Goal: Transaction & Acquisition: Purchase product/service

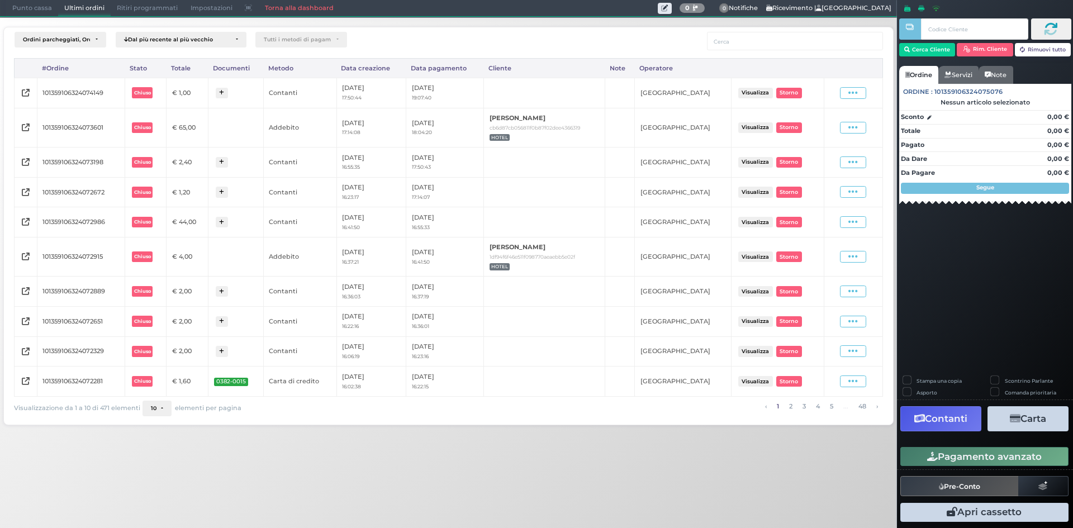
click at [28, 12] on span "Punto cassa" at bounding box center [32, 9] width 52 height 16
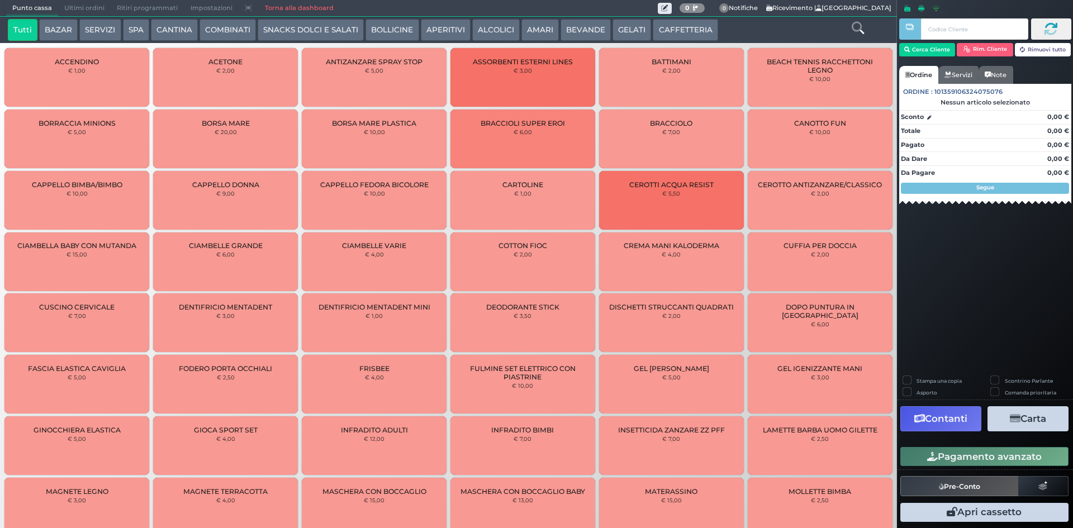
click at [676, 34] on button "CAFFETTERIA" at bounding box center [685, 30] width 65 height 22
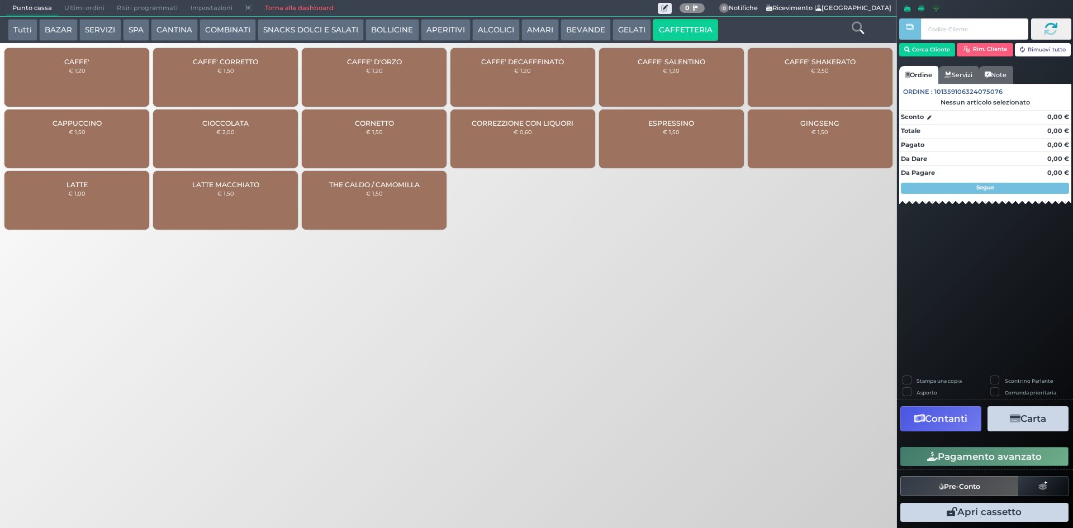
click at [88, 60] on span "CAFFE'" at bounding box center [76, 62] width 25 height 8
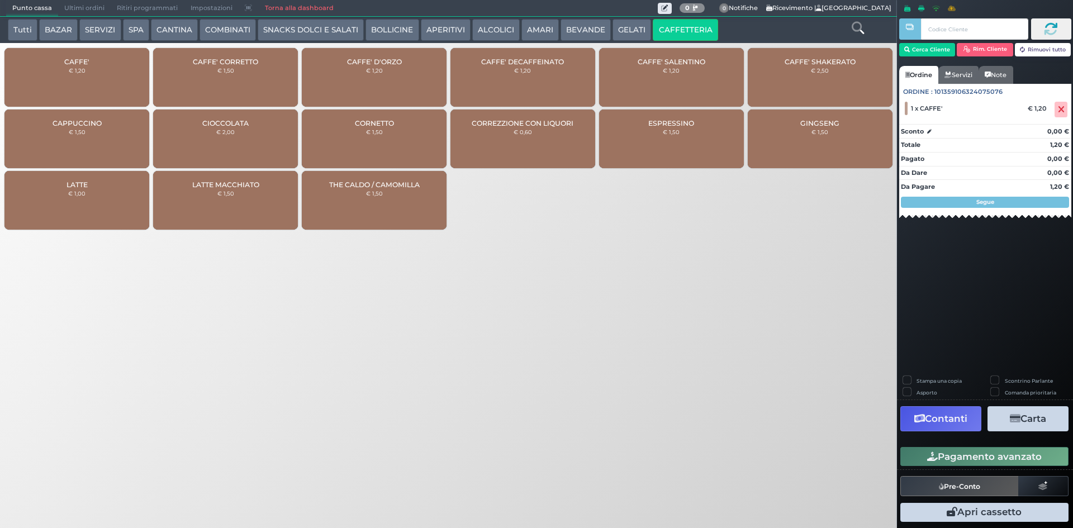
click at [977, 448] on button "Pagamento avanzato" at bounding box center [985, 456] width 168 height 19
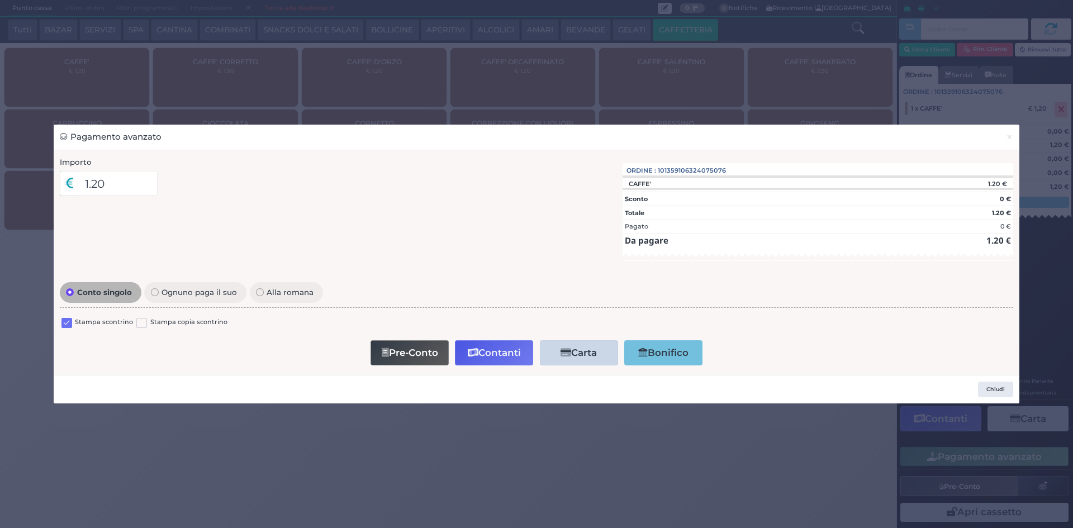
click at [70, 320] on label at bounding box center [66, 323] width 11 height 11
click at [0, 0] on input "checkbox" at bounding box center [0, 0] width 0 height 0
click at [485, 354] on button "Contanti" at bounding box center [494, 352] width 78 height 25
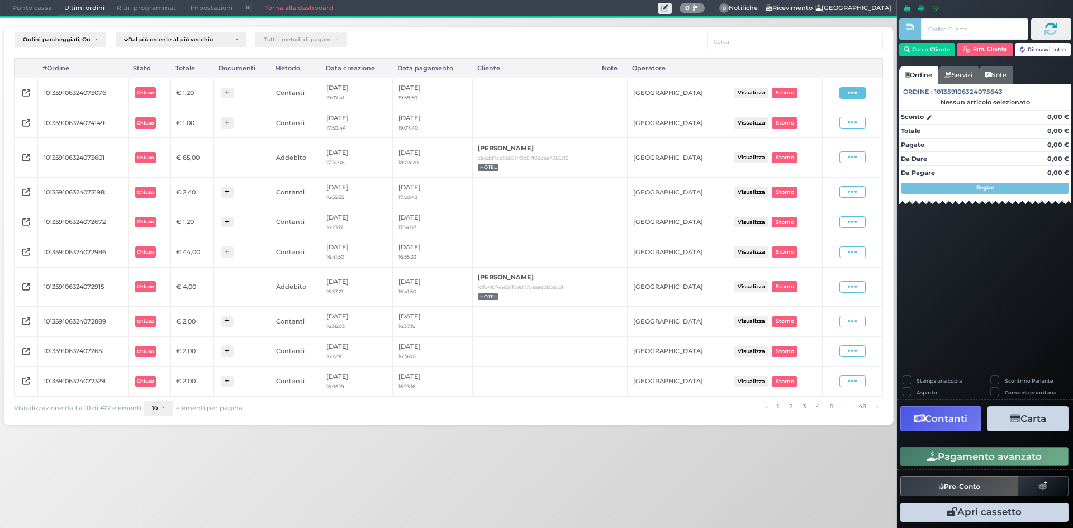
drag, startPoint x: 861, startPoint y: 94, endPoint x: 838, endPoint y: 126, distance: 39.6
click at [860, 93] on span at bounding box center [853, 93] width 26 height 12
click at [834, 127] on span "Ristampa Pre-Conto" at bounding box center [827, 125] width 46 height 19
drag, startPoint x: 22, startPoint y: 22, endPoint x: 23, endPoint y: 16, distance: 6.3
click at [22, 22] on div "Ordini parcheggiati, Ordini aperti, Ordini chiusi Dal più recente al più vecchi…" at bounding box center [448, 222] width 909 height 411
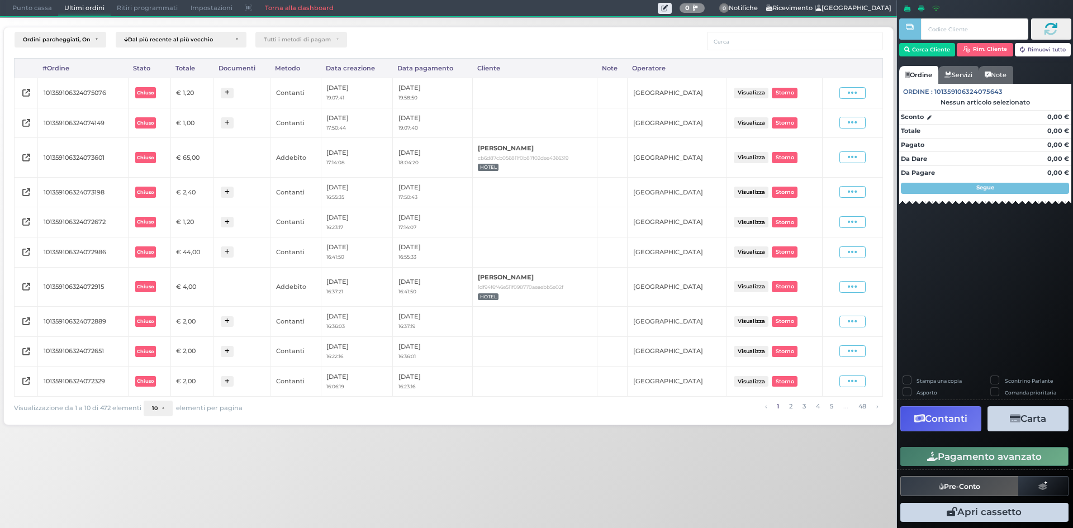
click at [25, 13] on span "Punto cassa" at bounding box center [32, 9] width 52 height 16
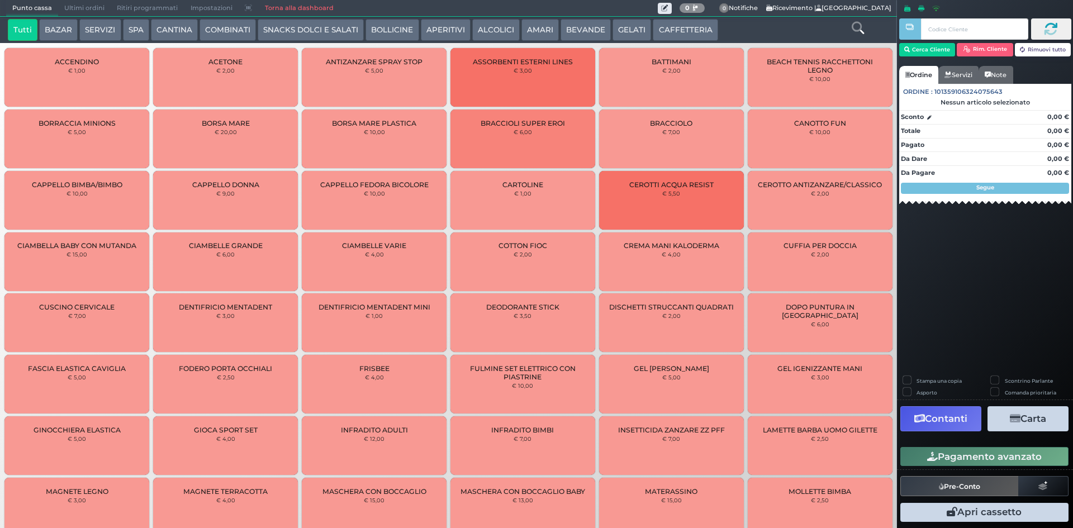
click at [670, 30] on button "CAFFETTERIA" at bounding box center [685, 30] width 65 height 22
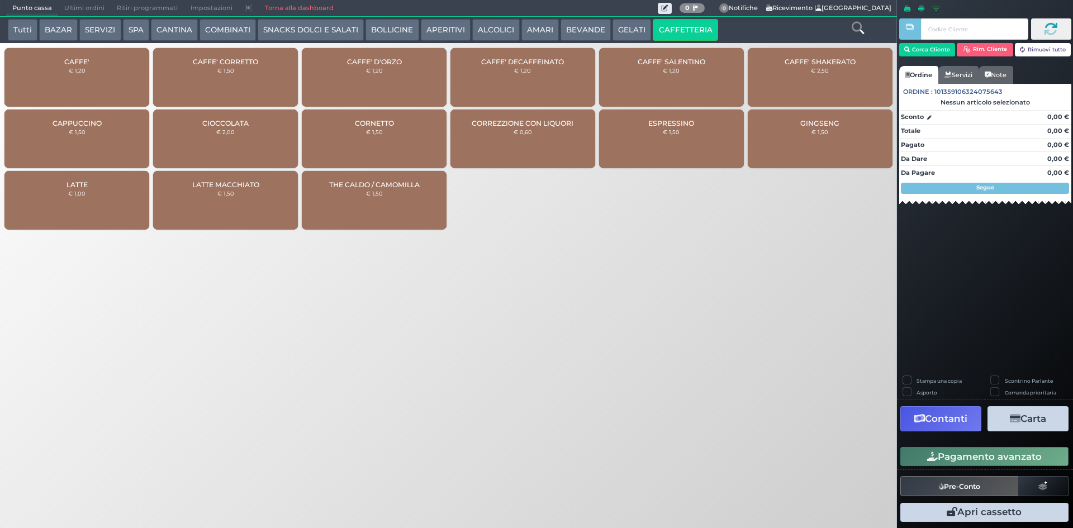
drag, startPoint x: 107, startPoint y: 77, endPoint x: 596, endPoint y: 257, distance: 521.4
click at [104, 74] on div "CAFFE' € 1,20" at bounding box center [76, 77] width 145 height 59
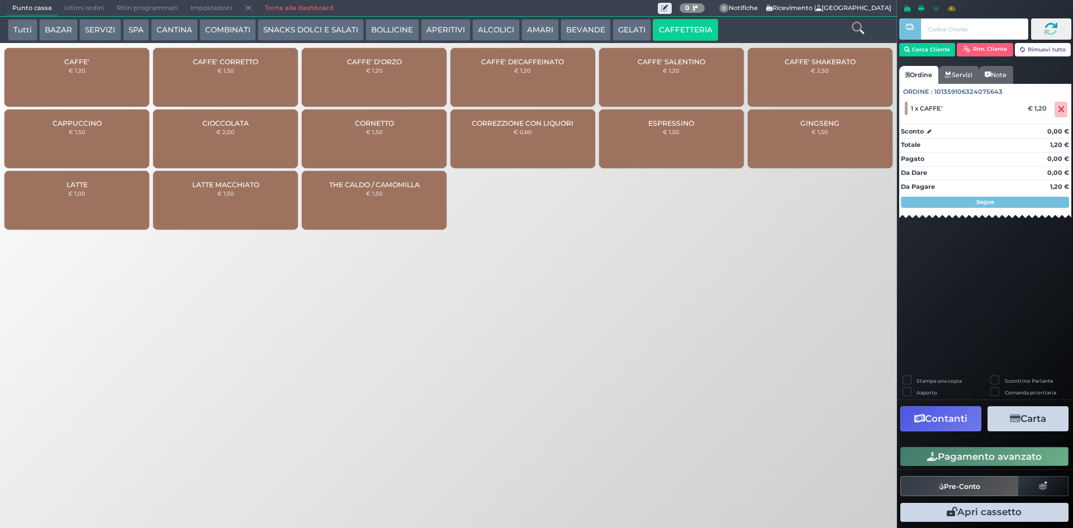
drag, startPoint x: 949, startPoint y: 452, endPoint x: 830, endPoint y: 391, distance: 133.8
click at [948, 452] on button "Pagamento avanzato" at bounding box center [985, 456] width 168 height 19
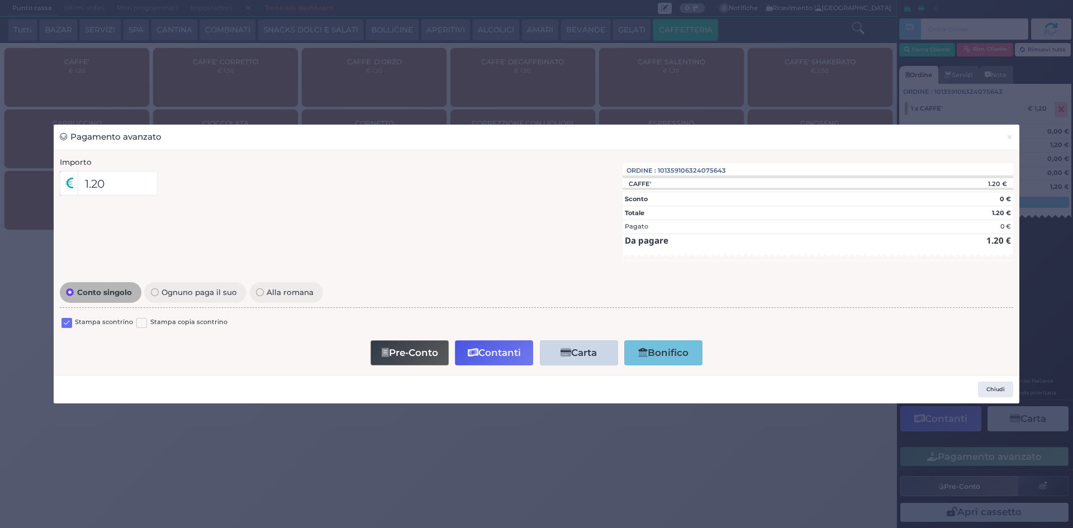
click at [70, 315] on div "Stampa scontrino Stampa copia scontrino" at bounding box center [537, 324] width 954 height 26
click at [70, 320] on label at bounding box center [66, 323] width 11 height 11
click at [0, 0] on input "checkbox" at bounding box center [0, 0] width 0 height 0
click at [504, 349] on button "Contanti" at bounding box center [494, 352] width 78 height 25
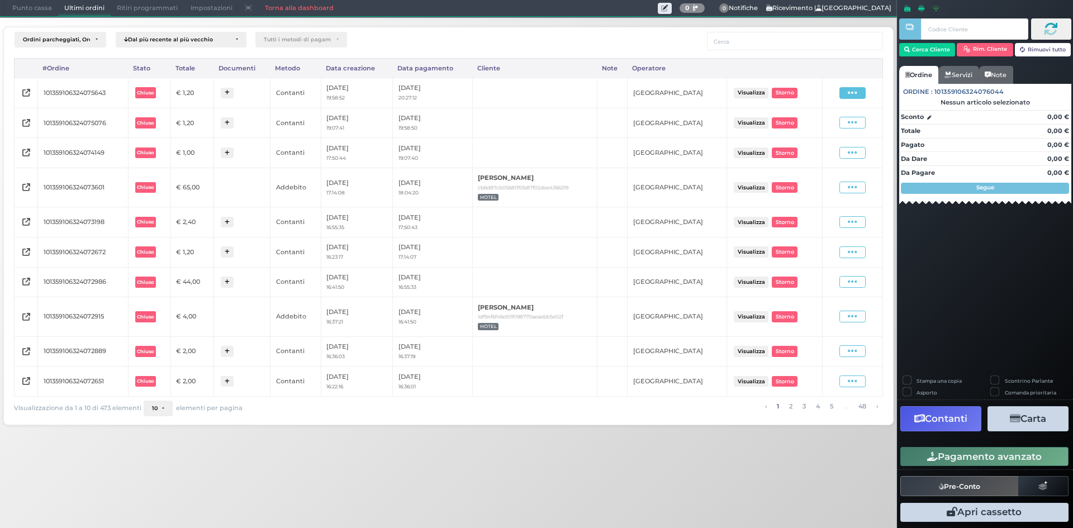
click at [842, 93] on span at bounding box center [853, 93] width 26 height 12
click at [821, 128] on span "Ristampa Pre-Conto" at bounding box center [827, 125] width 46 height 19
click at [35, 2] on span "Punto cassa" at bounding box center [32, 9] width 52 height 16
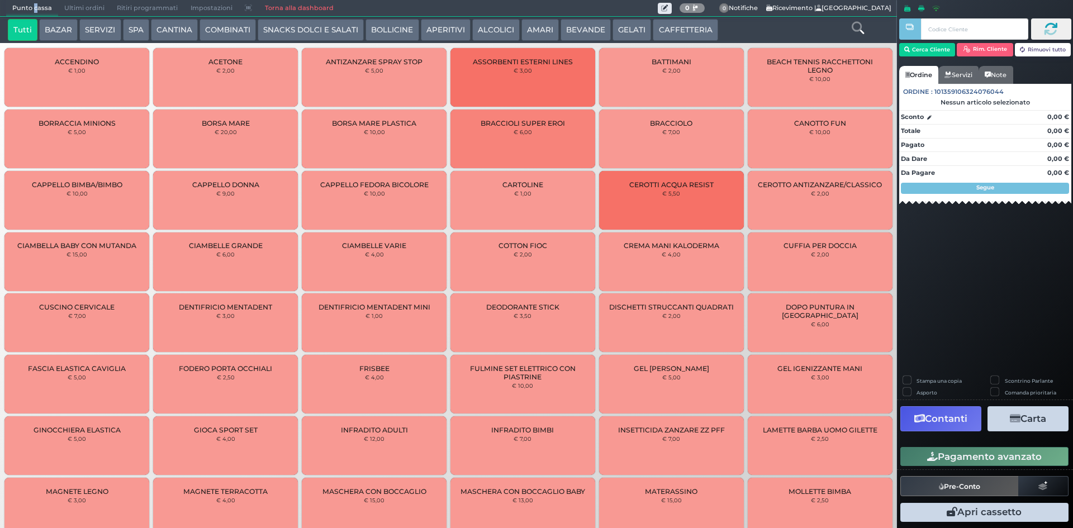
click at [676, 35] on button "CAFFETTERIA" at bounding box center [685, 30] width 65 height 22
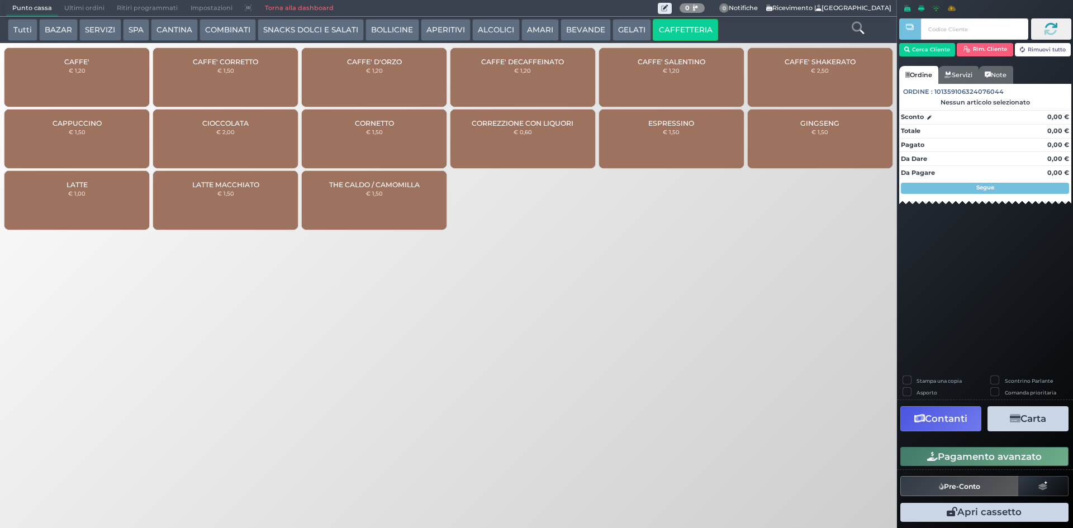
click at [367, 60] on span "CAFFE' D'ORZO" at bounding box center [374, 62] width 55 height 8
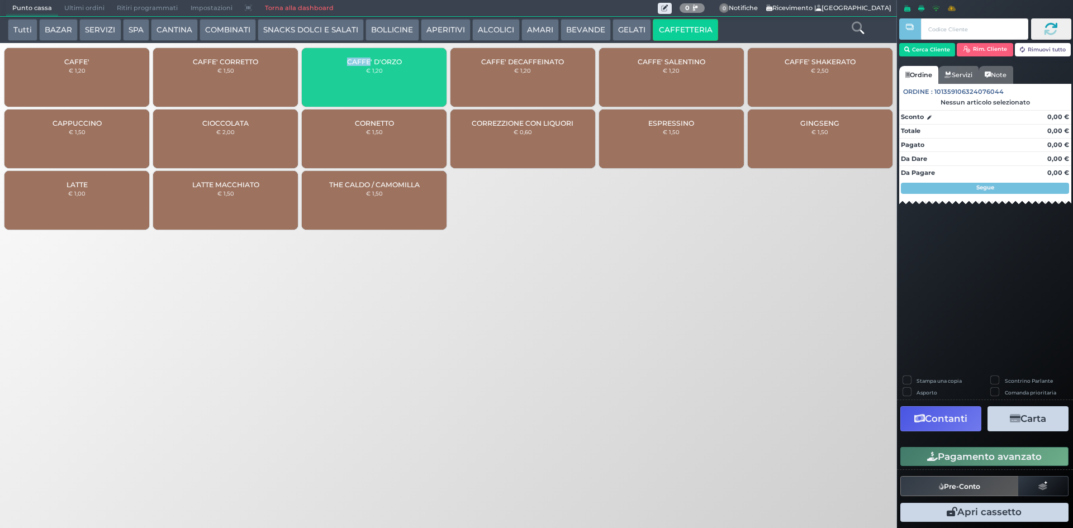
click at [367, 60] on span "CAFFE' D'ORZO" at bounding box center [374, 62] width 55 height 8
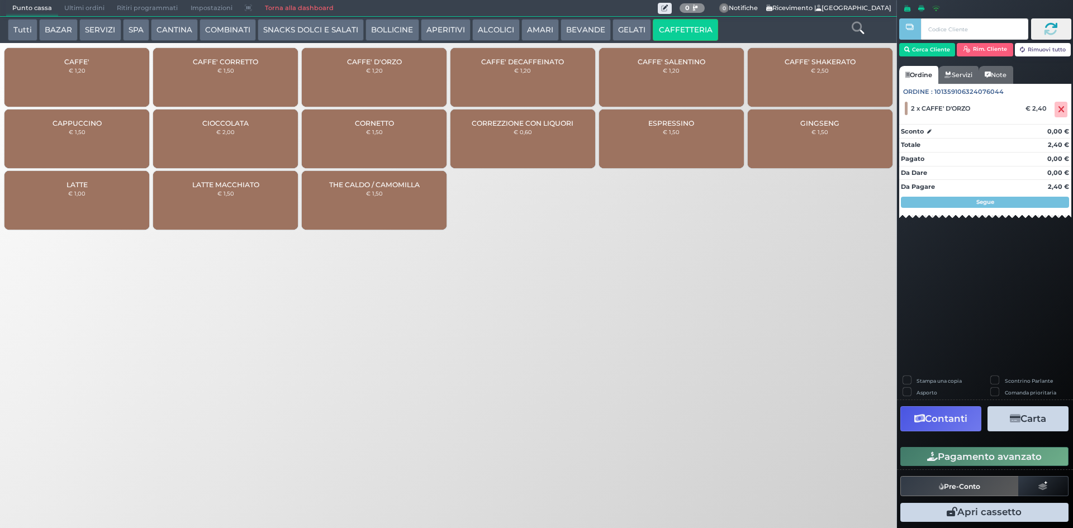
click at [111, 87] on div "CAFFE' € 1,20" at bounding box center [76, 77] width 145 height 59
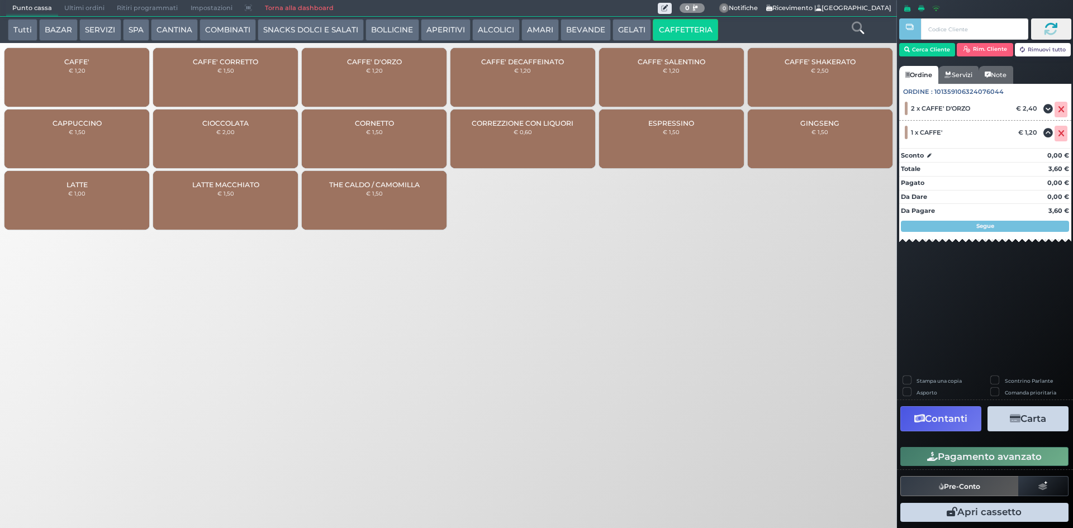
click at [970, 460] on button "Pagamento avanzato" at bounding box center [985, 456] width 168 height 19
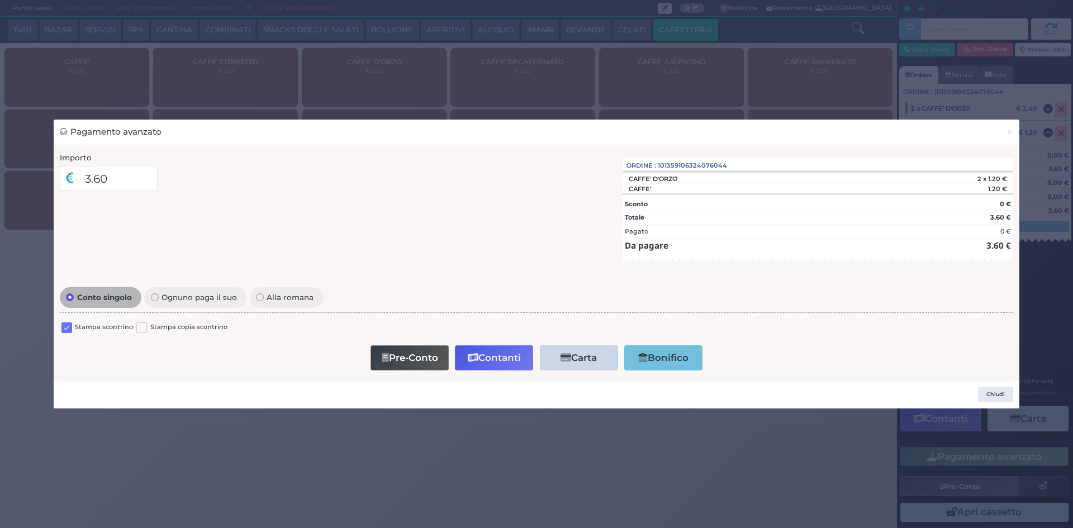
click at [69, 324] on label at bounding box center [66, 328] width 11 height 11
click at [0, 0] on input "checkbox" at bounding box center [0, 0] width 0 height 0
click at [482, 356] on button "Contanti" at bounding box center [494, 357] width 78 height 25
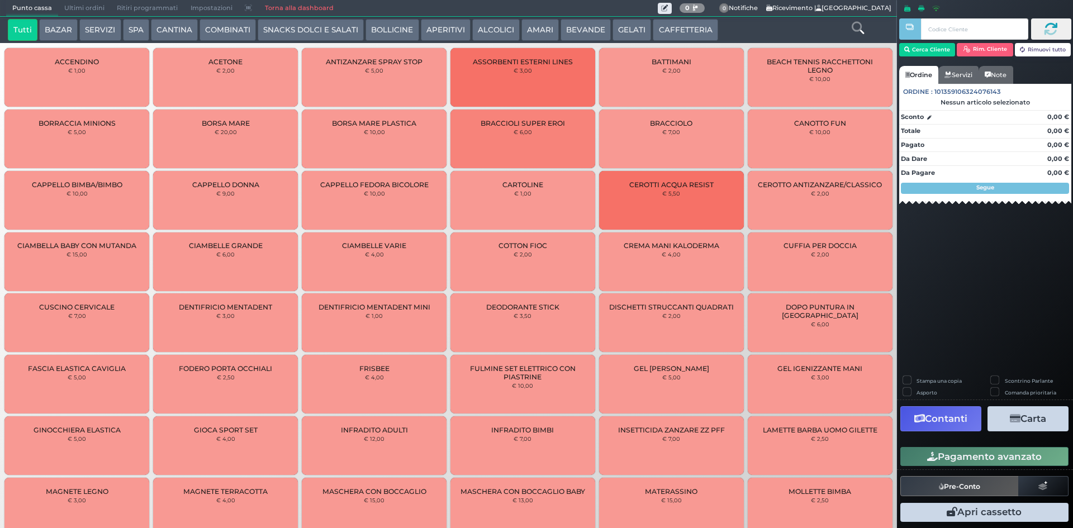
click at [84, 6] on span "Ultimi ordini" at bounding box center [84, 9] width 53 height 16
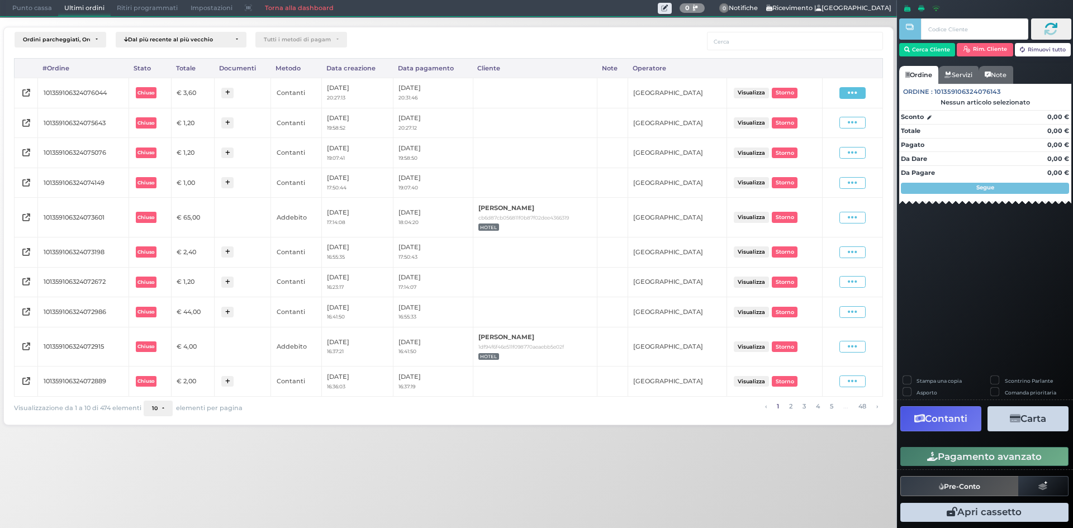
click at [858, 91] on span at bounding box center [853, 93] width 26 height 12
click at [822, 132] on span "Ristampa Pre-Conto" at bounding box center [827, 125] width 46 height 19
click at [16, 12] on span "Punto cassa" at bounding box center [32, 9] width 52 height 16
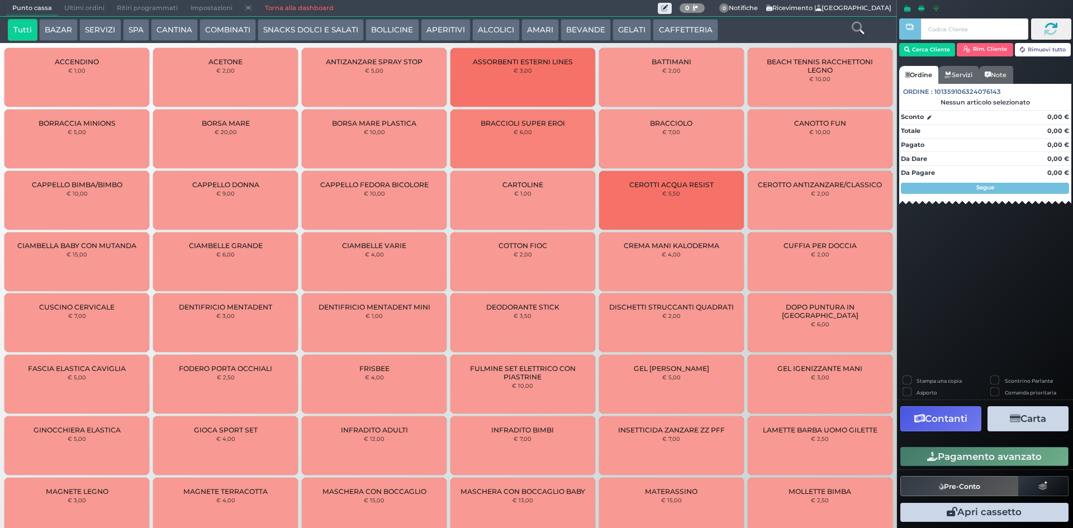
click at [657, 23] on button "CAFFETTERIA" at bounding box center [685, 30] width 65 height 22
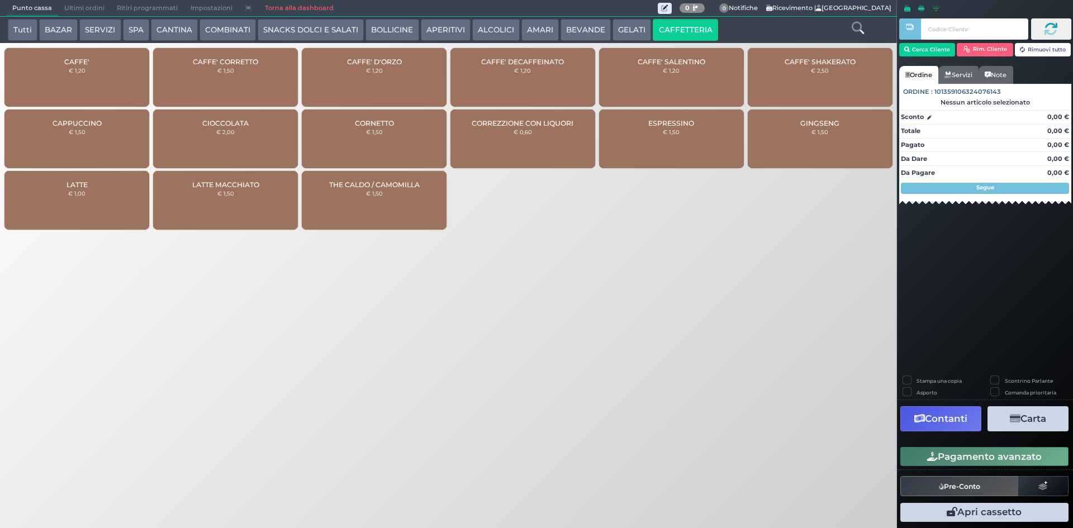
click at [78, 70] on small "€ 1,20" at bounding box center [77, 70] width 17 height 7
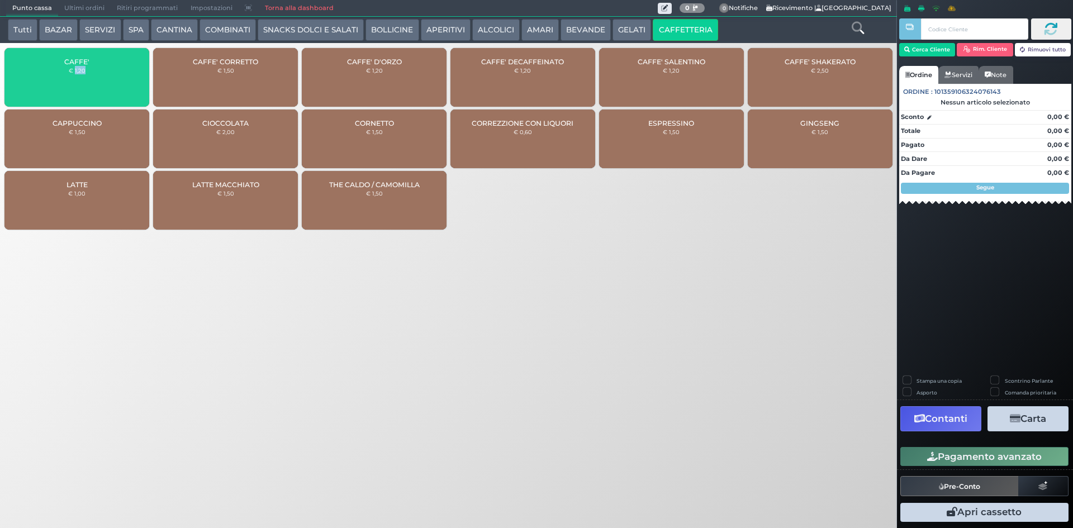
drag, startPoint x: 78, startPoint y: 70, endPoint x: 625, endPoint y: 192, distance: 560.8
click at [80, 70] on small "€ 1,20" at bounding box center [77, 70] width 17 height 7
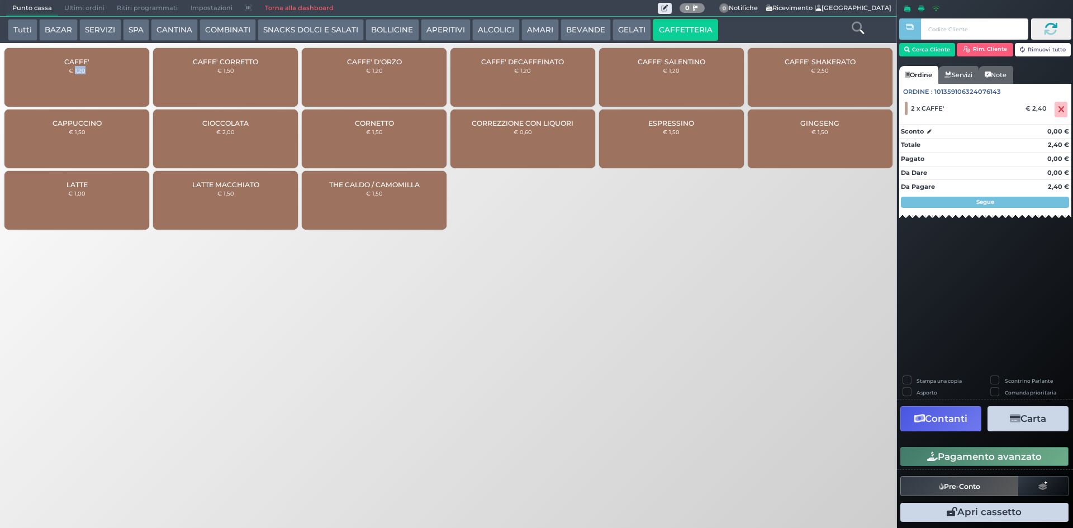
drag, startPoint x: 938, startPoint y: 457, endPoint x: 931, endPoint y: 448, distance: 11.5
click at [936, 457] on button "Pagamento avanzato" at bounding box center [985, 456] width 168 height 19
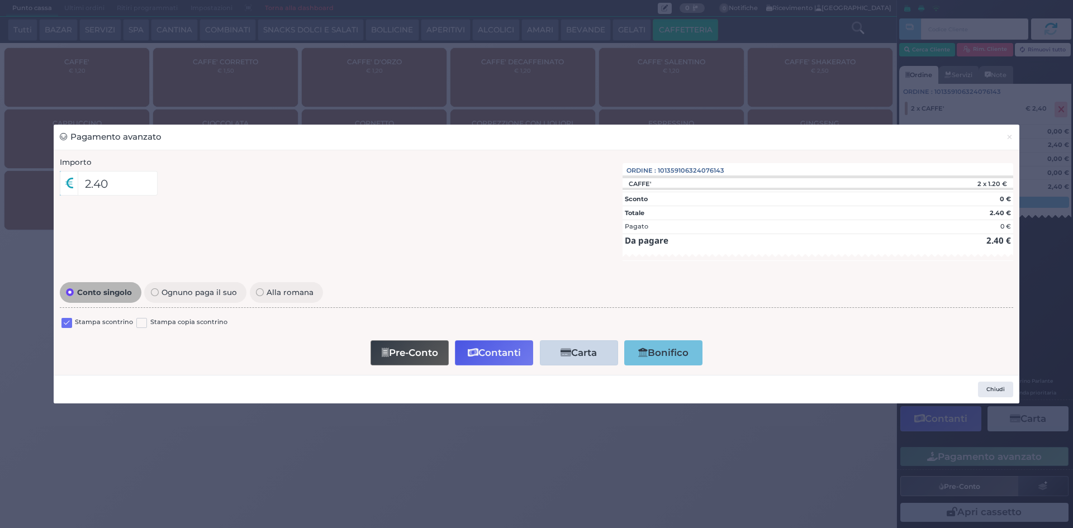
click at [67, 324] on label at bounding box center [66, 323] width 11 height 11
click at [0, 0] on input "checkbox" at bounding box center [0, 0] width 0 height 0
click at [468, 351] on icon "button" at bounding box center [473, 353] width 11 height 10
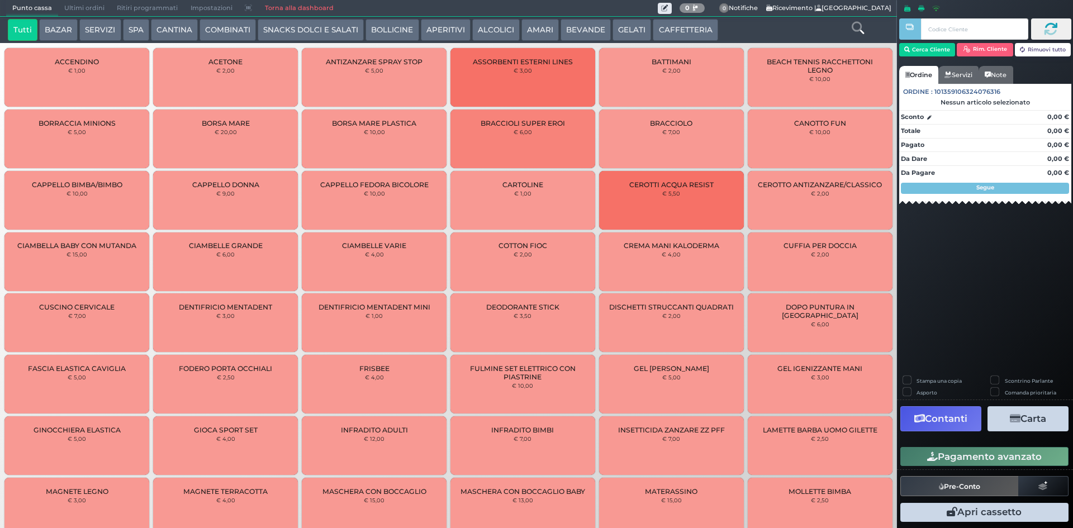
click at [221, 28] on button "COMBINATI" at bounding box center [228, 30] width 56 height 22
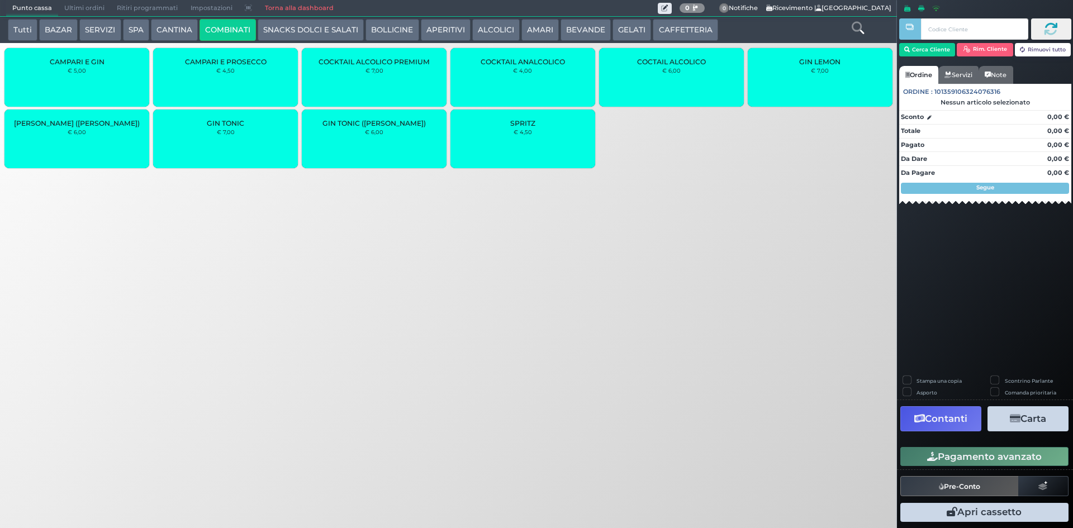
click at [311, 22] on button "SNACKS DOLCI E SALATI" at bounding box center [311, 30] width 106 height 22
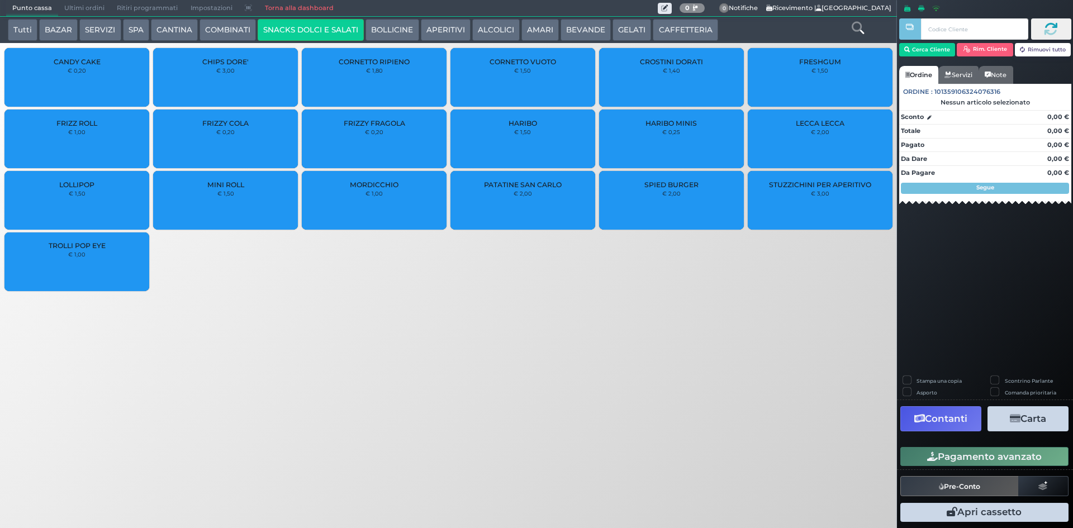
click at [404, 20] on button "BOLLICINE" at bounding box center [392, 30] width 53 height 22
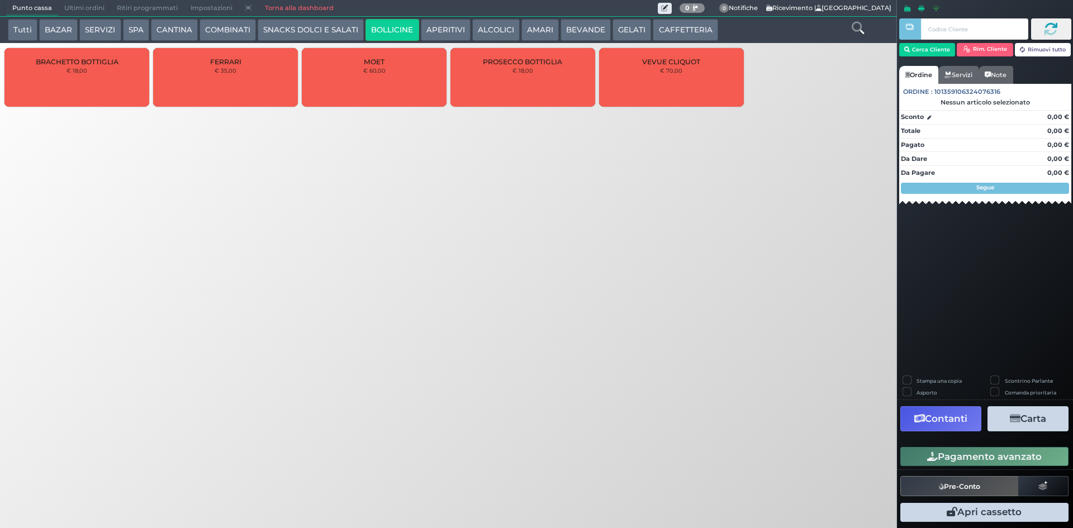
click at [465, 27] on button "APERITIVI" at bounding box center [446, 30] width 50 height 22
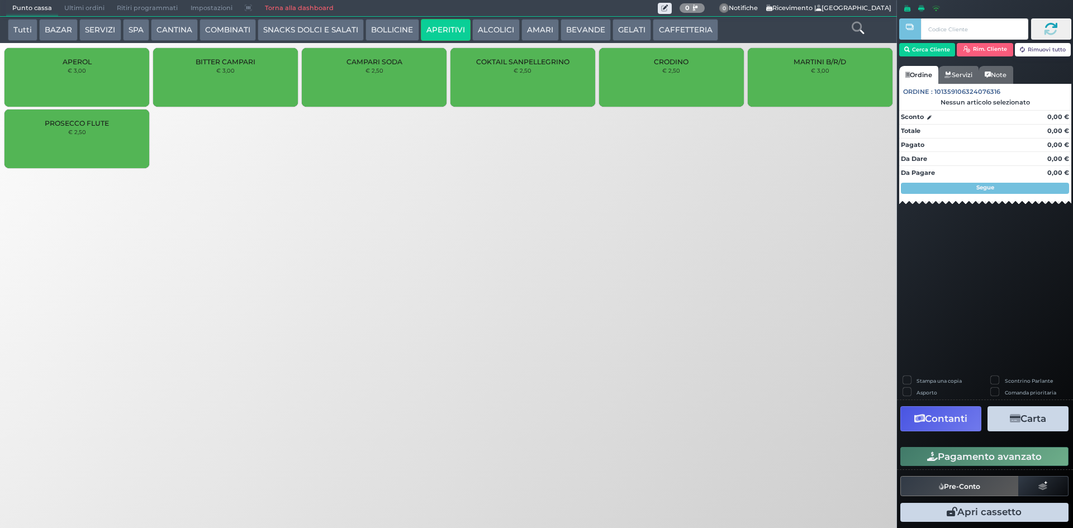
click at [456, 29] on button "APERITIVI" at bounding box center [446, 30] width 50 height 22
click at [465, 31] on button "APERITIVI" at bounding box center [446, 30] width 50 height 22
click at [474, 32] on button "ALCOLICI" at bounding box center [496, 30] width 48 height 22
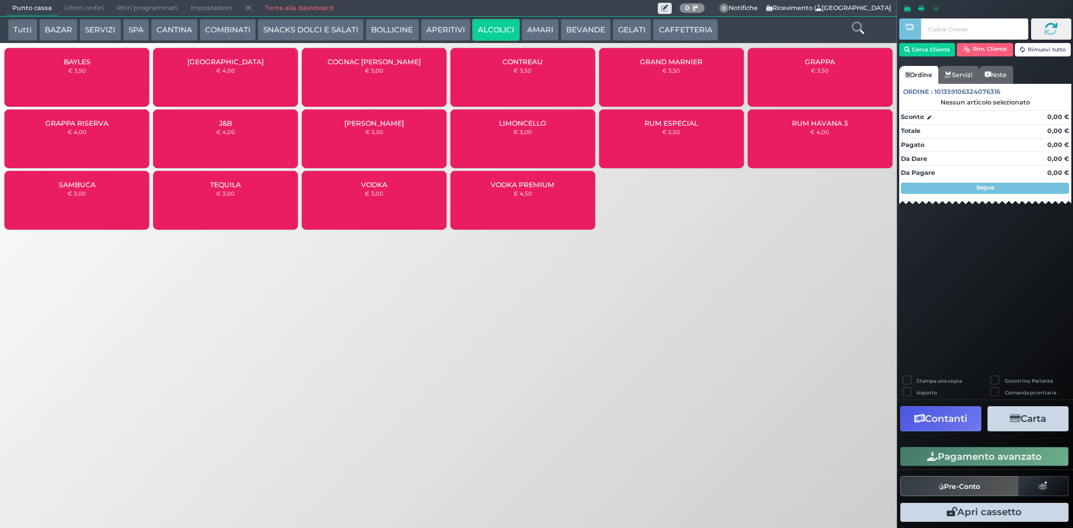
click at [441, 32] on button "APERITIVI" at bounding box center [446, 30] width 50 height 22
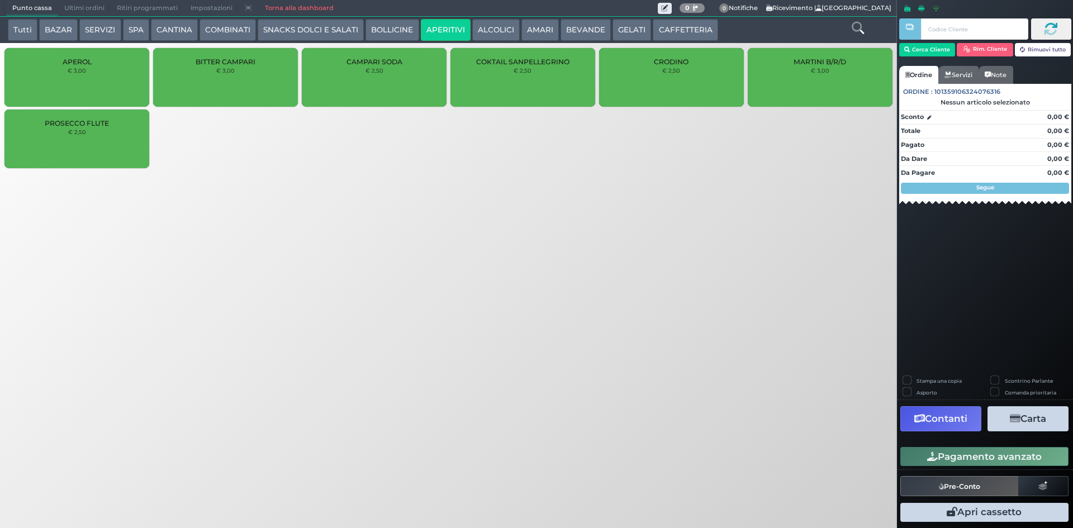
click at [522, 20] on button "AMARI" at bounding box center [540, 30] width 37 height 22
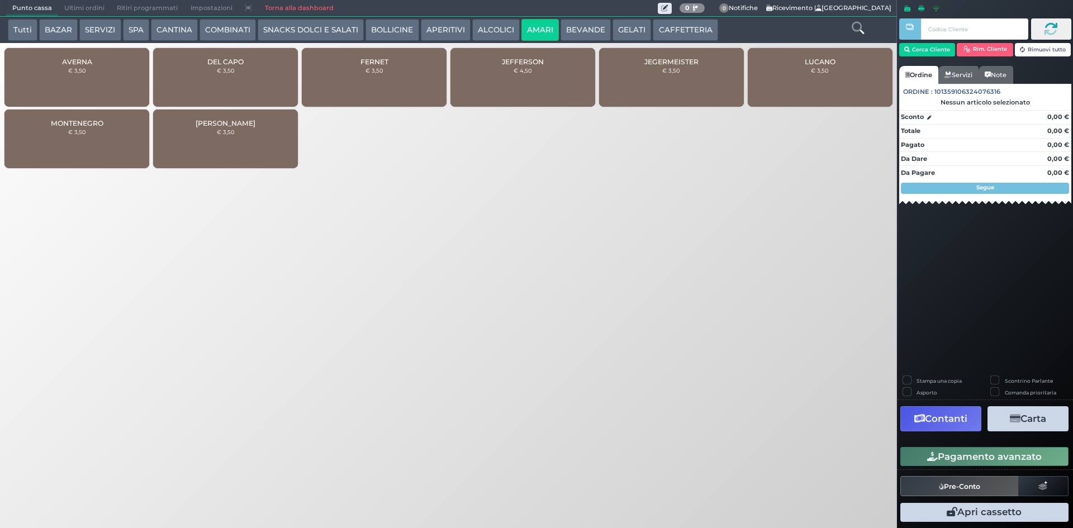
drag, startPoint x: 214, startPoint y: 35, endPoint x: 193, endPoint y: 29, distance: 21.7
click at [213, 35] on button "COMBINATI" at bounding box center [228, 30] width 56 height 22
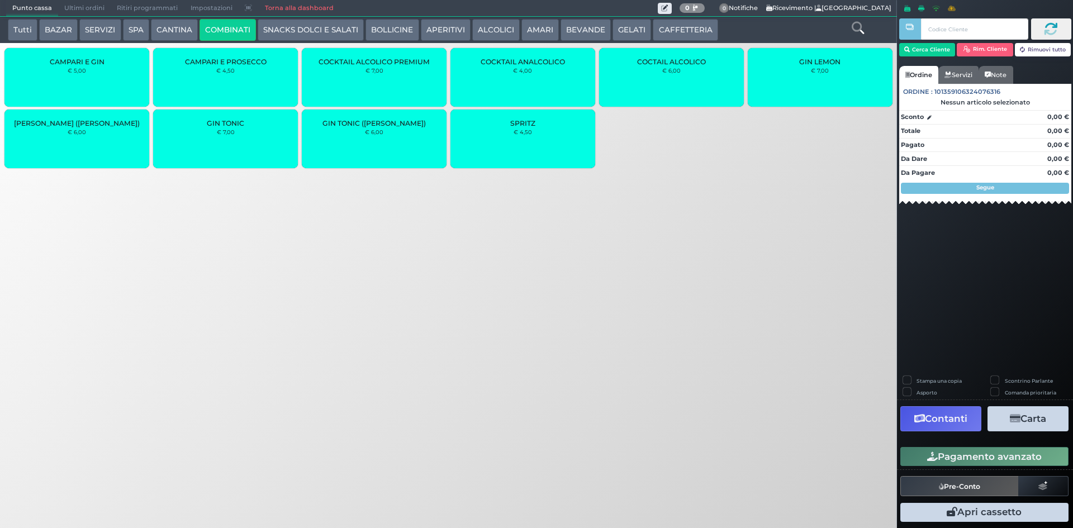
click at [190, 29] on button "CANTINA" at bounding box center [174, 30] width 47 height 22
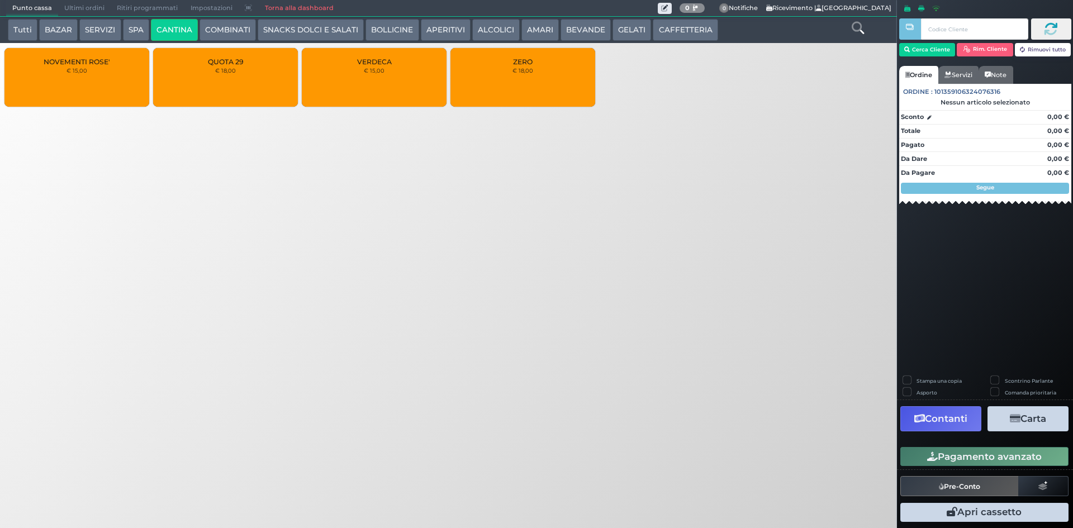
click at [485, 16] on div "Punto cassa Mappa Ultimi ordini Delivery Ritiri programmati Impostazioni Torna …" at bounding box center [332, 9] width 652 height 16
click at [480, 20] on button "ALCOLICI" at bounding box center [496, 30] width 48 height 22
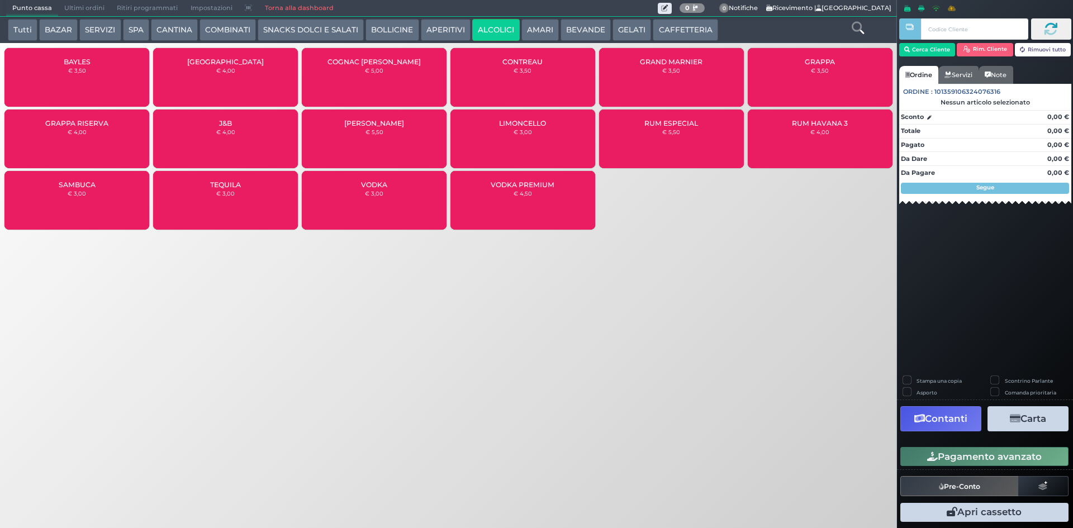
click at [433, 29] on button "APERITIVI" at bounding box center [446, 30] width 50 height 22
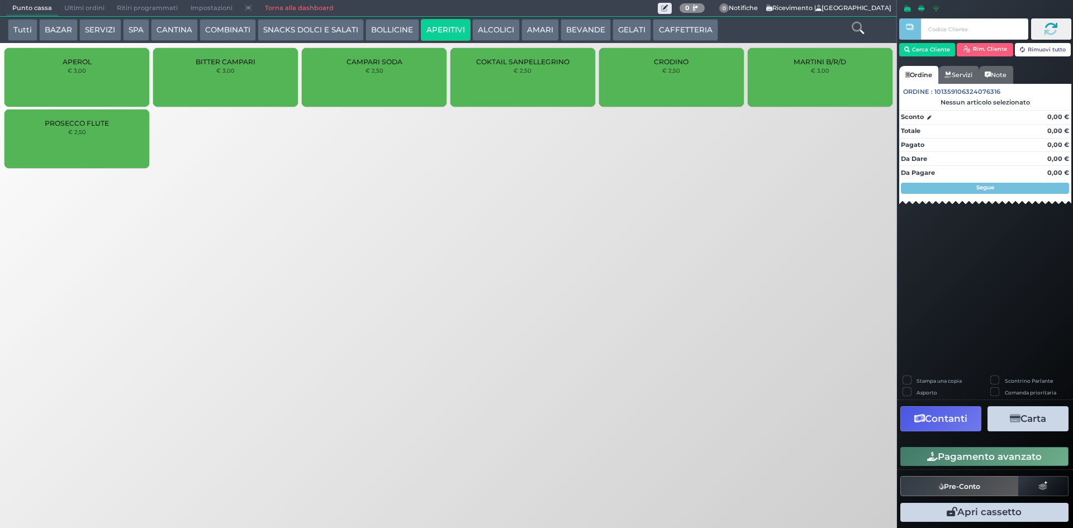
click at [527, 26] on button "AMARI" at bounding box center [540, 30] width 37 height 22
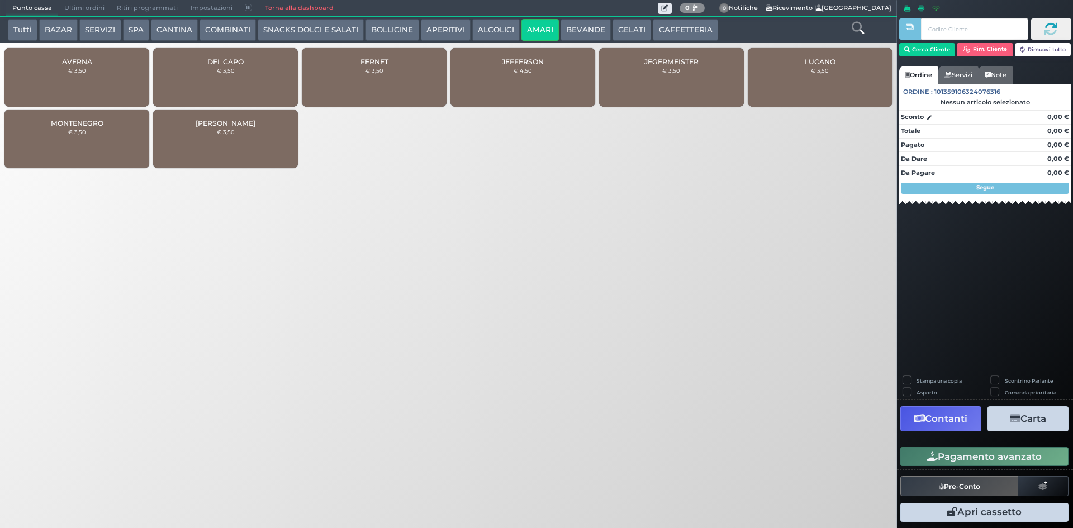
click at [265, 82] on div "DEL CAPO € 3,50" at bounding box center [225, 77] width 145 height 59
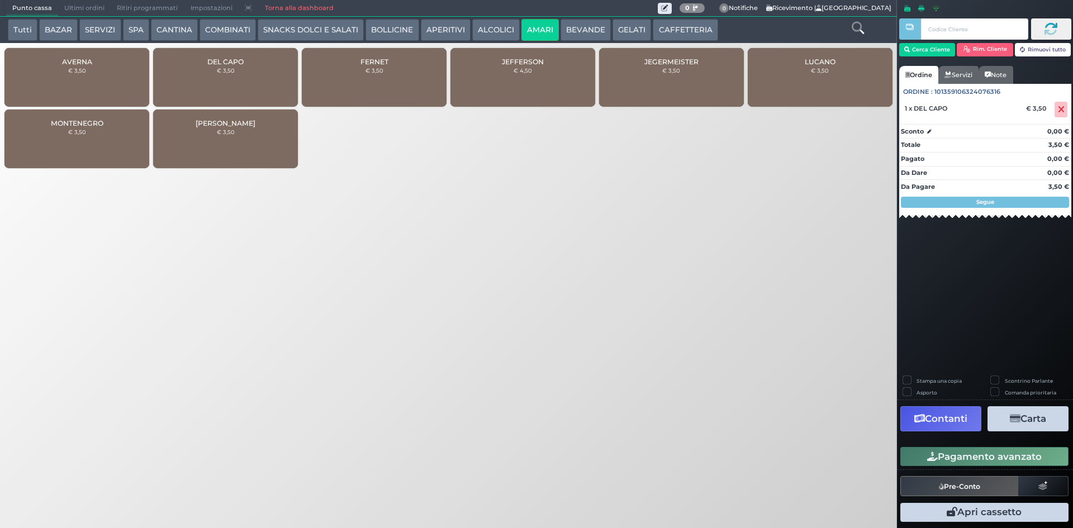
click at [937, 380] on label "Stampa una copia" at bounding box center [939, 380] width 45 height 7
checkbox input "true"
click at [1034, 419] on button "Carta" at bounding box center [1028, 418] width 81 height 25
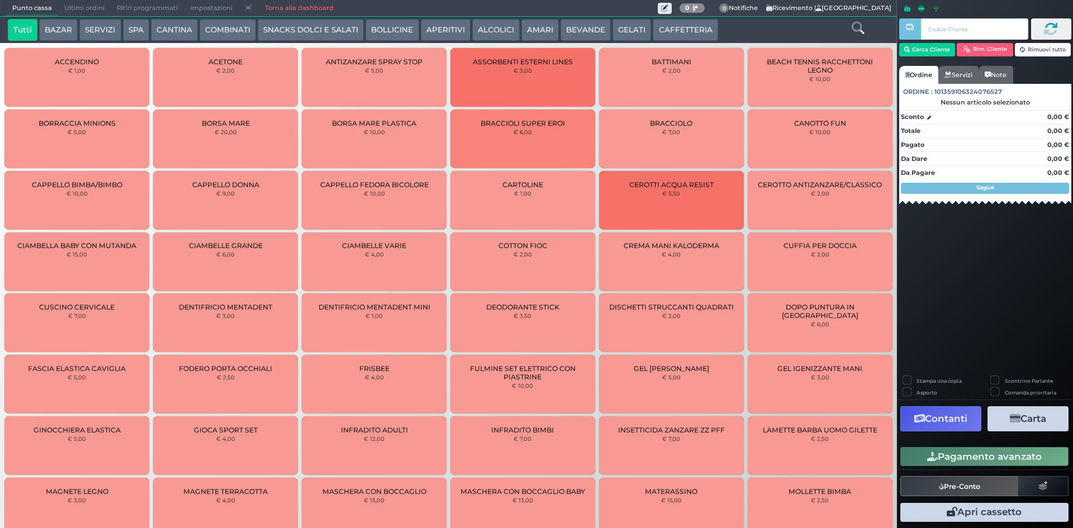
click at [310, 191] on div "CAPPELLO FEDORA BICOLORE € 10,00" at bounding box center [374, 200] width 145 height 59
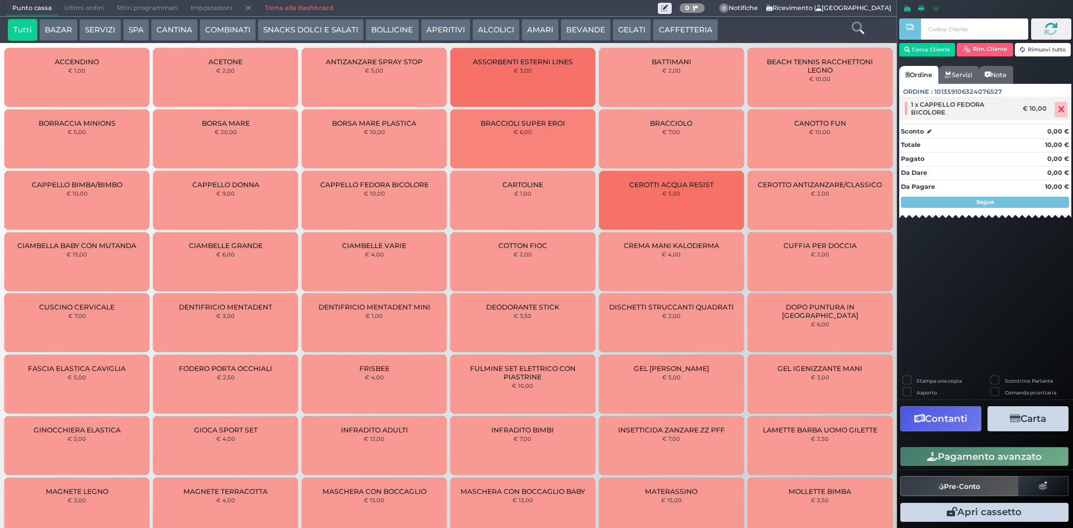
click at [1064, 110] on icon at bounding box center [1061, 110] width 7 height 1
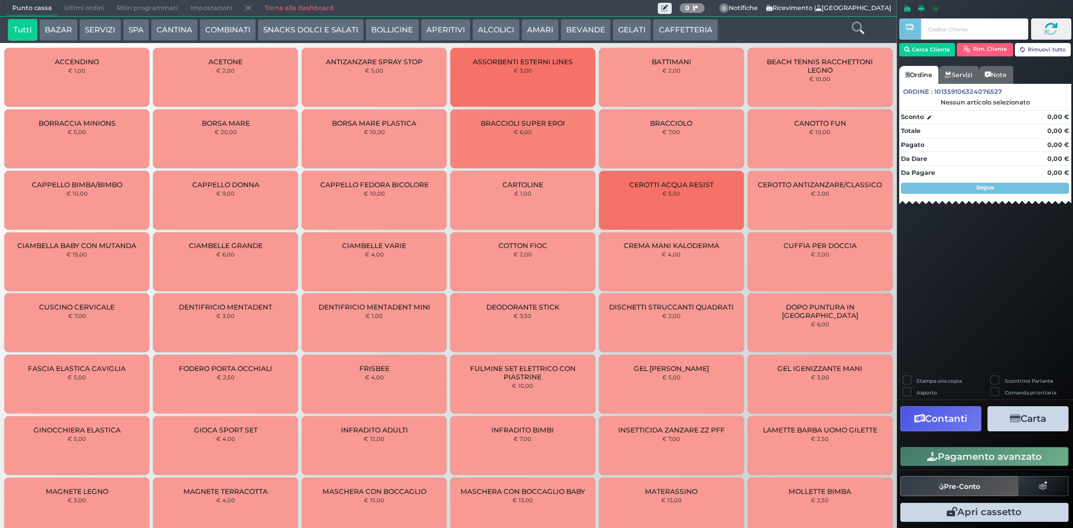
click at [668, 26] on button "CAFFETTERIA" at bounding box center [685, 30] width 65 height 22
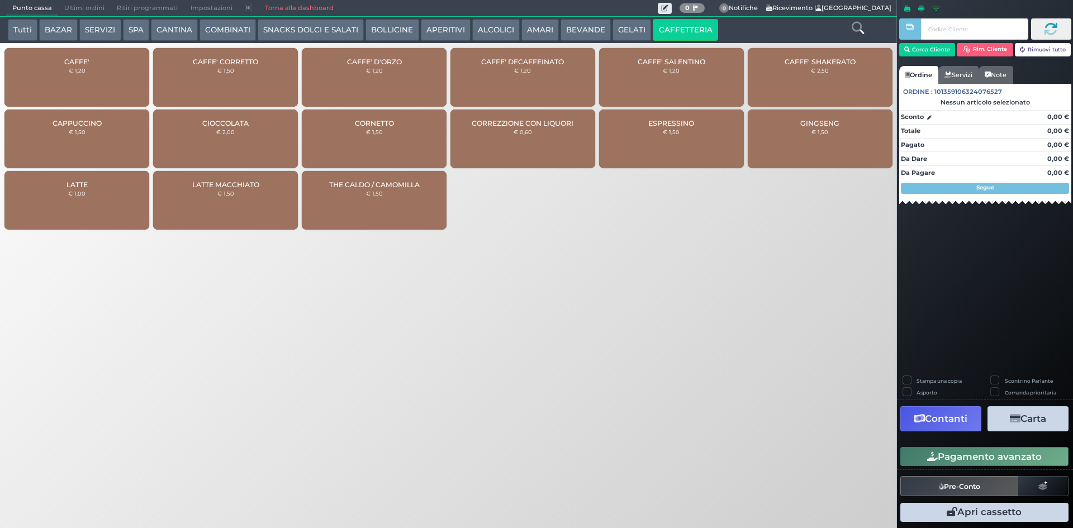
click at [95, 65] on div "CAFFE' € 1,20" at bounding box center [76, 77] width 145 height 59
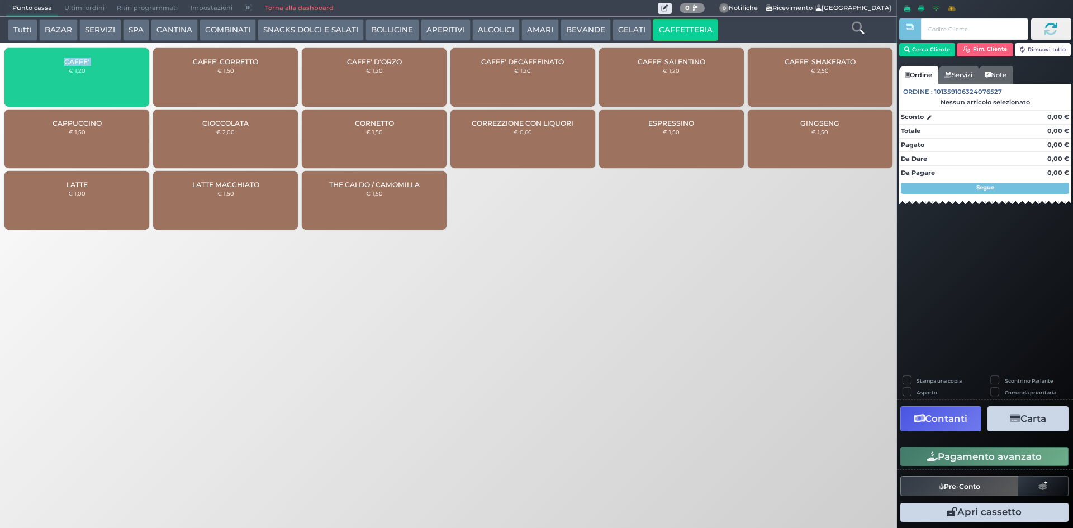
click at [95, 65] on div "CAFFE' € 1,20" at bounding box center [76, 77] width 145 height 59
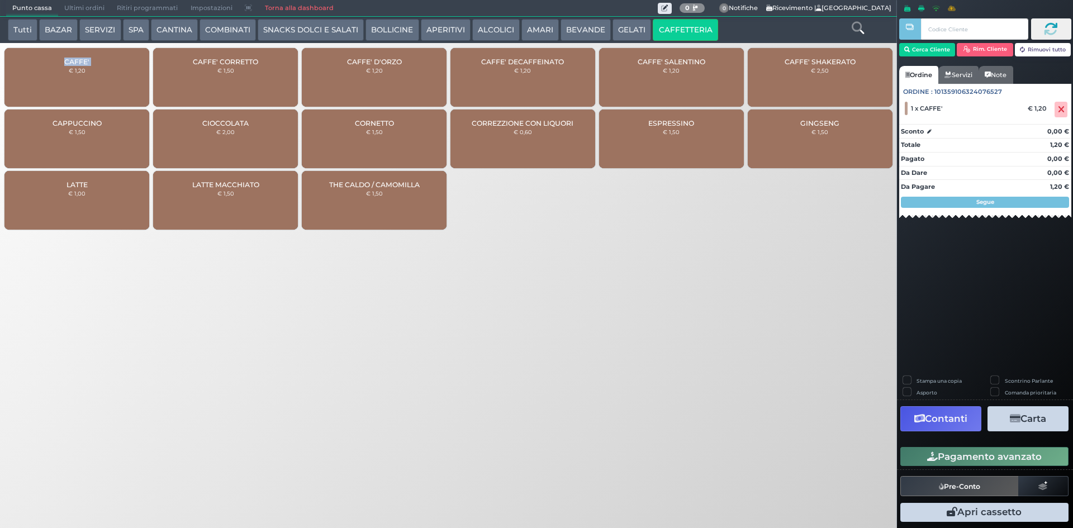
click at [95, 65] on div "CAFFE' € 1,20" at bounding box center [76, 77] width 145 height 59
click at [962, 456] on button "Pagamento avanzato" at bounding box center [985, 456] width 168 height 19
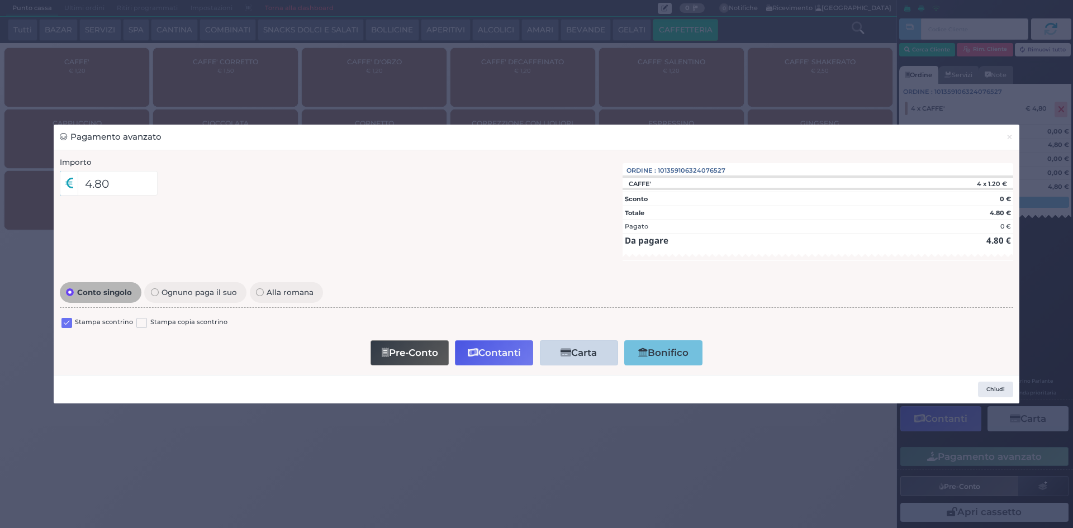
click at [74, 324] on div "Stampa scontrino" at bounding box center [97, 324] width 72 height 13
drag, startPoint x: 72, startPoint y: 323, endPoint x: 214, endPoint y: 325, distance: 142.0
click at [71, 322] on label at bounding box center [66, 323] width 11 height 11
click at [0, 0] on input "checkbox" at bounding box center [0, 0] width 0 height 0
click at [499, 348] on button "Contanti" at bounding box center [494, 352] width 78 height 25
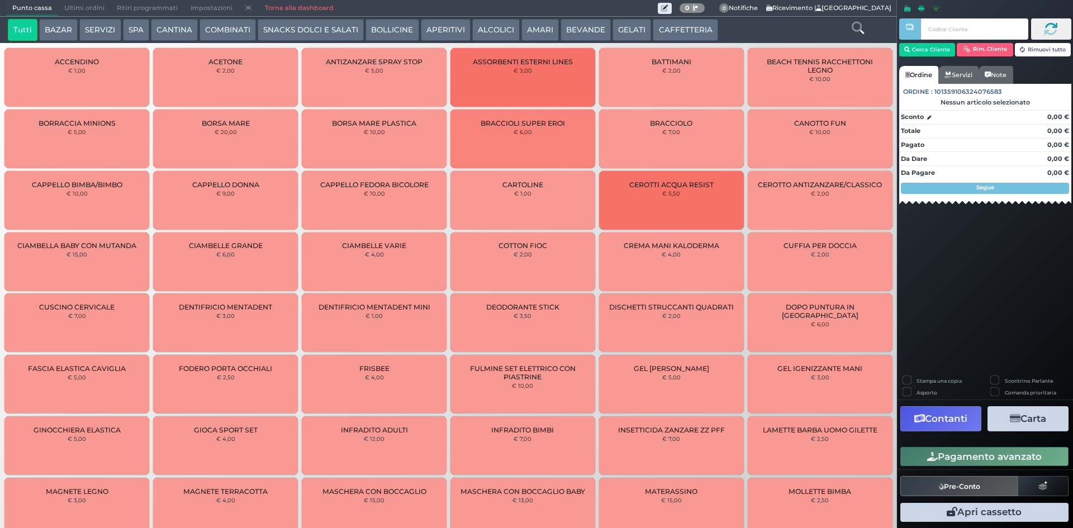
click at [86, 2] on span "Ultimi ordini" at bounding box center [84, 9] width 53 height 16
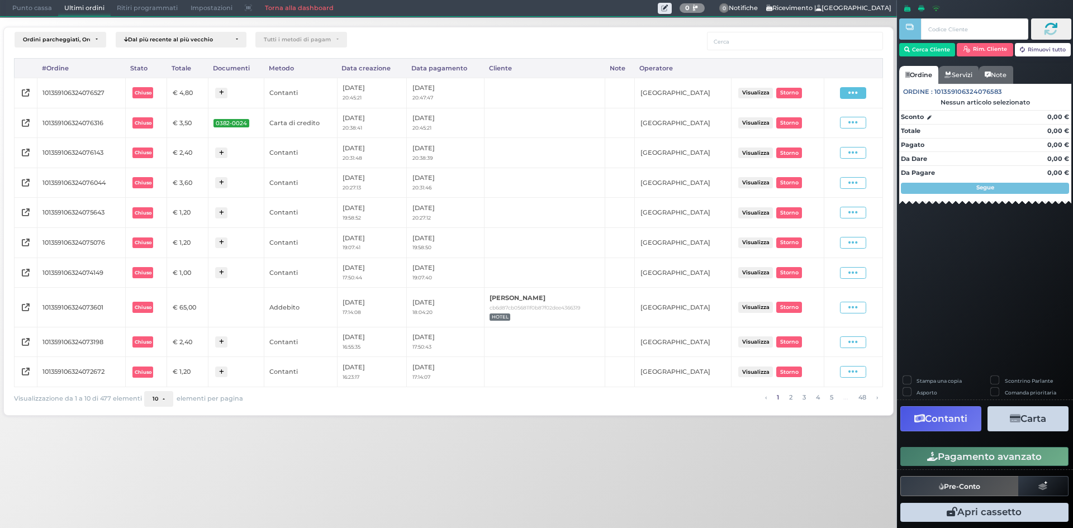
click at [865, 91] on span at bounding box center [853, 93] width 26 height 12
click at [820, 122] on span "Ristampa Pre-Conto" at bounding box center [828, 125] width 46 height 19
drag, startPoint x: 22, startPoint y: 11, endPoint x: 28, endPoint y: 23, distance: 14.0
click at [22, 11] on span "Punto cassa" at bounding box center [32, 9] width 52 height 16
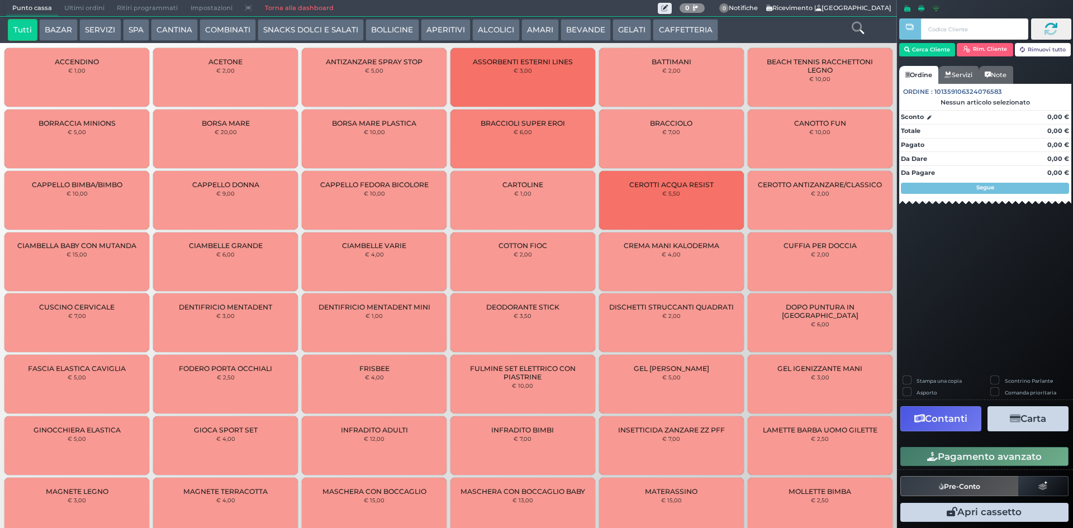
click at [642, 35] on button "GELATI" at bounding box center [632, 30] width 39 height 22
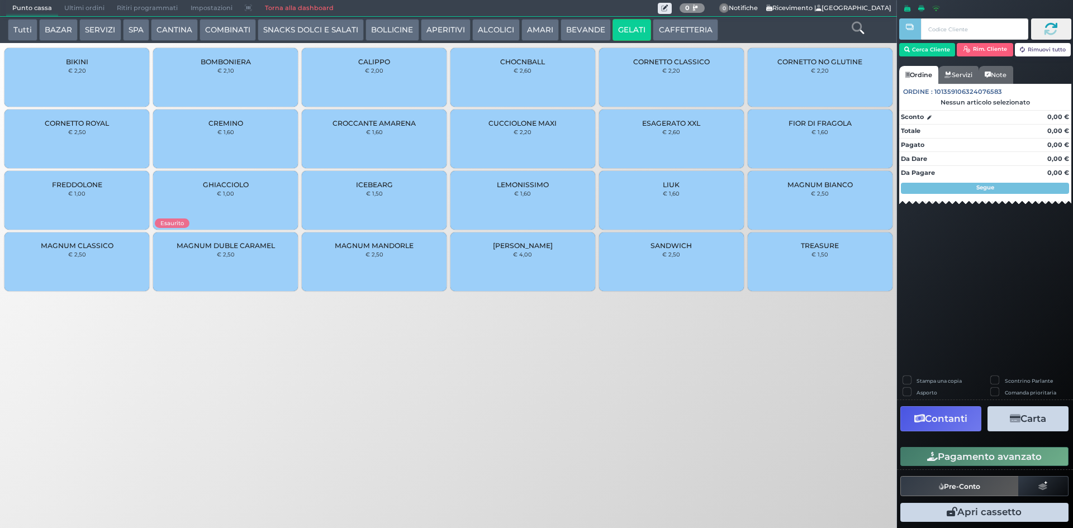
click at [659, 33] on button "CAFFETTERIA" at bounding box center [685, 30] width 65 height 22
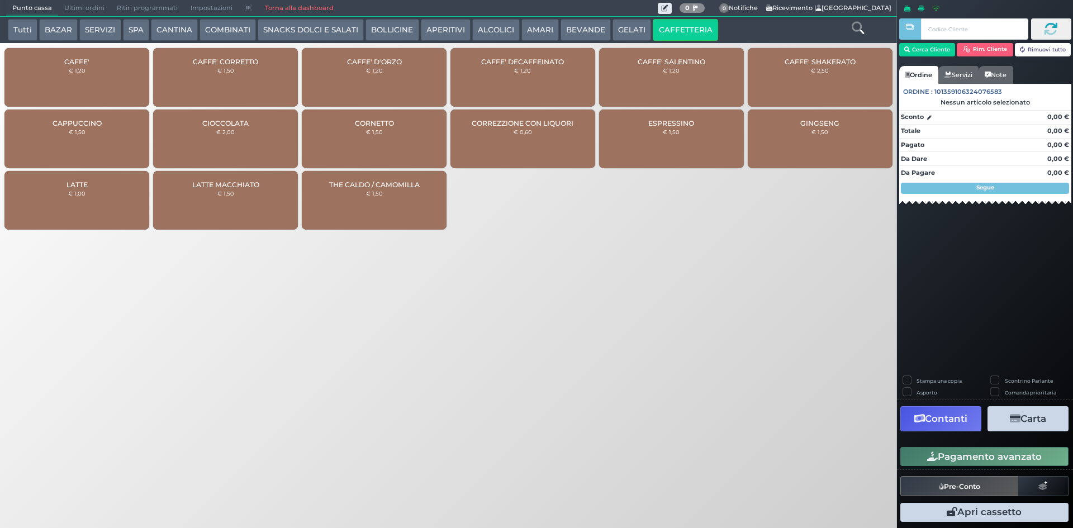
click at [79, 79] on div "CAFFE' € 1,20" at bounding box center [76, 77] width 145 height 59
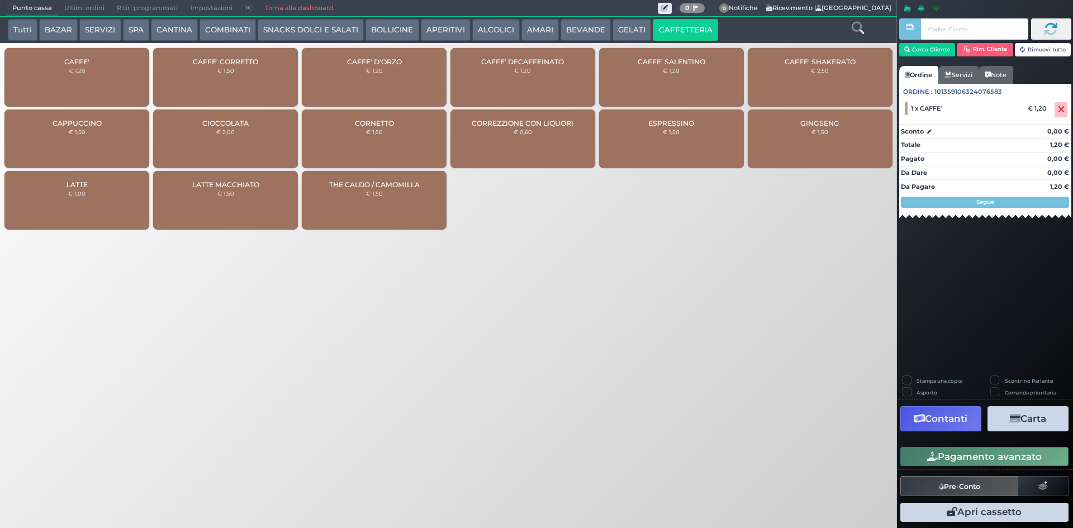
click at [506, 73] on div "CAFFE' DECAFFEINATO € 1,20" at bounding box center [523, 77] width 145 height 59
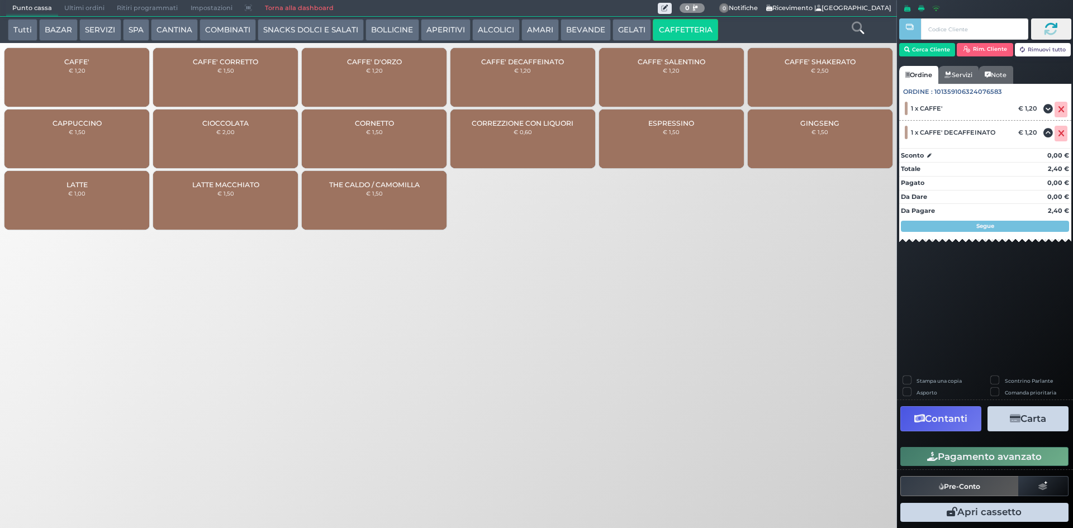
drag, startPoint x: 445, startPoint y: 23, endPoint x: 437, endPoint y: 22, distance: 7.8
click at [442, 23] on button "APERITIVI" at bounding box center [446, 30] width 50 height 22
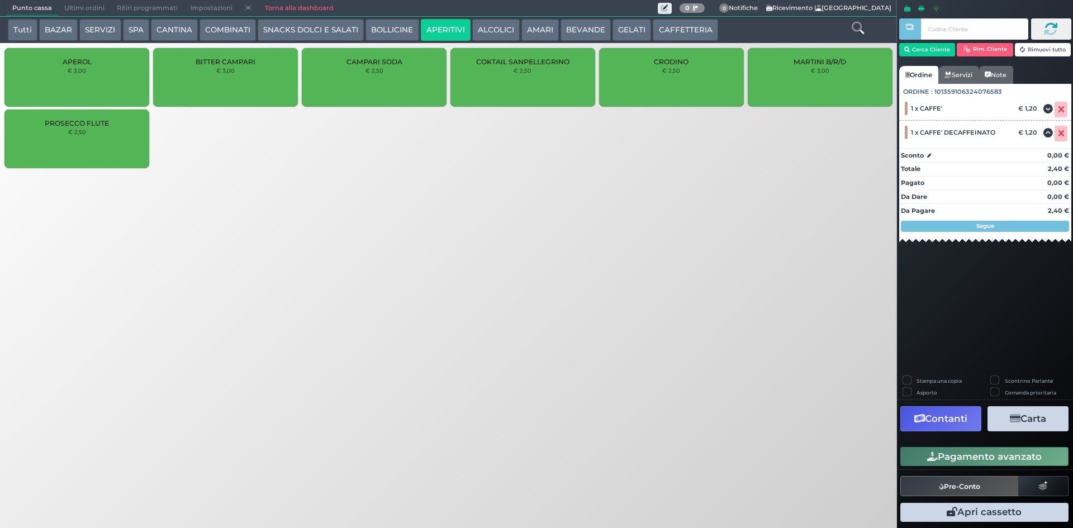
click at [381, 29] on button "BOLLICINE" at bounding box center [392, 30] width 53 height 22
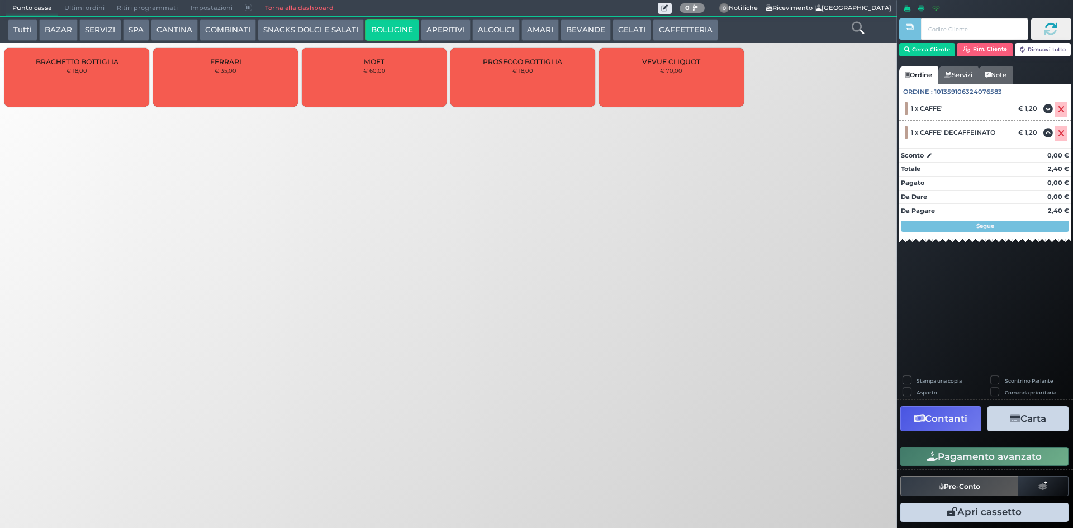
click at [220, 29] on button "COMBINATI" at bounding box center [228, 30] width 56 height 22
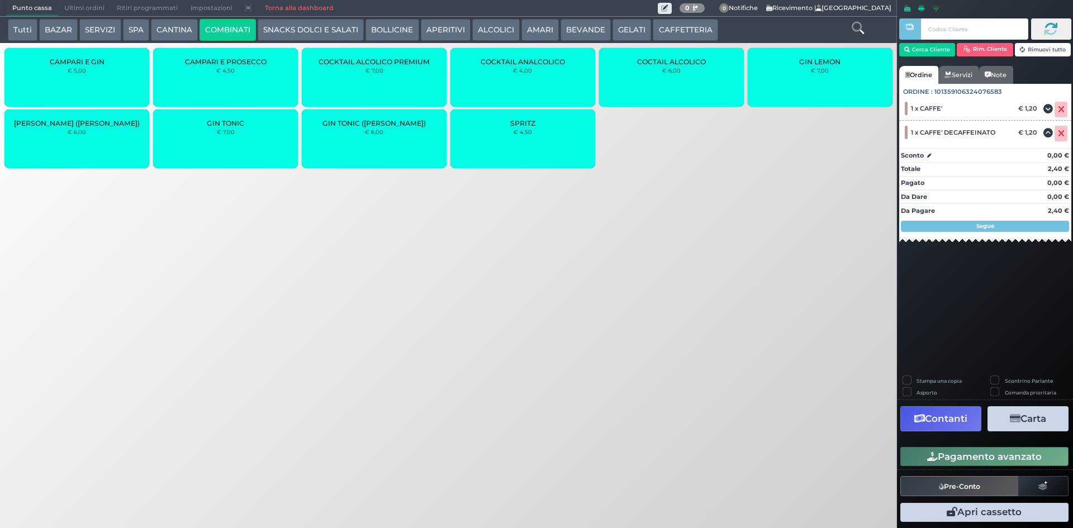
click at [328, 19] on button "SNACKS DOLCI E SALATI" at bounding box center [311, 30] width 106 height 22
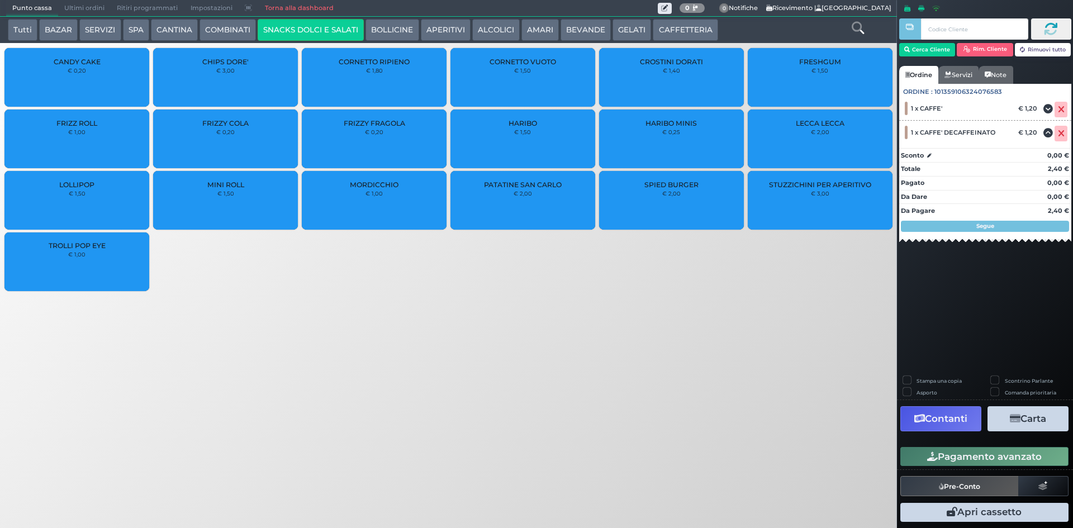
click at [399, 20] on button "BOLLICINE" at bounding box center [392, 30] width 53 height 22
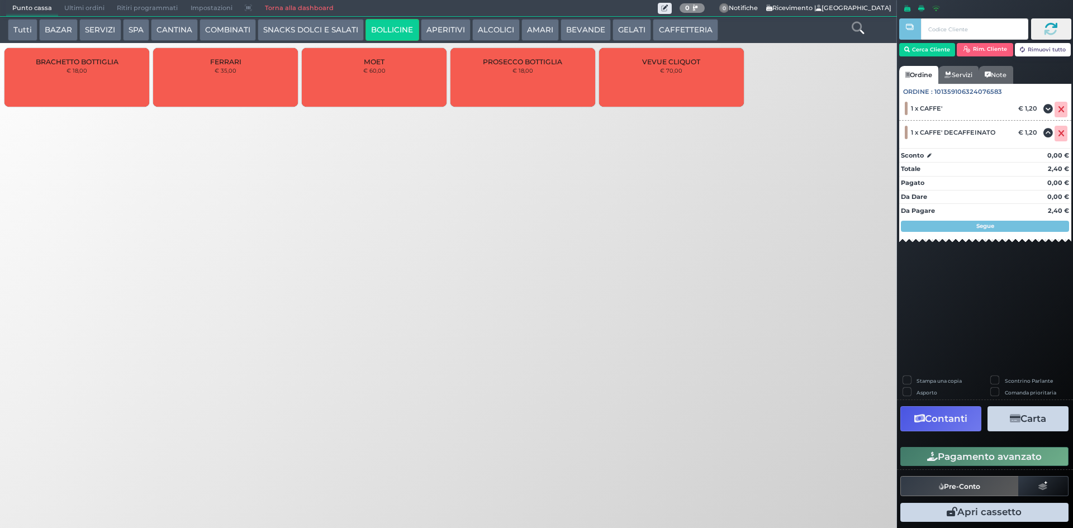
click at [437, 27] on button "APERITIVI" at bounding box center [446, 30] width 50 height 22
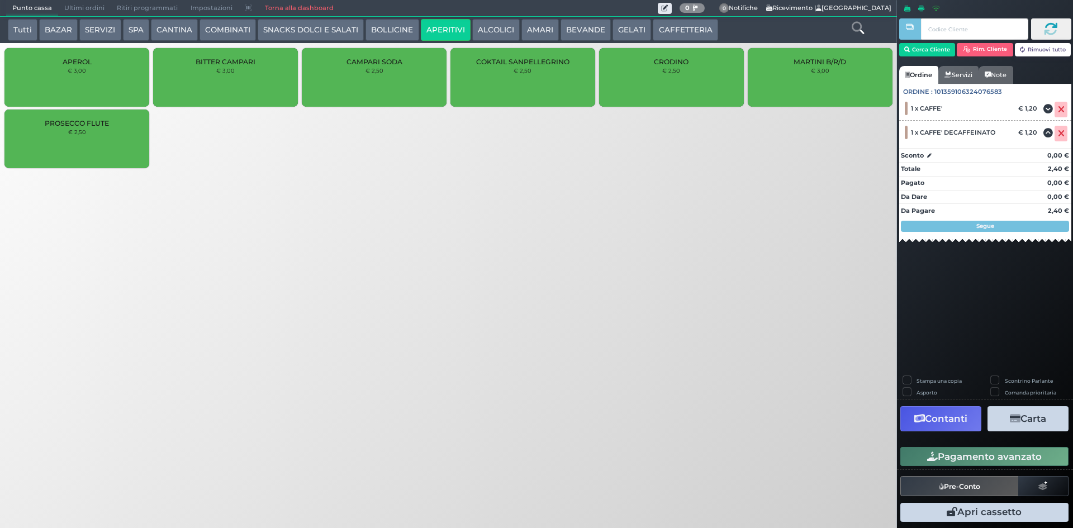
click at [485, 33] on button "ALCOLICI" at bounding box center [496, 30] width 48 height 22
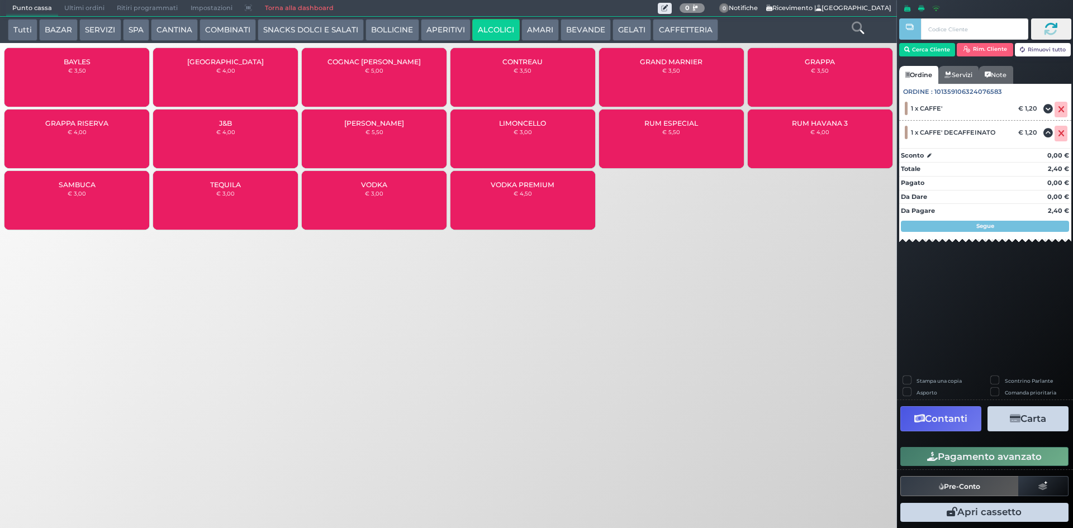
click at [542, 27] on button "AMARI" at bounding box center [540, 30] width 37 height 22
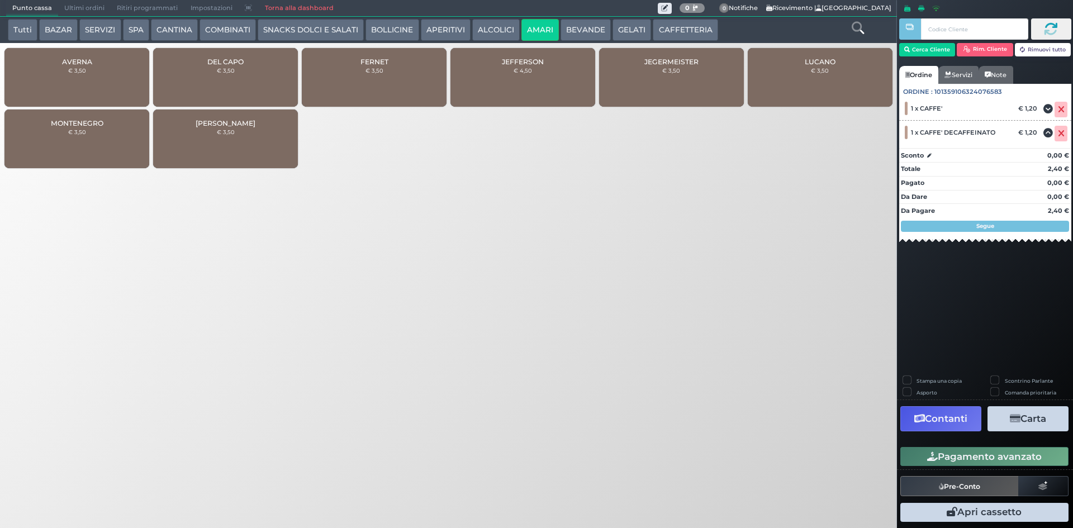
drag, startPoint x: 487, startPoint y: 33, endPoint x: 490, endPoint y: 45, distance: 12.6
click at [487, 33] on button "ALCOLICI" at bounding box center [496, 30] width 48 height 22
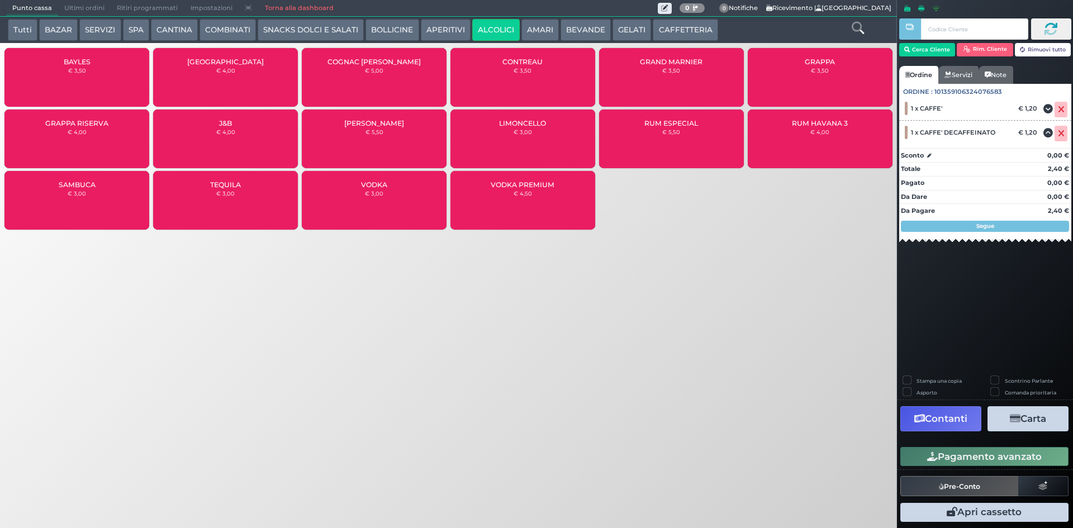
click at [857, 51] on div "GRAPPA € 3,50" at bounding box center [820, 77] width 145 height 59
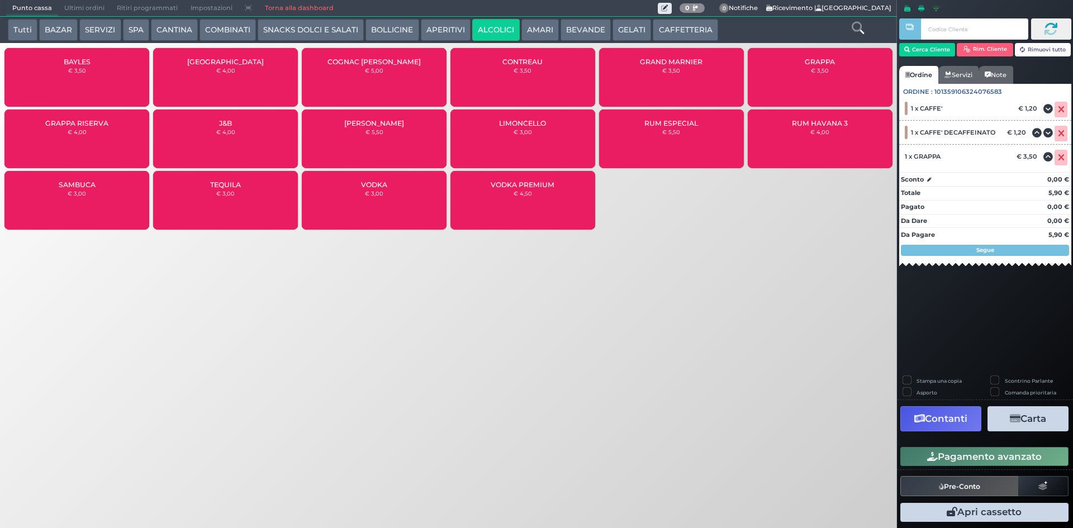
click at [907, 457] on button "Pagamento avanzato" at bounding box center [985, 456] width 168 height 19
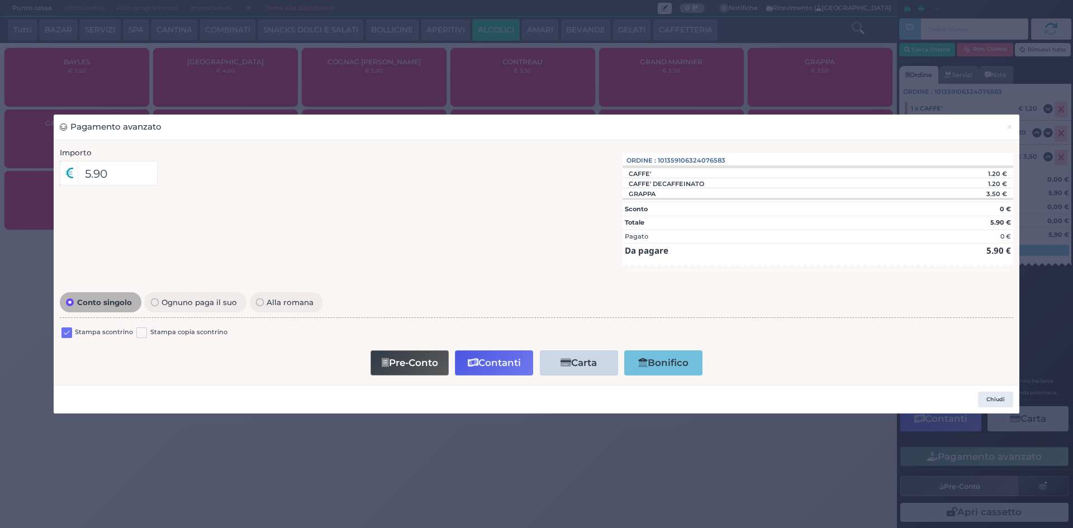
click at [67, 337] on label at bounding box center [66, 333] width 11 height 11
click at [0, 0] on input "checkbox" at bounding box center [0, 0] width 0 height 0
click at [465, 358] on button "Contanti" at bounding box center [494, 363] width 78 height 25
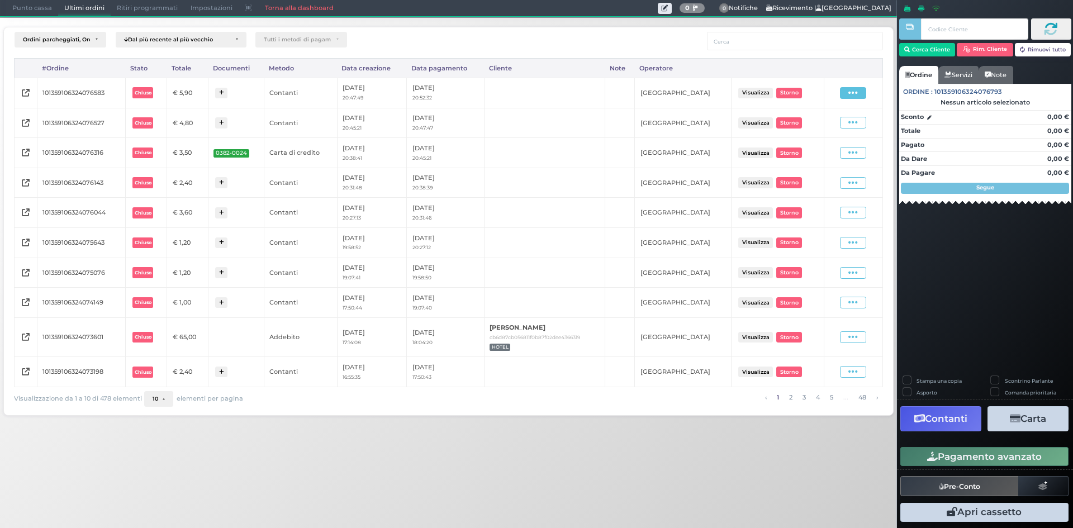
click at [855, 89] on icon at bounding box center [854, 93] width 10 height 11
click at [831, 125] on span "Ristampa Pre-Conto" at bounding box center [828, 125] width 46 height 19
click at [26, 8] on span "Punto cassa" at bounding box center [32, 9] width 52 height 16
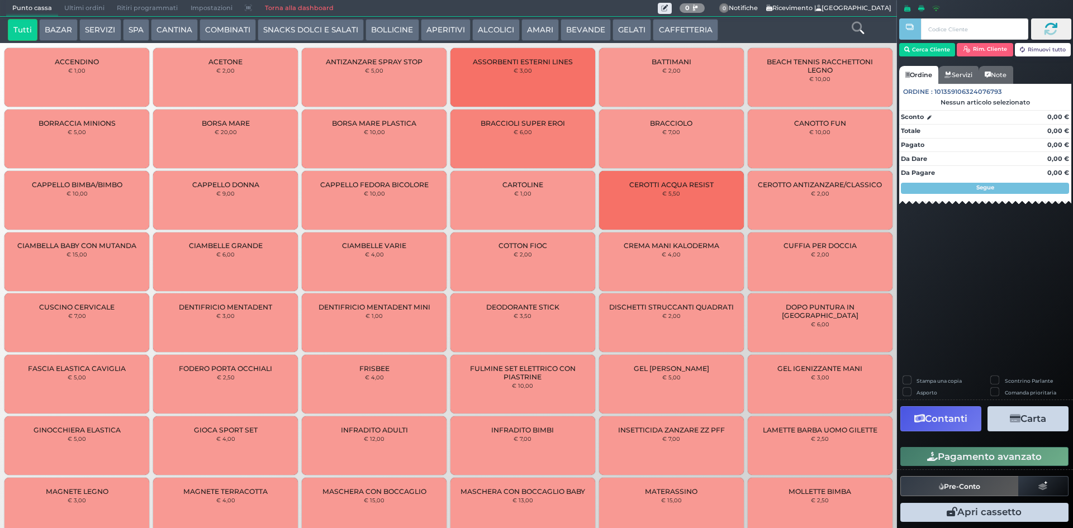
click at [662, 32] on button "CAFFETTERIA" at bounding box center [685, 30] width 65 height 22
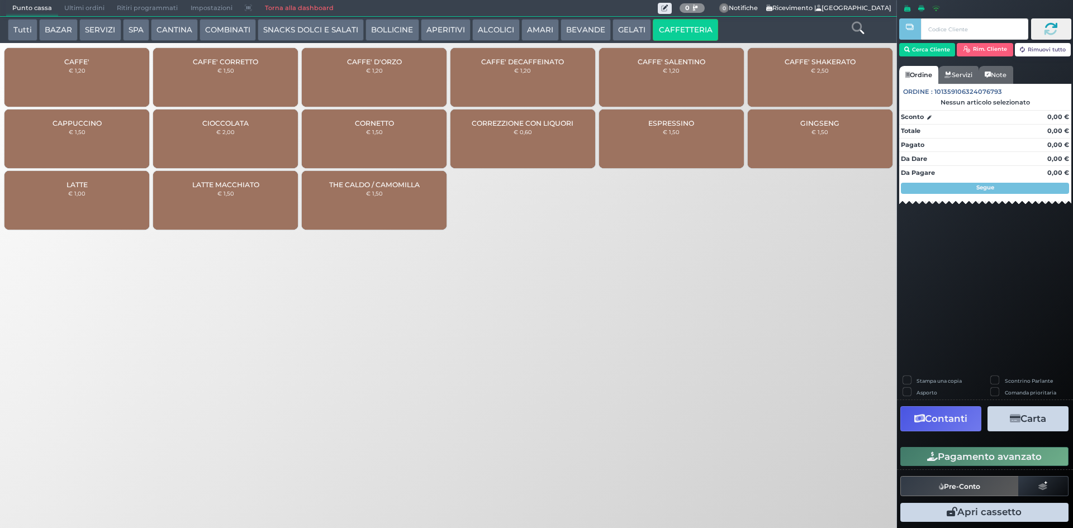
click at [88, 51] on div "CAFFE' € 1,20" at bounding box center [76, 77] width 145 height 59
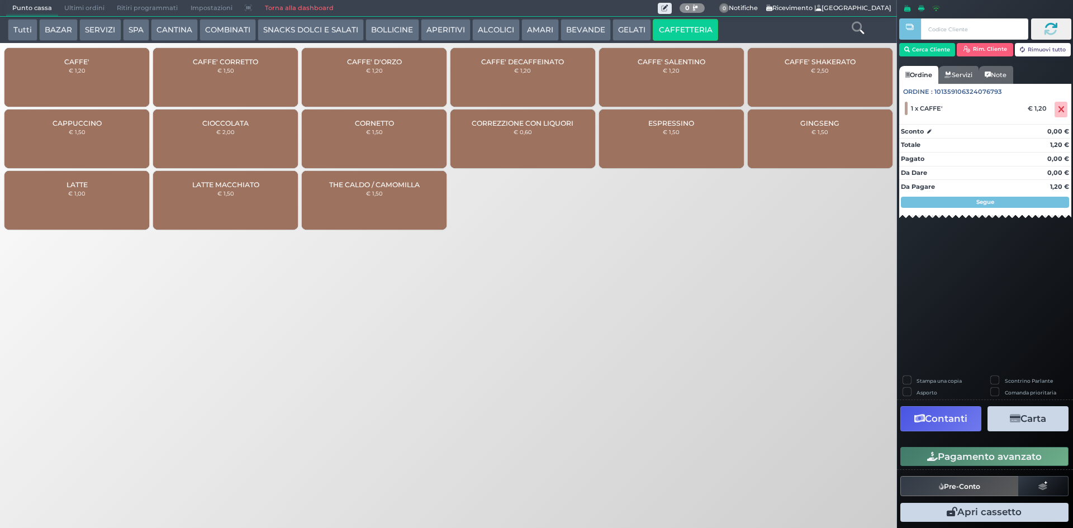
drag, startPoint x: 980, startPoint y: 453, endPoint x: 972, endPoint y: 456, distance: 8.7
click at [979, 453] on button "Pagamento avanzato" at bounding box center [985, 456] width 168 height 19
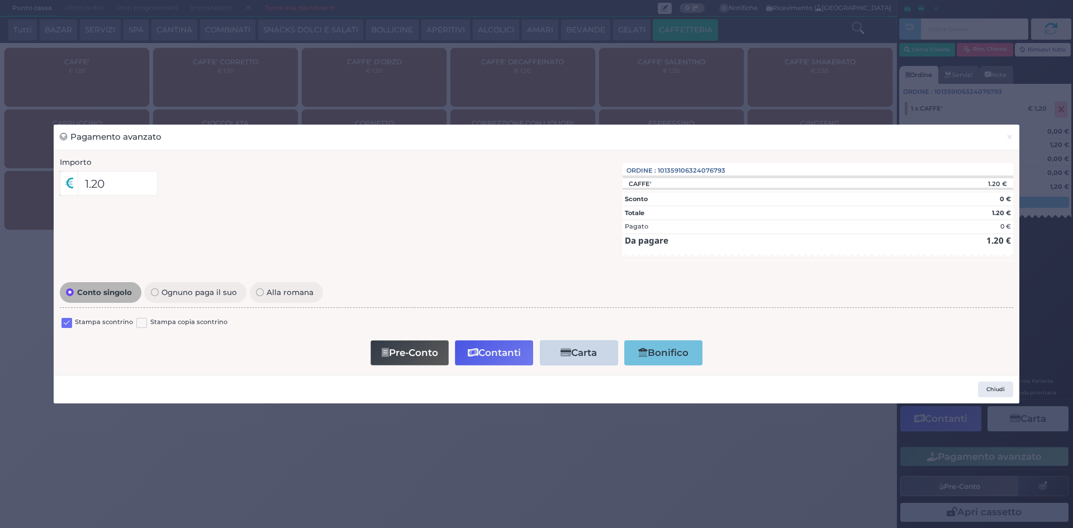
click at [72, 322] on div "Stampa scontrino" at bounding box center [97, 324] width 72 height 13
click at [64, 321] on label at bounding box center [66, 323] width 11 height 11
click at [0, 0] on input "checkbox" at bounding box center [0, 0] width 0 height 0
click at [399, 363] on button "Pre-Conto" at bounding box center [410, 352] width 78 height 25
drag, startPoint x: 1009, startPoint y: 139, endPoint x: 987, endPoint y: 135, distance: 22.6
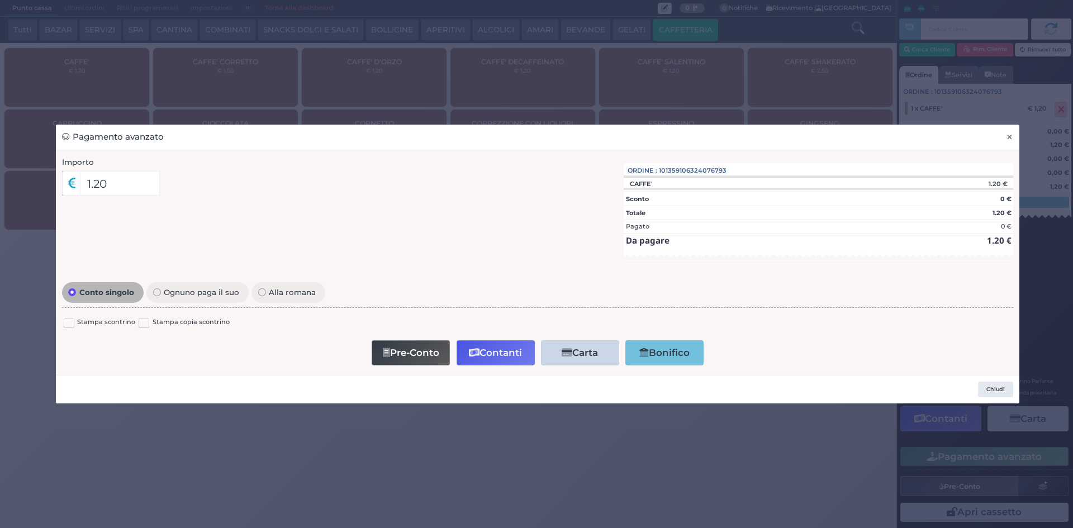
click at [1010, 138] on span "×" at bounding box center [1009, 137] width 7 height 12
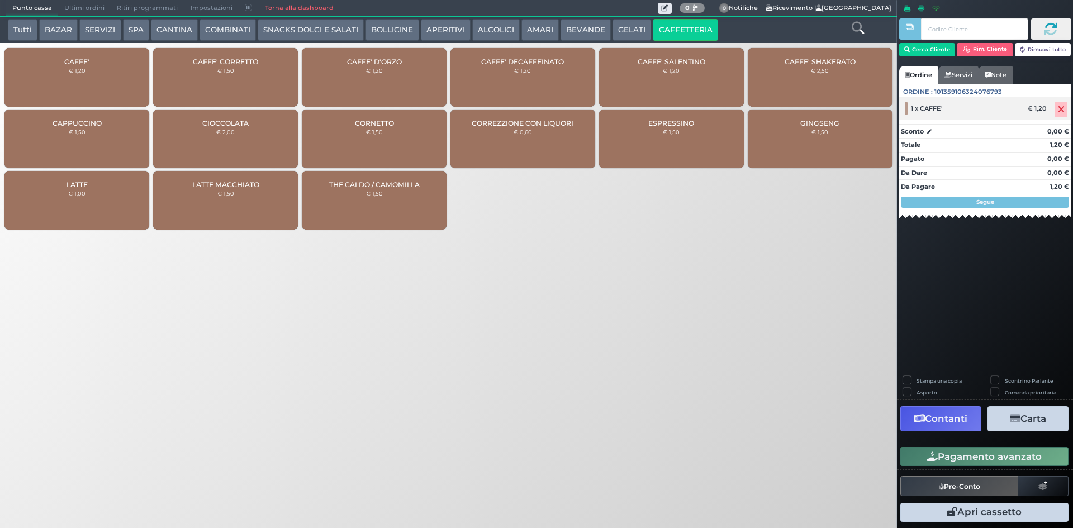
click at [1064, 110] on icon at bounding box center [1061, 110] width 7 height 1
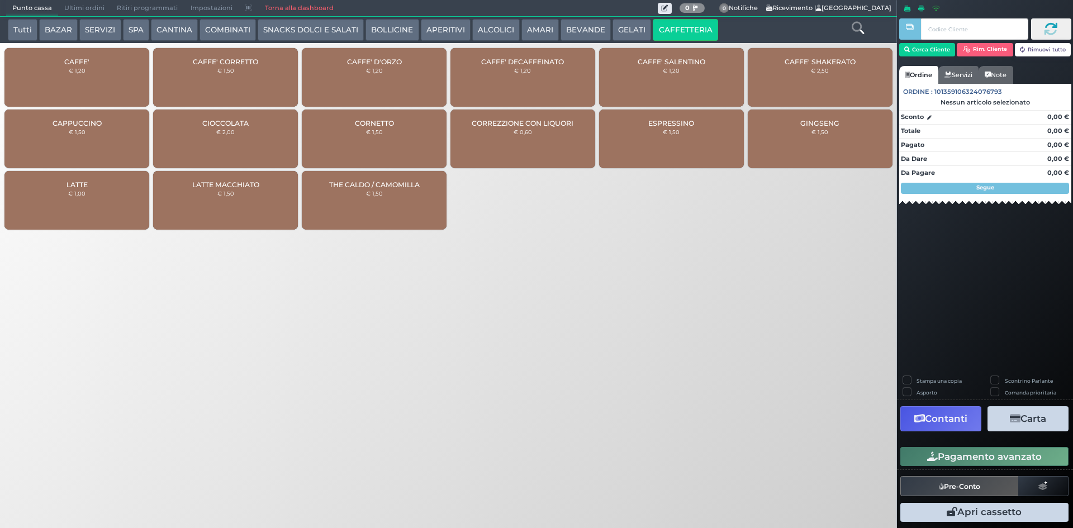
click at [78, 7] on span "Ultimi ordini" at bounding box center [84, 9] width 53 height 16
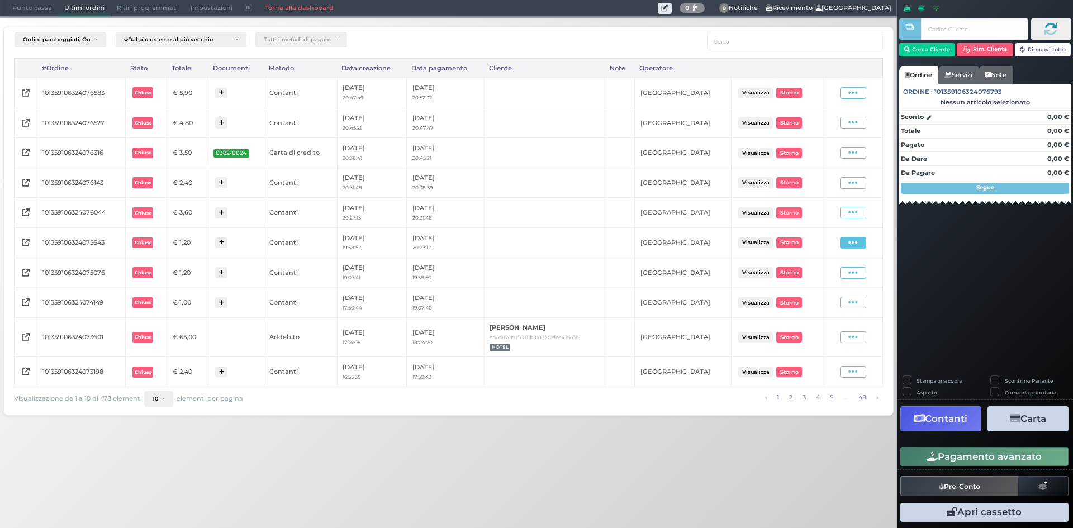
click at [861, 243] on span at bounding box center [853, 243] width 26 height 12
click at [832, 269] on span "Ristampa Pre-Conto" at bounding box center [828, 275] width 46 height 19
click at [15, 13] on span "Punto cassa" at bounding box center [32, 9] width 52 height 16
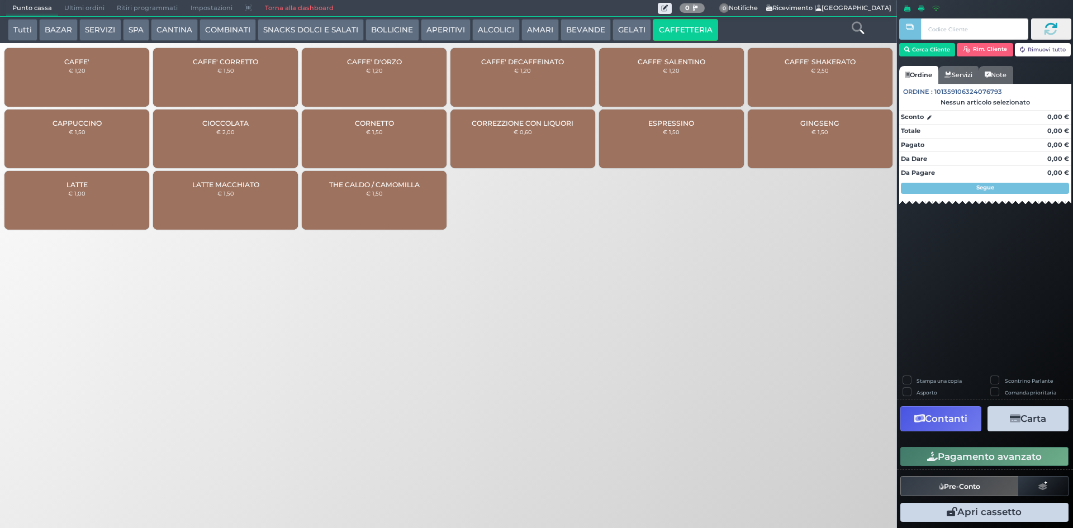
click at [224, 72] on small "€ 1,50" at bounding box center [225, 70] width 17 height 7
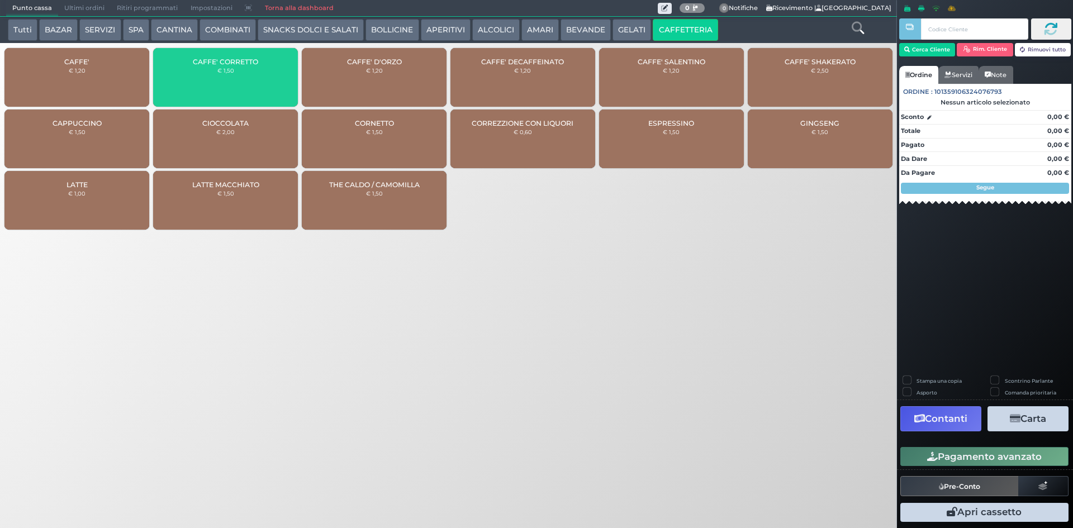
click at [224, 72] on small "€ 1,50" at bounding box center [225, 70] width 17 height 7
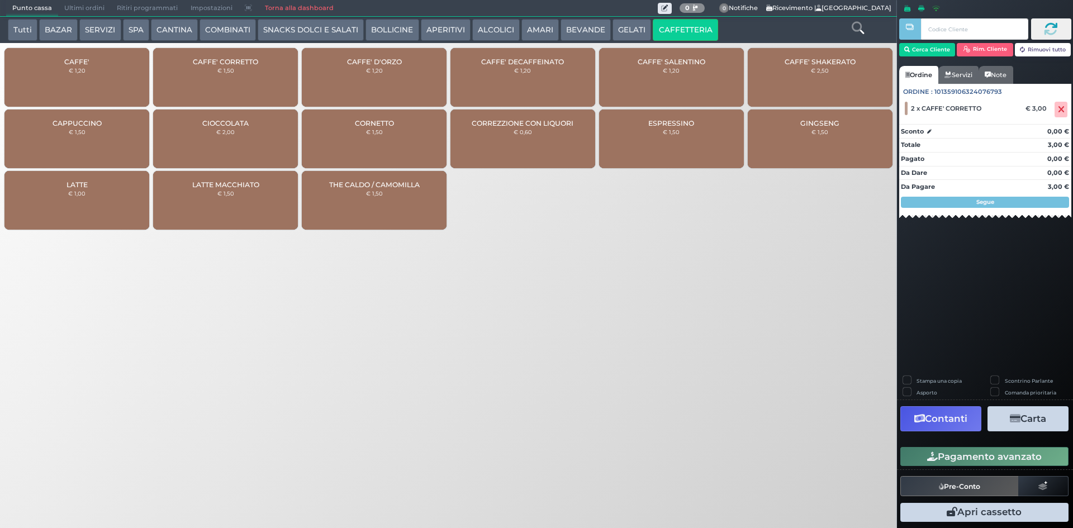
click at [951, 454] on button "Pagamento avanzato" at bounding box center [985, 456] width 168 height 19
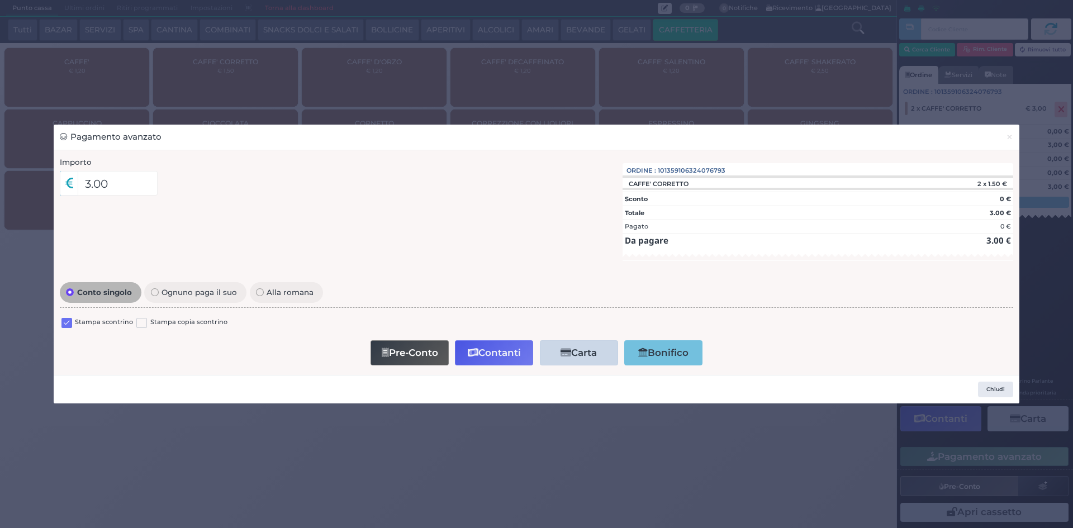
drag, startPoint x: 68, startPoint y: 325, endPoint x: 295, endPoint y: 353, distance: 229.2
click at [68, 325] on label at bounding box center [66, 323] width 11 height 11
click at [0, 0] on input "checkbox" at bounding box center [0, 0] width 0 height 0
click at [486, 359] on button "Contanti" at bounding box center [494, 352] width 78 height 25
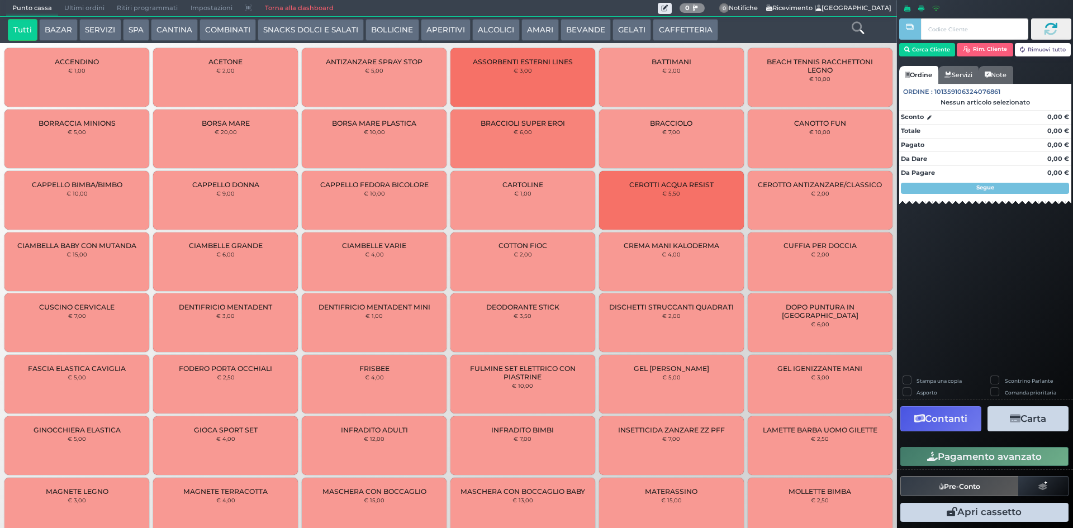
click at [84, 4] on span "Ultimi ordini" at bounding box center [84, 9] width 53 height 16
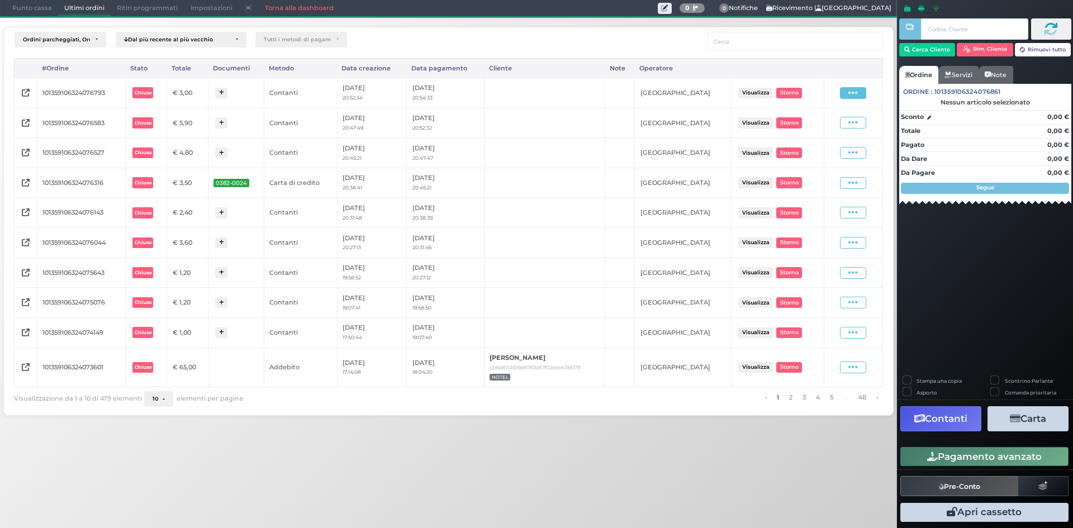
click at [855, 95] on icon at bounding box center [854, 93] width 10 height 11
click at [843, 120] on span "Ristampa Pre-Conto" at bounding box center [828, 125] width 46 height 19
drag, startPoint x: 37, startPoint y: 4, endPoint x: 29, endPoint y: 3, distance: 9.0
click at [37, 4] on span "Punto cassa" at bounding box center [32, 9] width 52 height 16
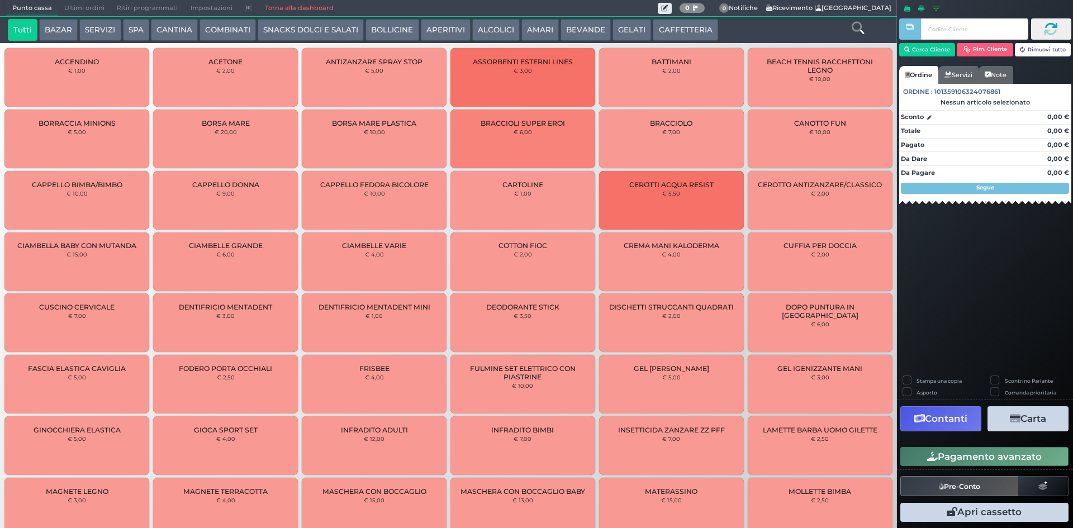
click at [703, 35] on button "CAFFETTERIA" at bounding box center [685, 30] width 65 height 22
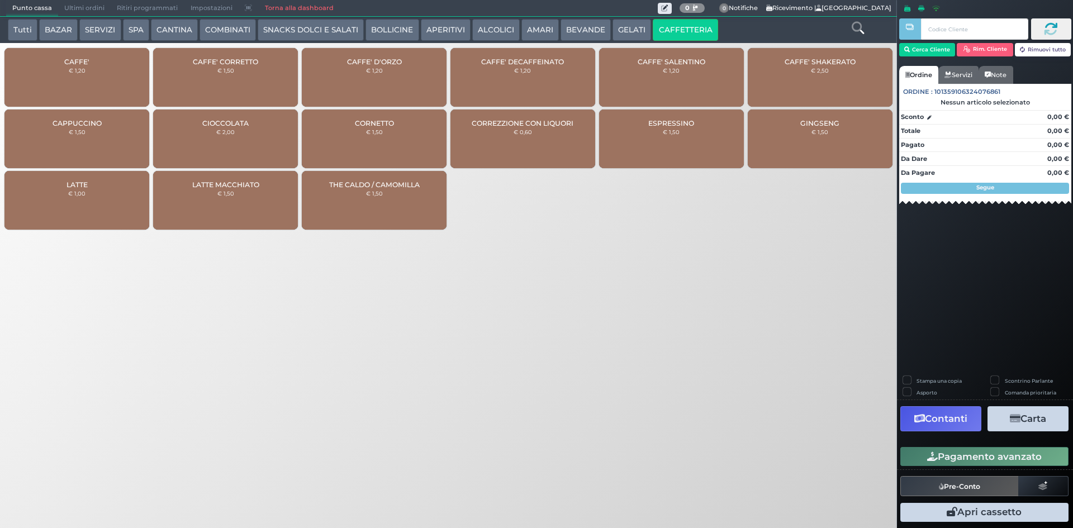
click at [78, 88] on div "CAFFE' € 1,20" at bounding box center [76, 77] width 145 height 59
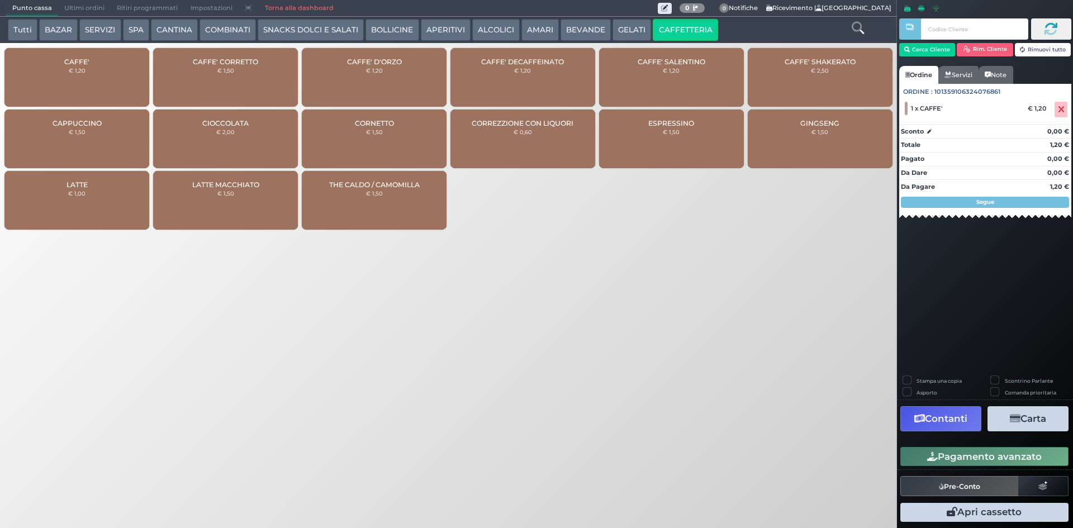
click at [69, 10] on span "Ultimi ordini" at bounding box center [84, 9] width 53 height 16
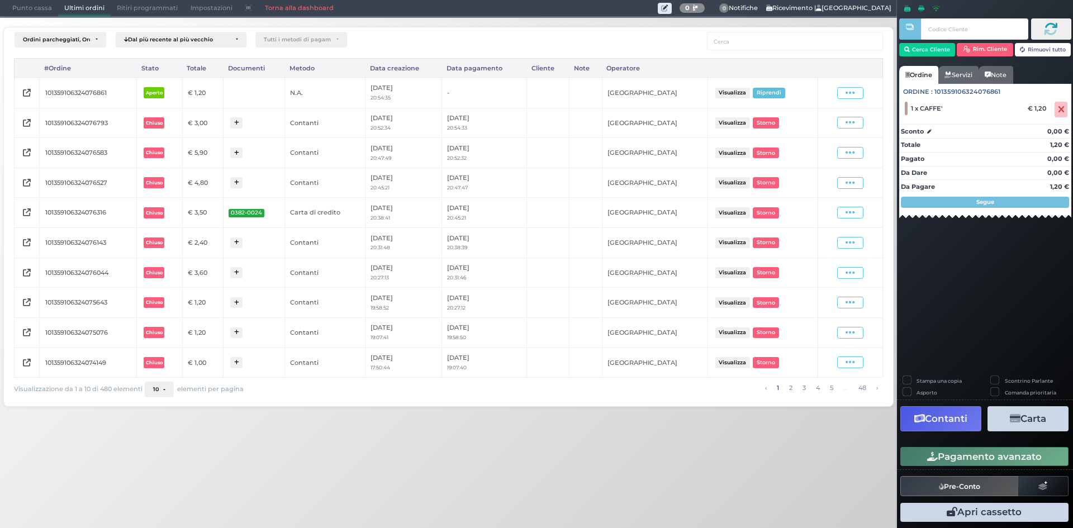
click at [950, 452] on button "Pagamento avanzato" at bounding box center [985, 456] width 168 height 19
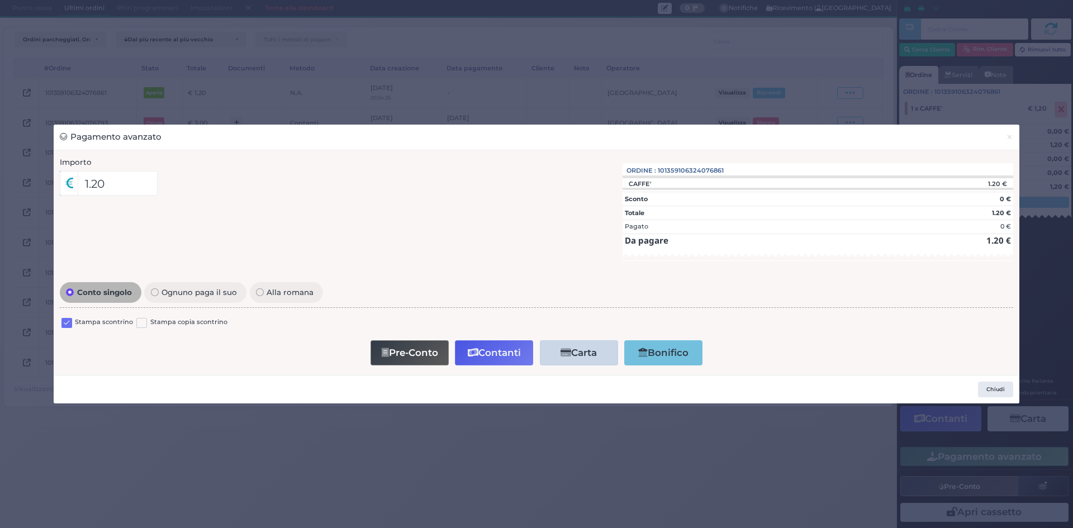
click at [63, 319] on label at bounding box center [66, 323] width 11 height 11
click at [0, 0] on input "checkbox" at bounding box center [0, 0] width 0 height 0
drag, startPoint x: 475, startPoint y: 350, endPoint x: 362, endPoint y: 335, distance: 113.9
click at [367, 331] on div "Conto singolo Ognuno paga il suo Alla romana Stampa scontrino Stampa copia scon…" at bounding box center [536, 324] width 965 height 89
click at [392, 337] on div "Stampa scontrino Stampa copia scontrino" at bounding box center [537, 324] width 954 height 26
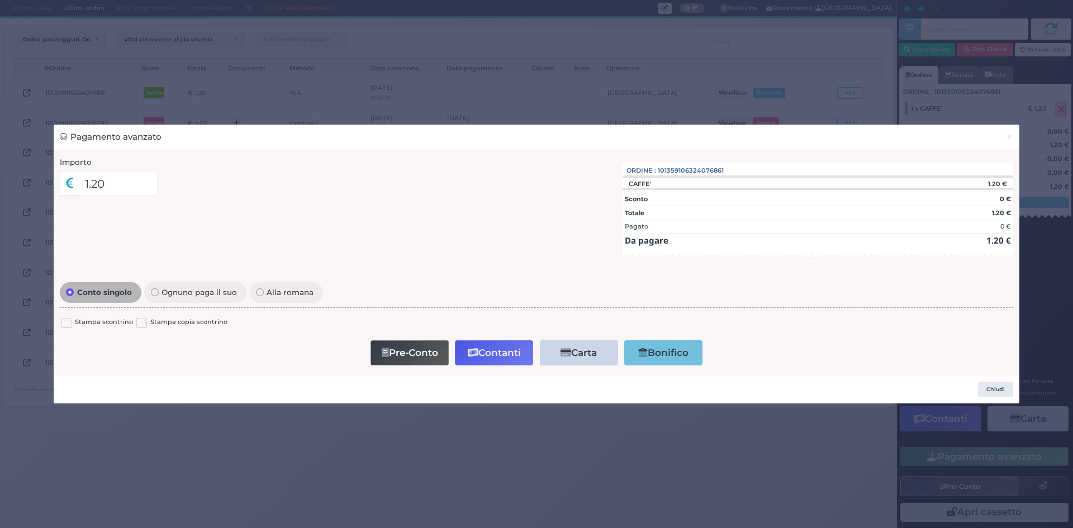
click at [399, 348] on button "Pre-Conto" at bounding box center [410, 352] width 78 height 25
drag, startPoint x: 1012, startPoint y: 135, endPoint x: 1069, endPoint y: 114, distance: 60.7
click at [1014, 134] on button "×" at bounding box center [1010, 137] width 20 height 25
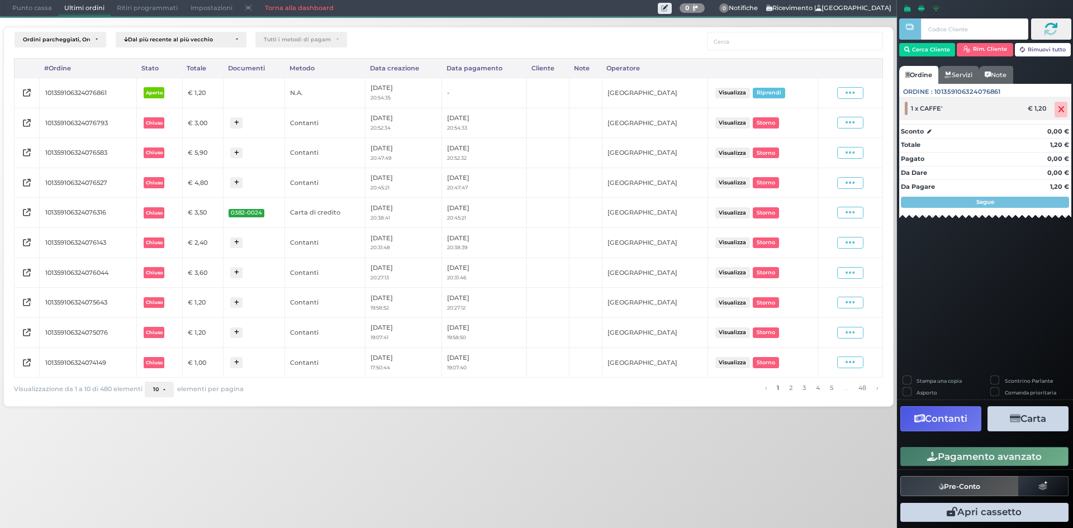
click at [1066, 108] on span at bounding box center [1061, 110] width 13 height 16
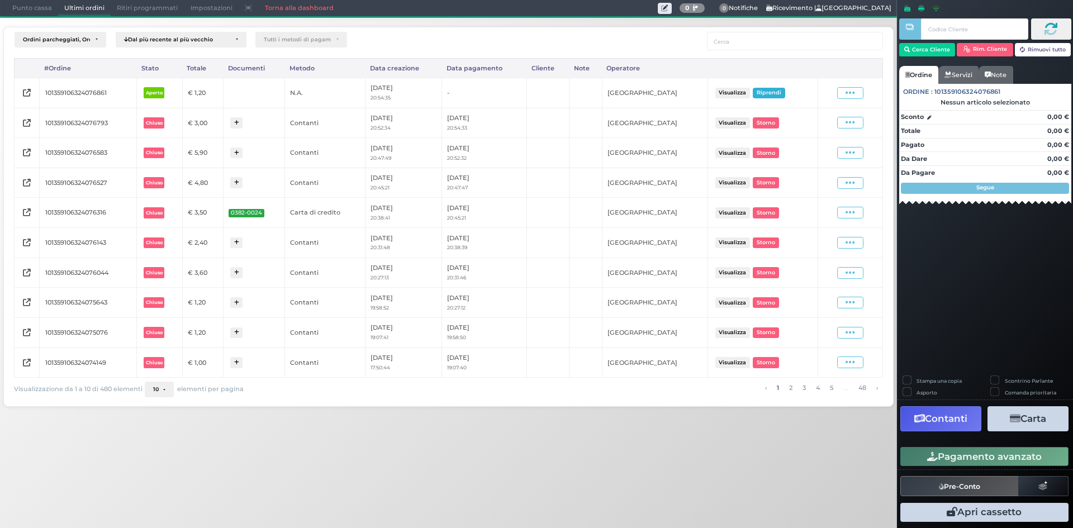
click at [784, 94] on button "Riprendi" at bounding box center [769, 93] width 32 height 11
drag, startPoint x: 773, startPoint y: 97, endPoint x: 659, endPoint y: 98, distance: 114.6
click at [773, 96] on button "Riprendi" at bounding box center [769, 93] width 32 height 11
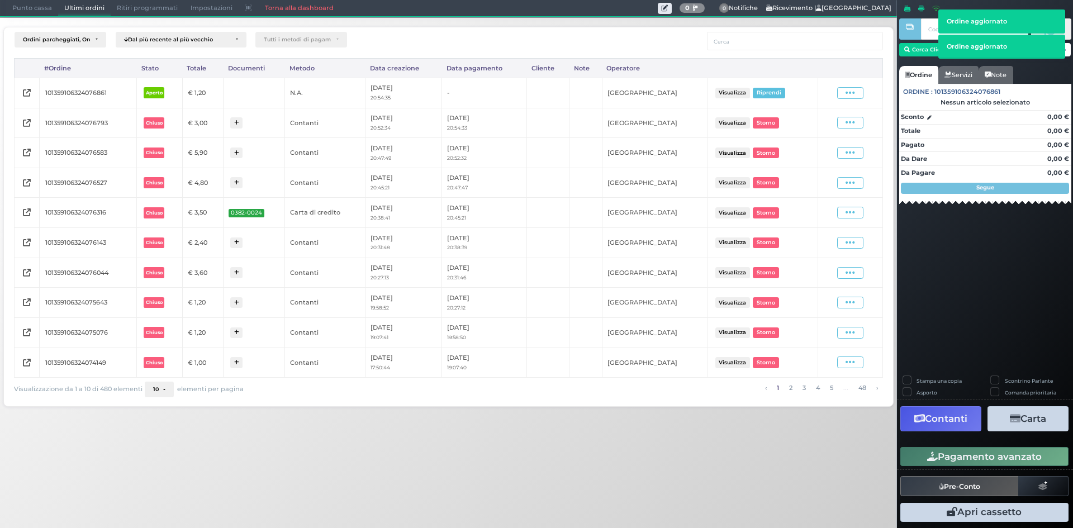
click at [45, 12] on span "Punto cassa" at bounding box center [32, 9] width 52 height 16
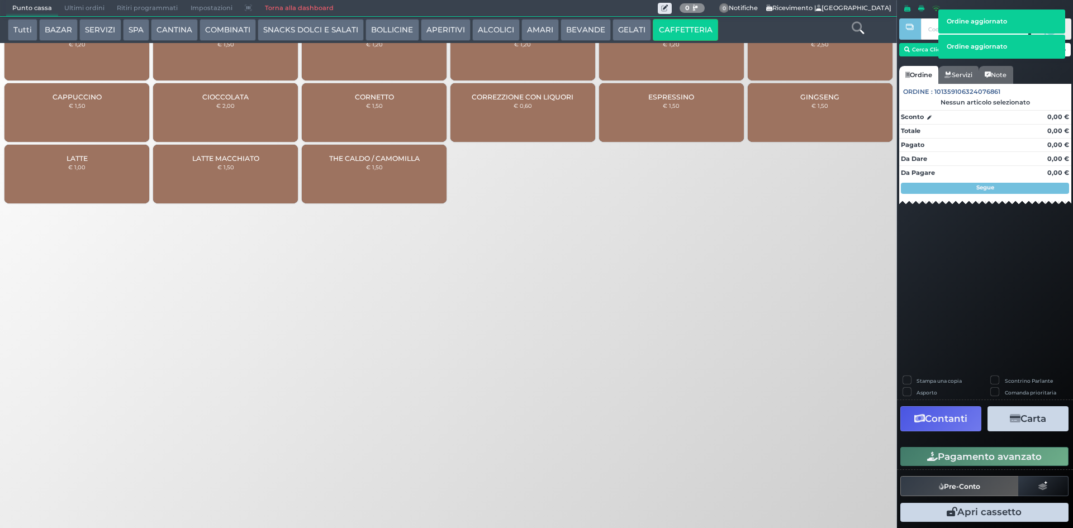
click at [69, 10] on span "Ultimi ordini" at bounding box center [84, 9] width 53 height 16
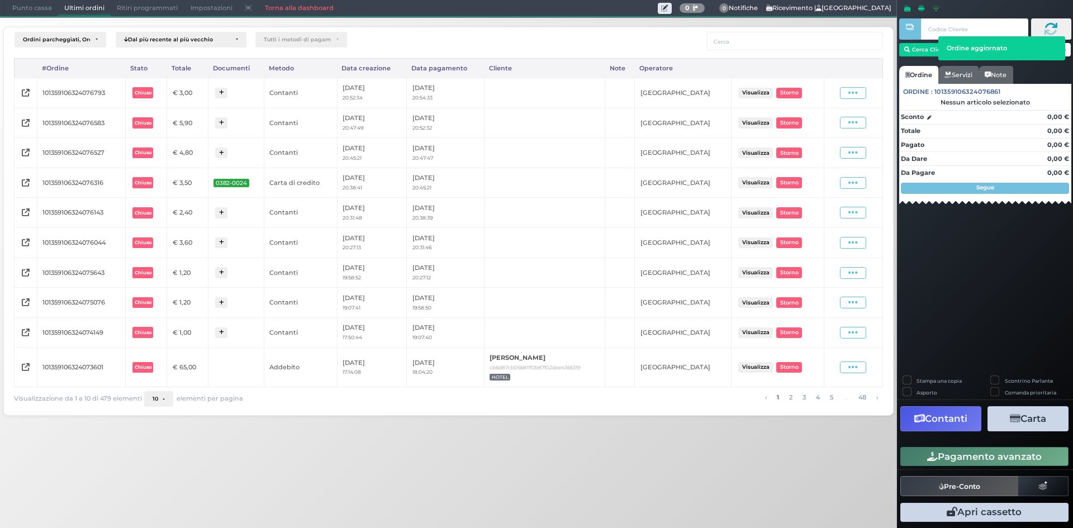
click at [35, 7] on span "Punto cassa" at bounding box center [32, 9] width 52 height 16
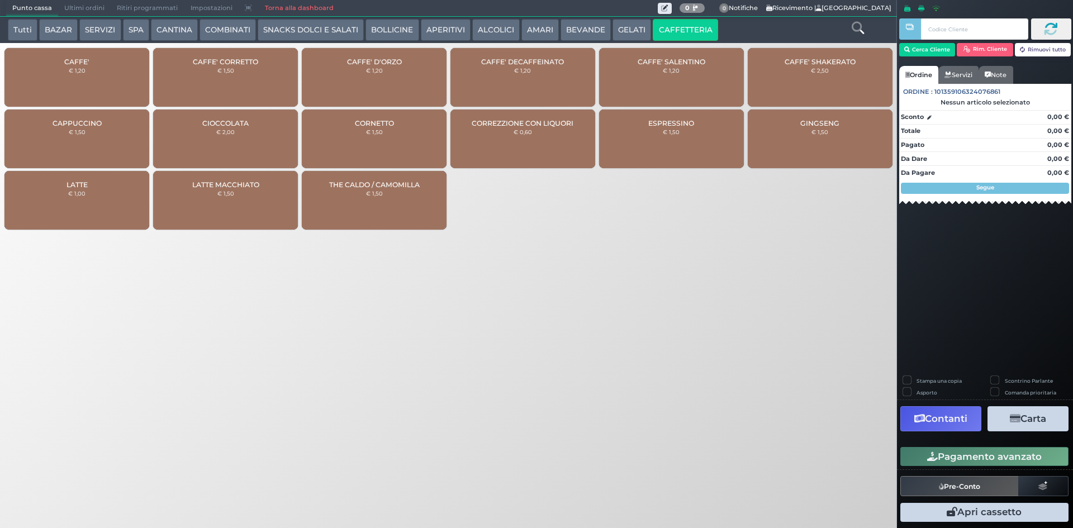
click at [113, 71] on div "CAFFE' € 1,20" at bounding box center [76, 77] width 145 height 59
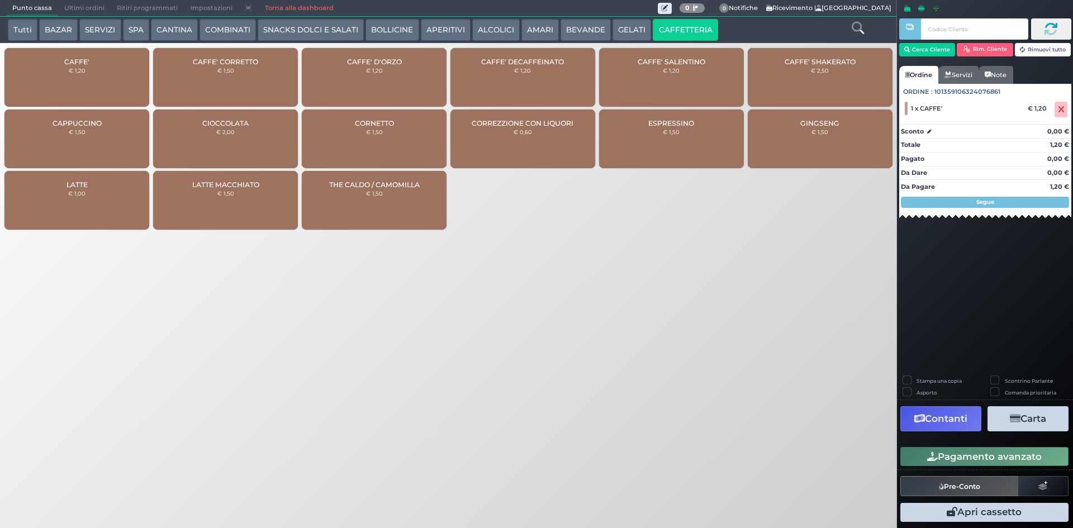
click at [958, 452] on button "Pagamento avanzato" at bounding box center [985, 456] width 168 height 19
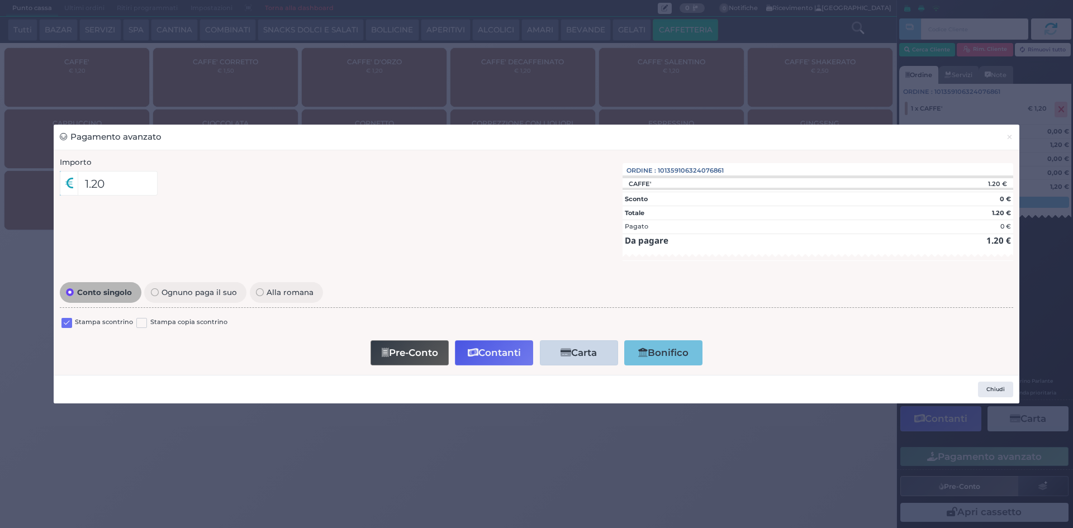
click at [64, 323] on label at bounding box center [66, 323] width 11 height 11
click at [0, 0] on input "checkbox" at bounding box center [0, 0] width 0 height 0
click at [375, 353] on button "Pre-Conto" at bounding box center [410, 352] width 78 height 25
click at [1005, 139] on button "×" at bounding box center [1010, 137] width 20 height 25
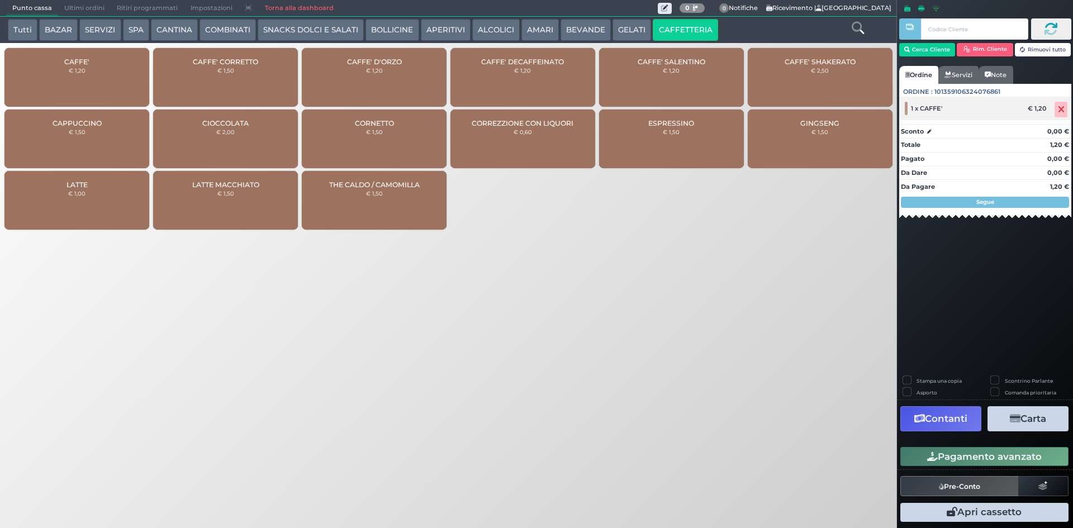
click at [1061, 110] on icon at bounding box center [1061, 110] width 7 height 1
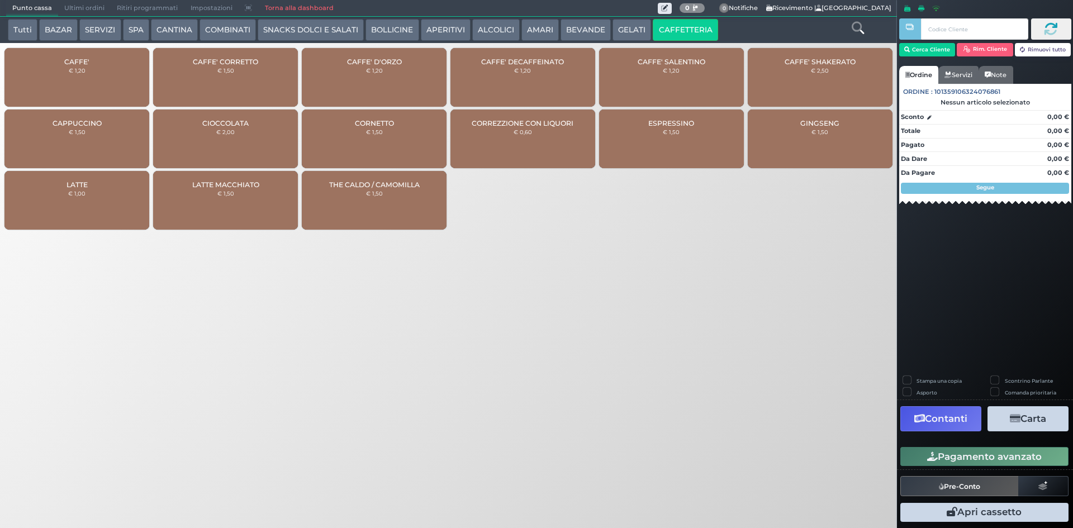
drag, startPoint x: 581, startPoint y: 32, endPoint x: 629, endPoint y: 25, distance: 48.5
click at [581, 31] on button "BEVANDE" at bounding box center [586, 30] width 50 height 22
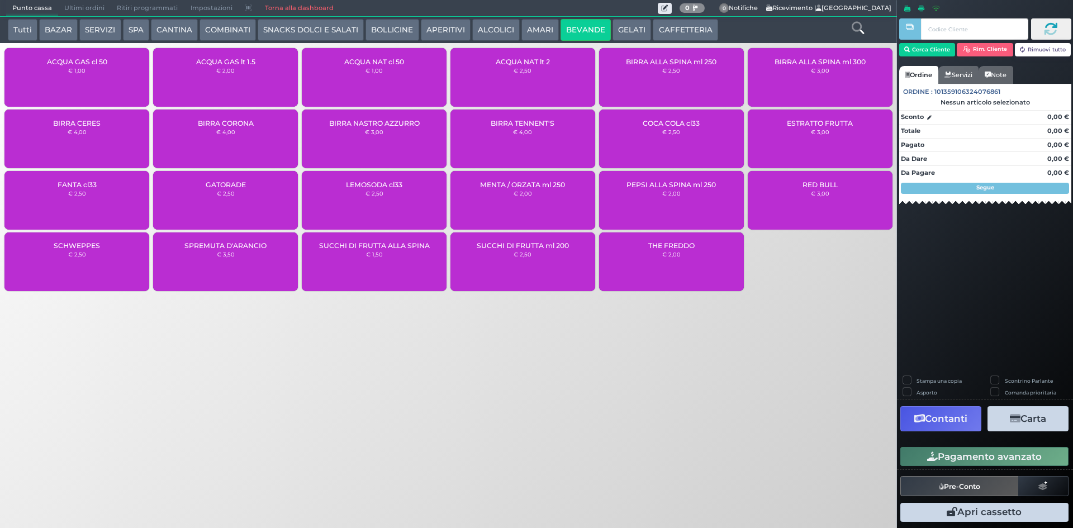
click at [629, 25] on button "GELATI" at bounding box center [632, 30] width 39 height 22
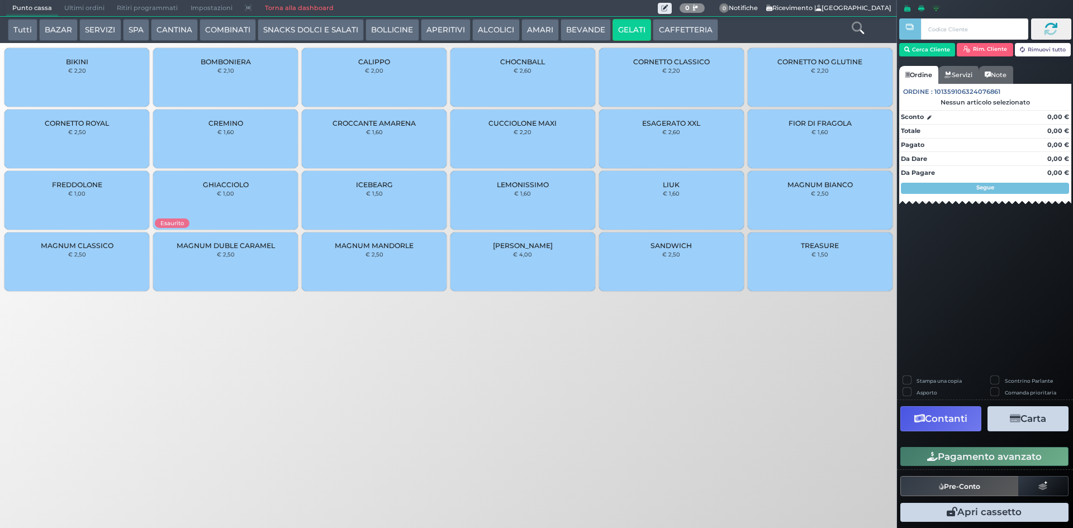
click at [571, 35] on button "BEVANDE" at bounding box center [586, 30] width 50 height 22
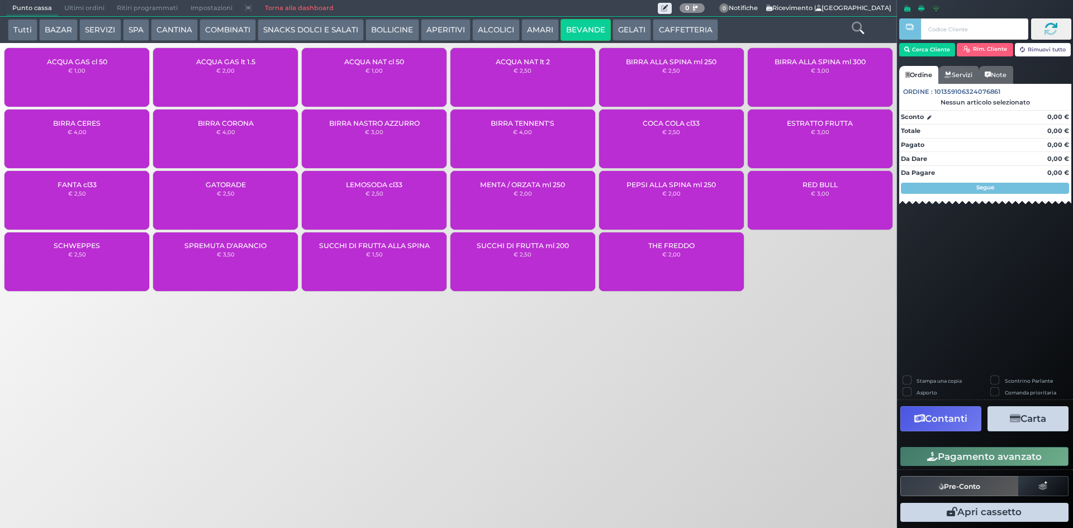
drag, startPoint x: 386, startPoint y: 70, endPoint x: 513, endPoint y: 129, distance: 139.8
click at [386, 71] on div "ACQUA NAT cl 50 € 1,00" at bounding box center [374, 77] width 145 height 59
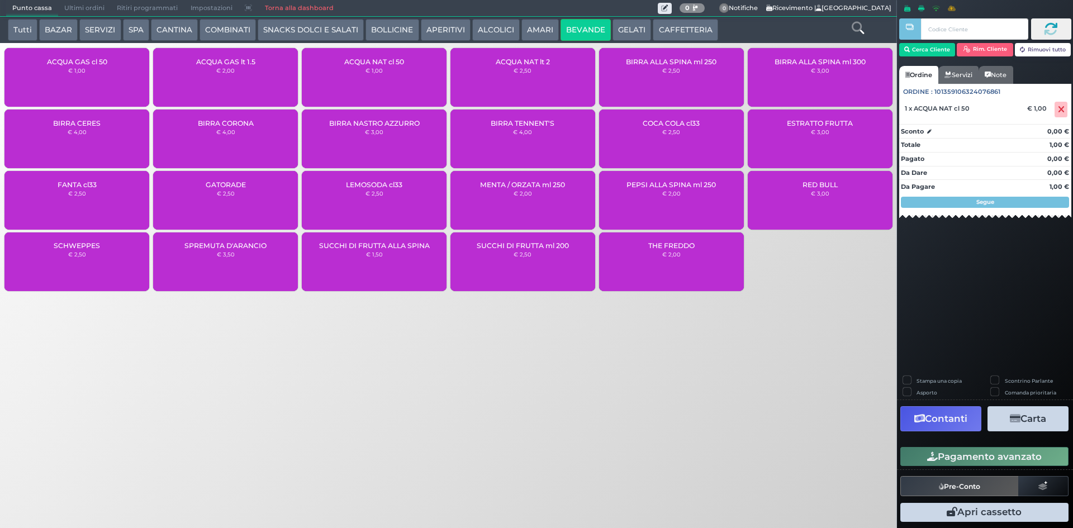
click at [955, 449] on button "Pagamento avanzato" at bounding box center [985, 456] width 168 height 19
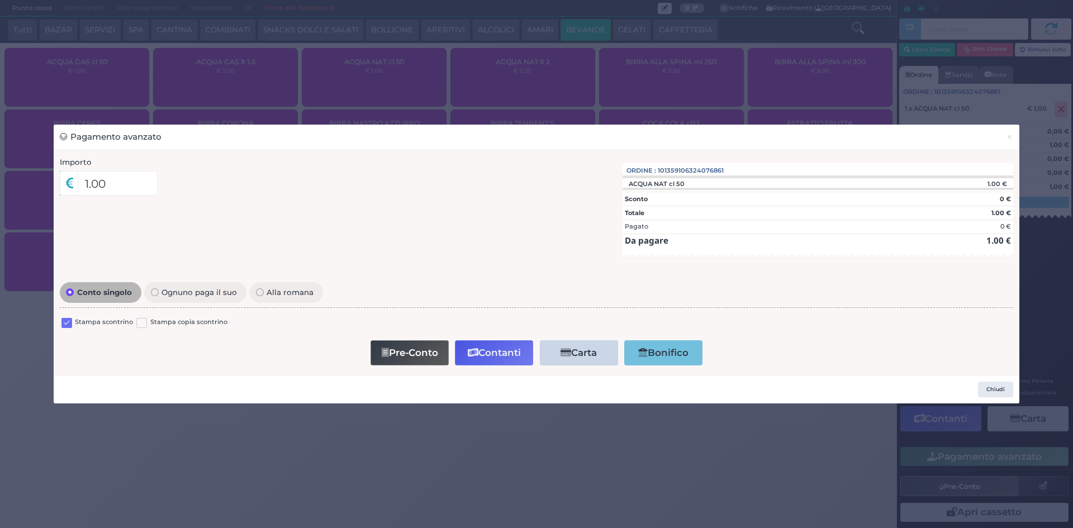
click at [67, 328] on label at bounding box center [66, 323] width 11 height 11
click at [0, 0] on input "checkbox" at bounding box center [0, 0] width 0 height 0
click at [480, 354] on button "Contanti" at bounding box center [494, 352] width 78 height 25
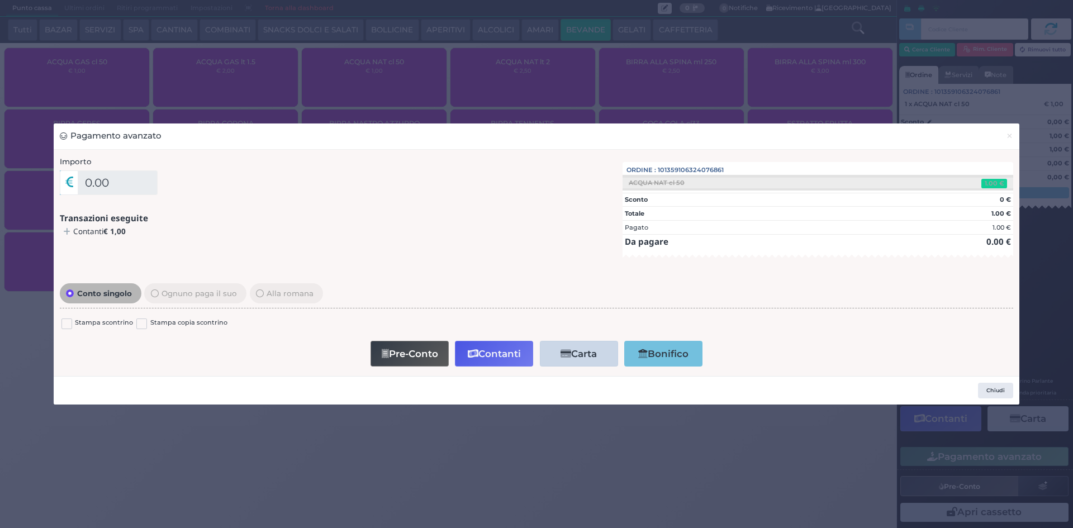
click at [77, 10] on div "Pagamento avanzato × Importo 0.00 Importo Totale 1.00 Quote 1 1" at bounding box center [536, 264] width 1073 height 528
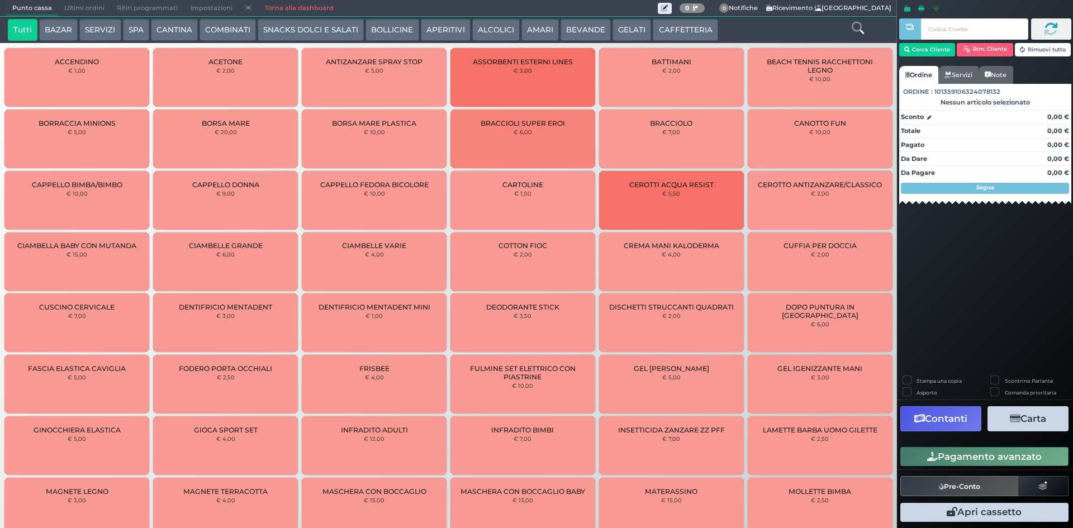
click at [84, 6] on span "Ultimi ordini" at bounding box center [84, 9] width 53 height 16
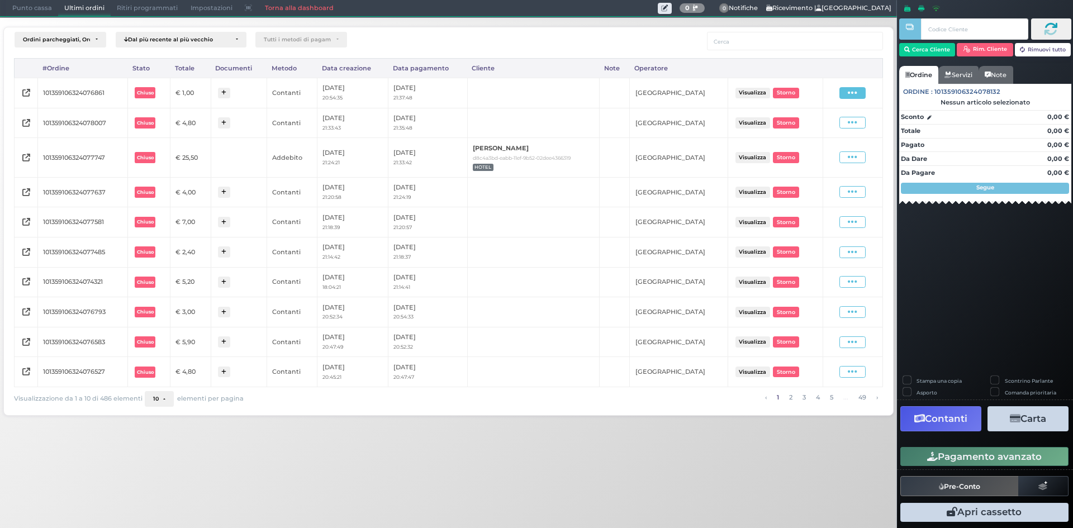
click at [850, 96] on icon at bounding box center [853, 93] width 10 height 11
click at [835, 129] on span "Ristampa Pre-Conto" at bounding box center [827, 125] width 46 height 19
click at [0, 2] on div "Punto cassa Mappa Ultimi ordini Delivery Ritiri programmati Impostazioni Torna …" at bounding box center [448, 8] width 897 height 17
click at [14, 7] on span "Punto cassa" at bounding box center [32, 9] width 52 height 16
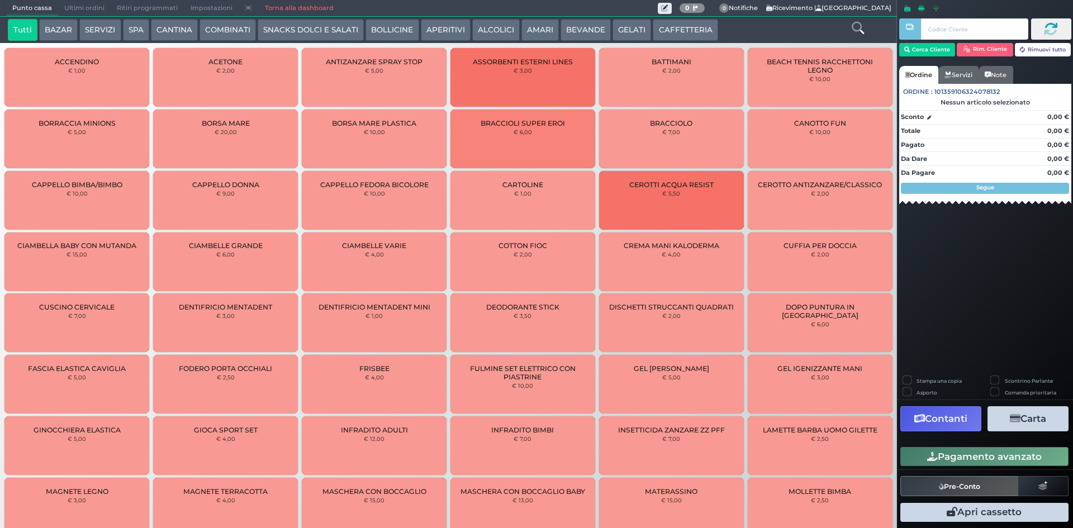
click at [597, 27] on button "BEVANDE" at bounding box center [586, 30] width 50 height 22
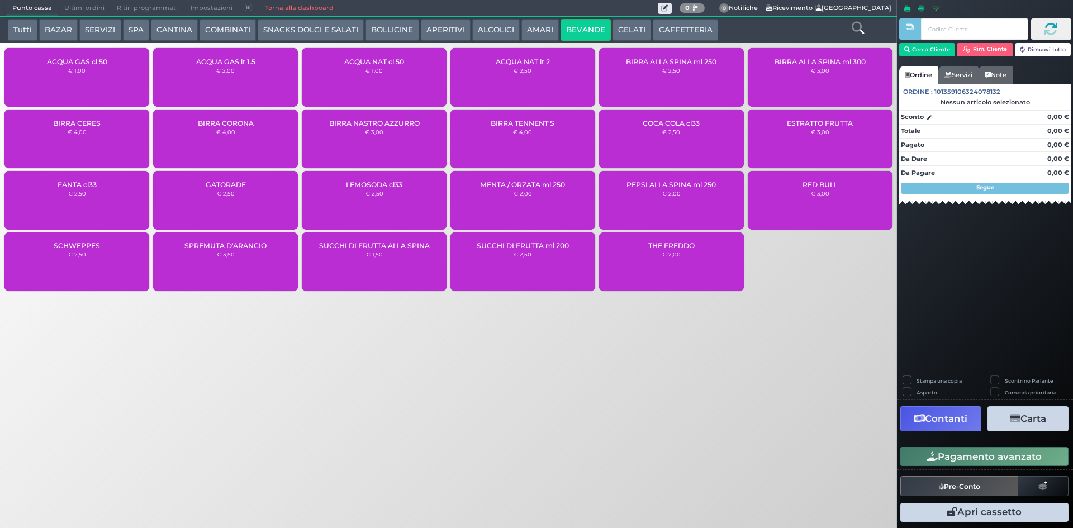
click at [372, 80] on div "ACQUA NAT cl 50 € 1,00" at bounding box center [374, 77] width 145 height 59
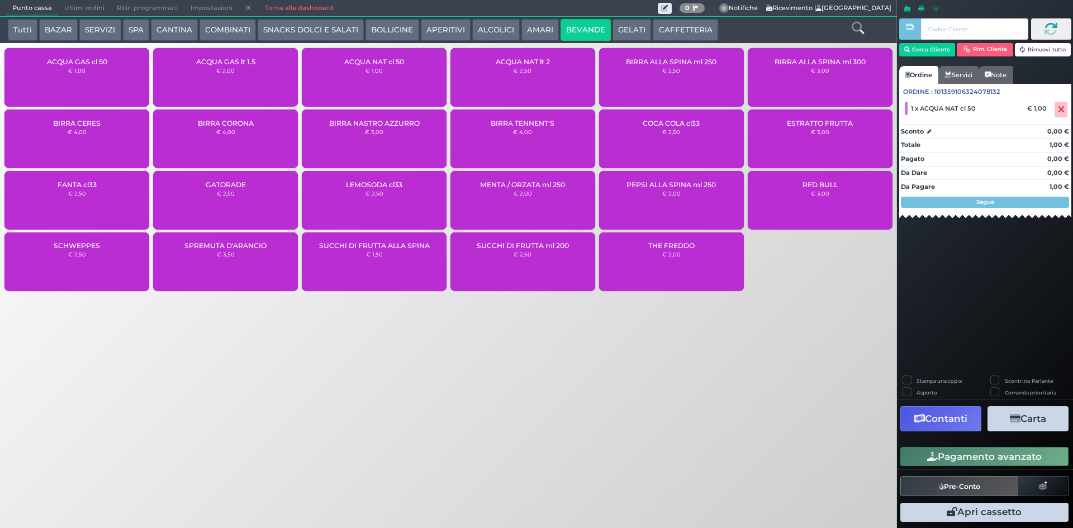
click at [991, 450] on button "Pagamento avanzato" at bounding box center [985, 456] width 168 height 19
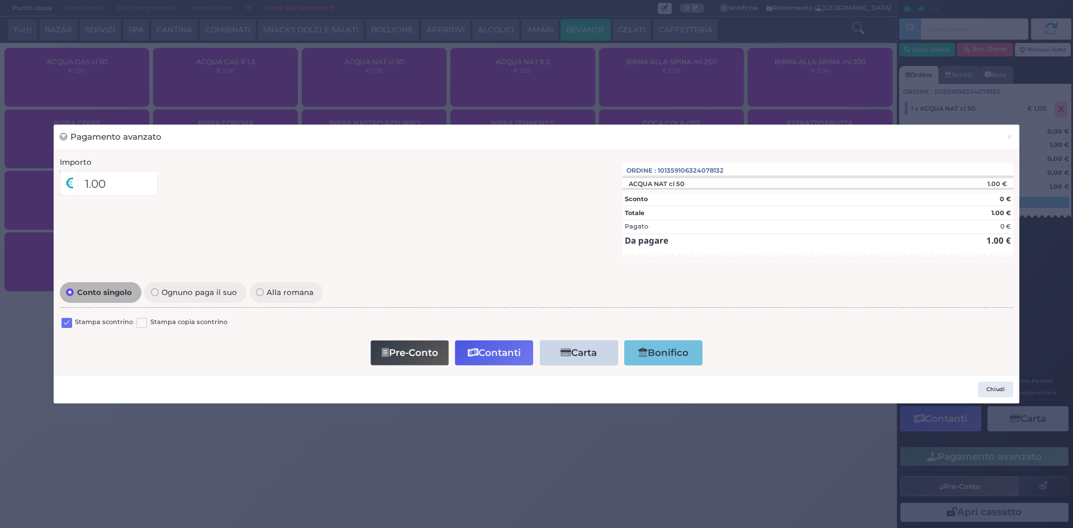
click at [67, 323] on label at bounding box center [66, 323] width 11 height 11
click at [0, 0] on input "checkbox" at bounding box center [0, 0] width 0 height 0
click at [487, 344] on button "Contanti" at bounding box center [494, 352] width 78 height 25
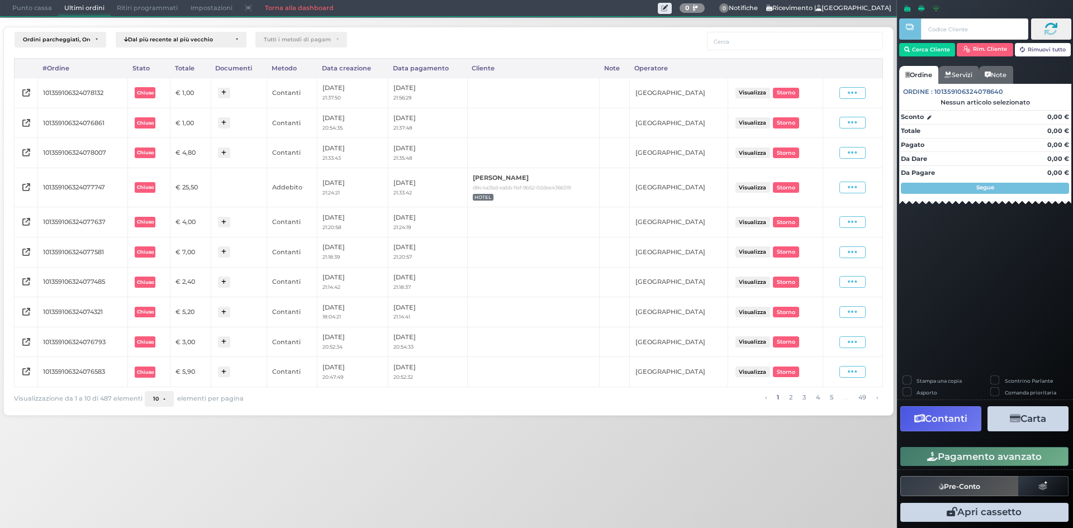
click at [845, 99] on div "Visualizza Ristampa Pre-Conto [GEOGRAPHIC_DATA]" at bounding box center [852, 93] width 49 height 15
click at [847, 98] on span at bounding box center [853, 93] width 26 height 12
click at [845, 128] on span "Ristampa Pre-Conto" at bounding box center [827, 125] width 46 height 19
drag, startPoint x: 28, startPoint y: 10, endPoint x: 29, endPoint y: 0, distance: 10.1
click at [28, 10] on span "Punto cassa" at bounding box center [32, 9] width 52 height 16
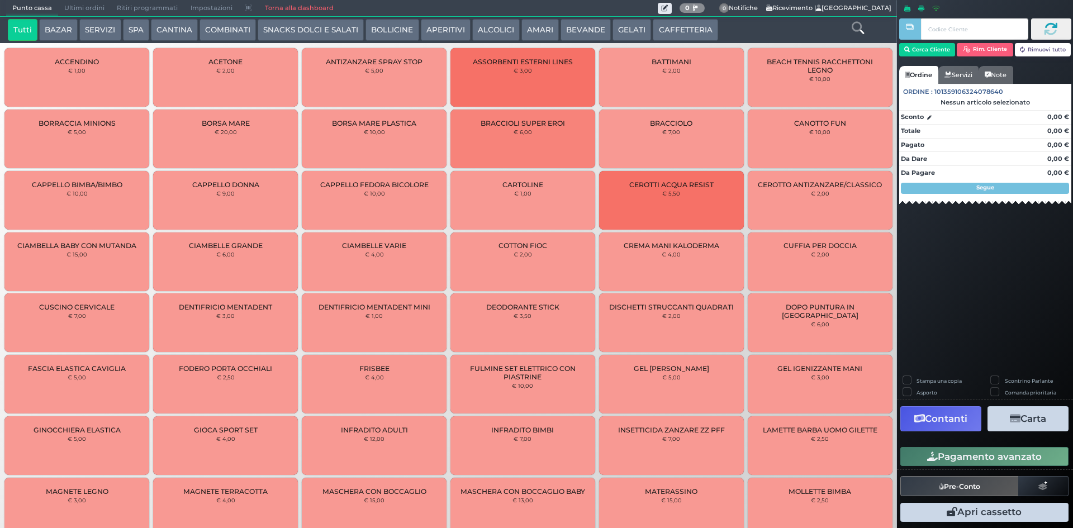
click at [580, 30] on button "BEVANDE" at bounding box center [586, 30] width 50 height 22
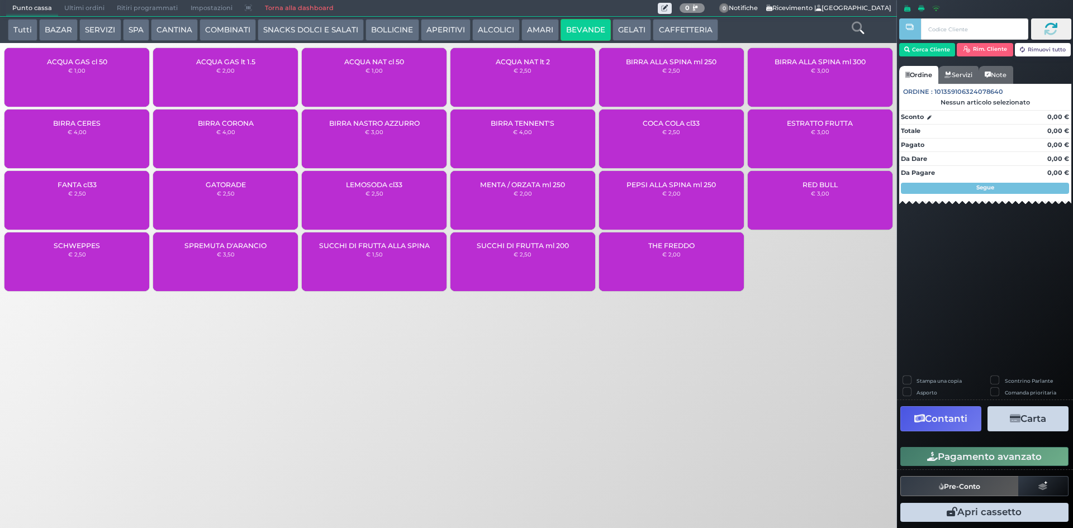
click at [377, 81] on div "ACQUA NAT cl 50 € 1,00" at bounding box center [374, 77] width 145 height 59
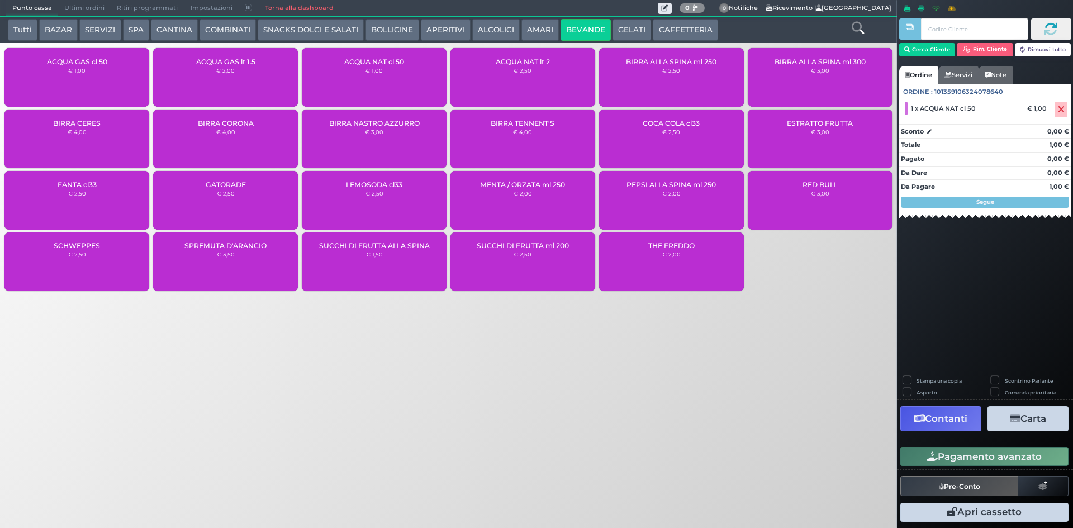
click at [383, 72] on div "ACQUA NAT cl 50 € 1,00" at bounding box center [374, 77] width 145 height 59
click at [959, 453] on button "Pagamento avanzato" at bounding box center [985, 456] width 168 height 19
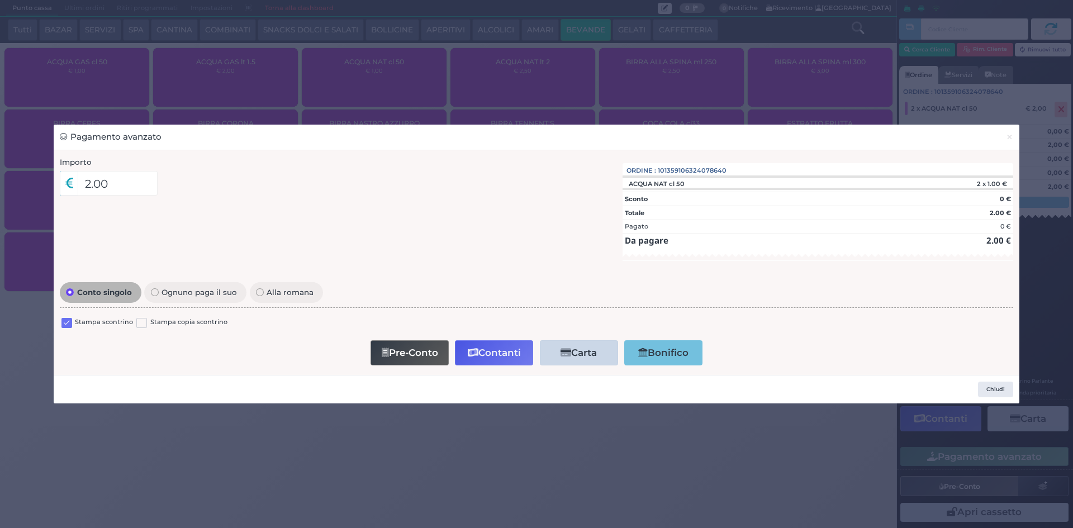
click at [69, 319] on label at bounding box center [66, 323] width 11 height 11
click at [0, 0] on input "checkbox" at bounding box center [0, 0] width 0 height 0
click at [500, 353] on button "Contanti" at bounding box center [494, 352] width 78 height 25
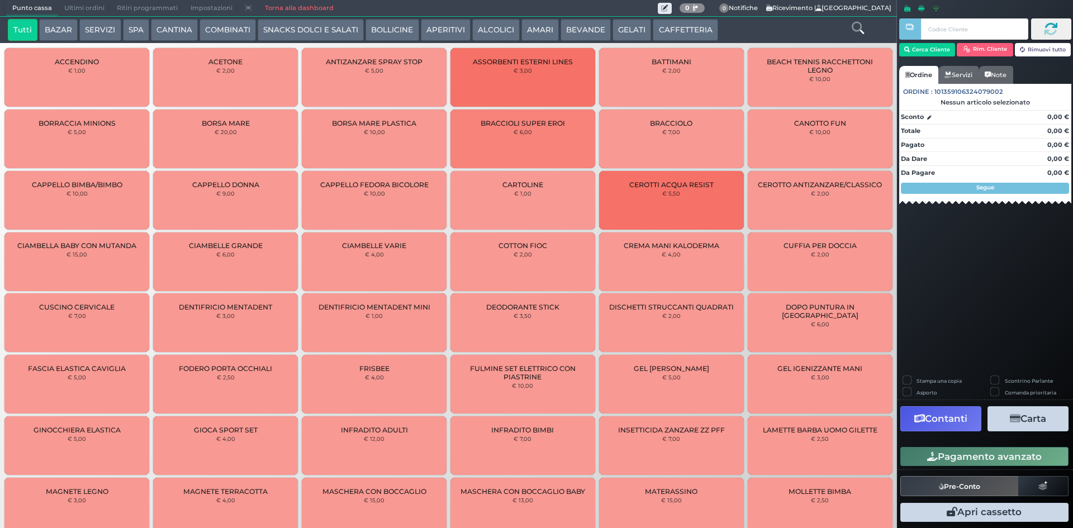
click at [65, 3] on span "Ultimi ordini" at bounding box center [84, 9] width 53 height 16
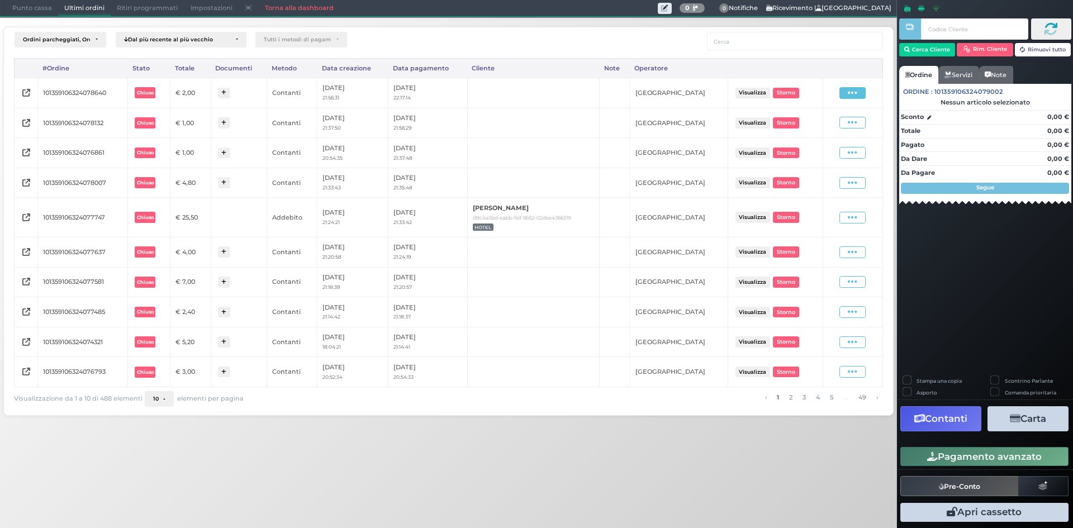
click at [858, 98] on icon at bounding box center [853, 93] width 10 height 11
click at [829, 124] on span "Ristampa Pre-Conto" at bounding box center [827, 125] width 46 height 19
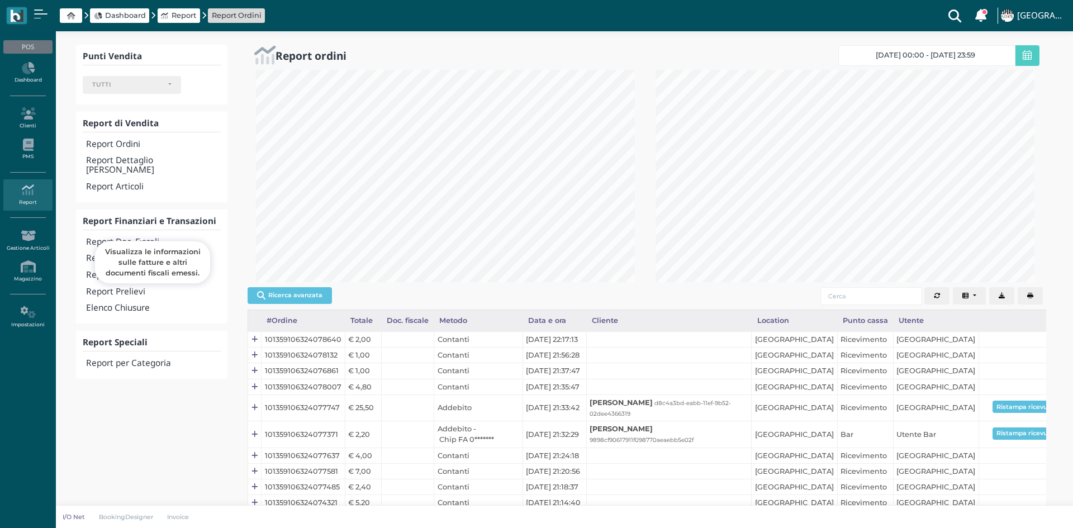
select select
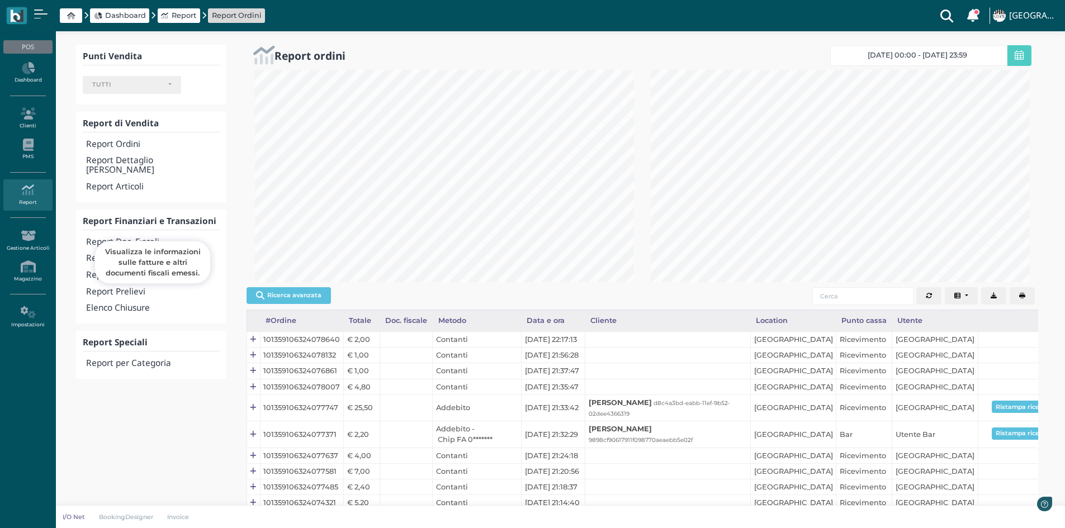
scroll to position [212, 396]
click at [129, 254] on h4 "Report Transazioni" at bounding box center [152, 259] width 133 height 10
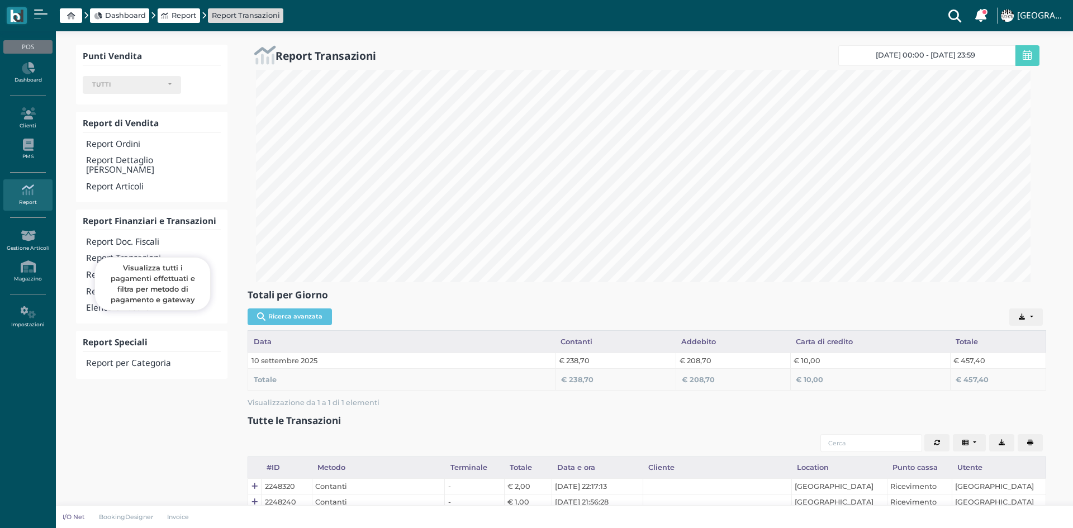
select select
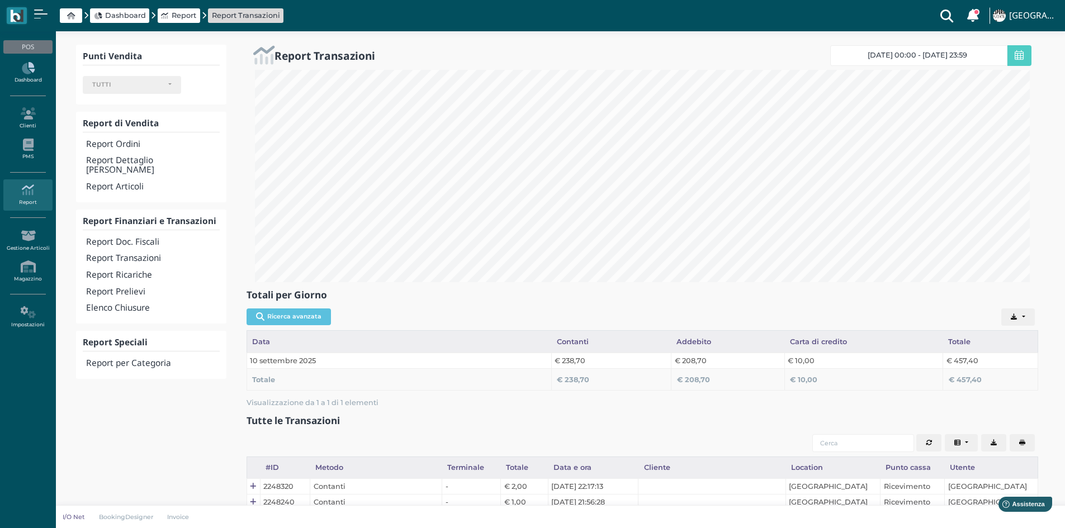
click at [22, 74] on link "Dashboard" at bounding box center [27, 73] width 49 height 31
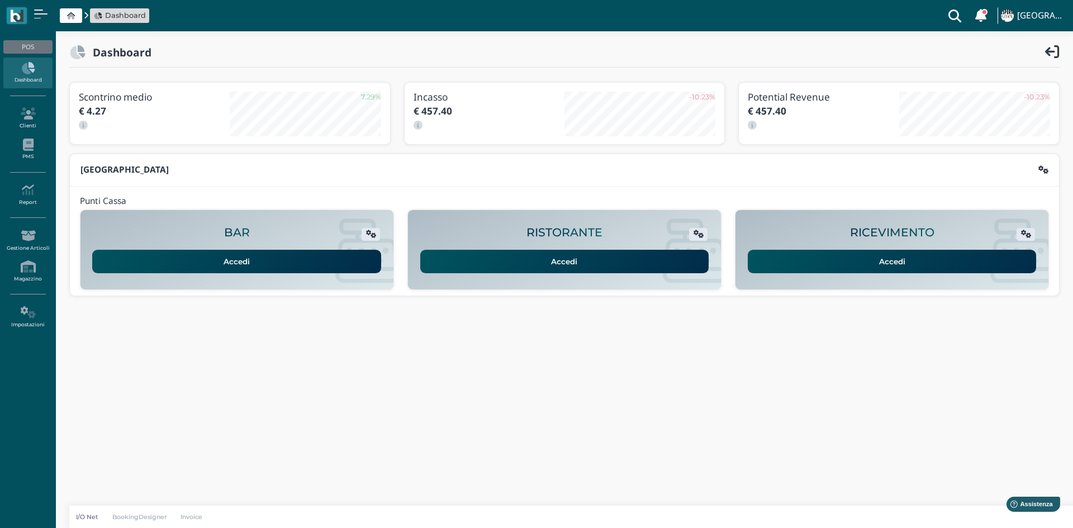
click at [769, 261] on link "Accedi" at bounding box center [892, 261] width 289 height 23
